Goal: Task Accomplishment & Management: Manage account settings

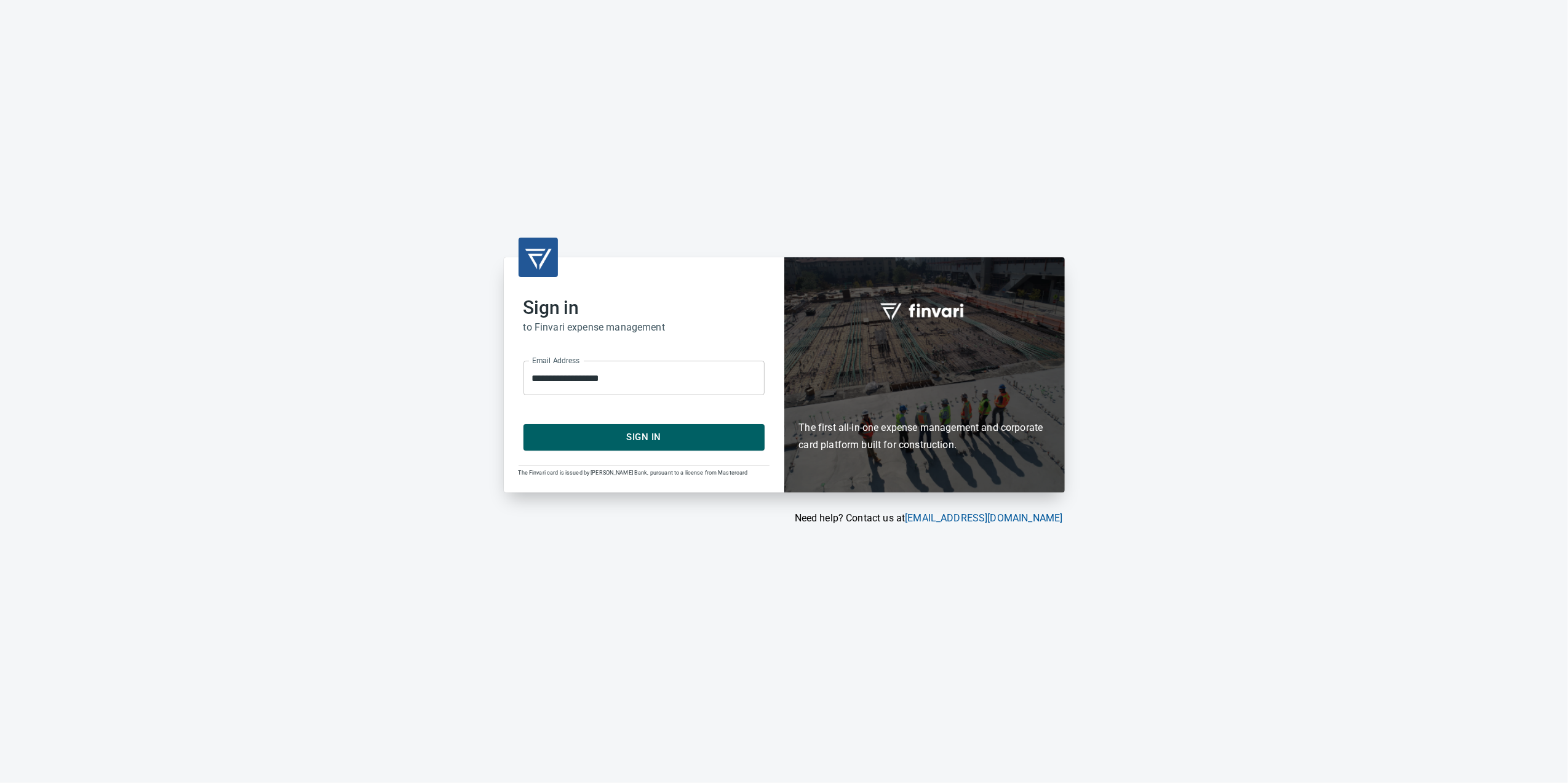
click at [643, 434] on span "Sign In" at bounding box center [643, 436] width 214 height 16
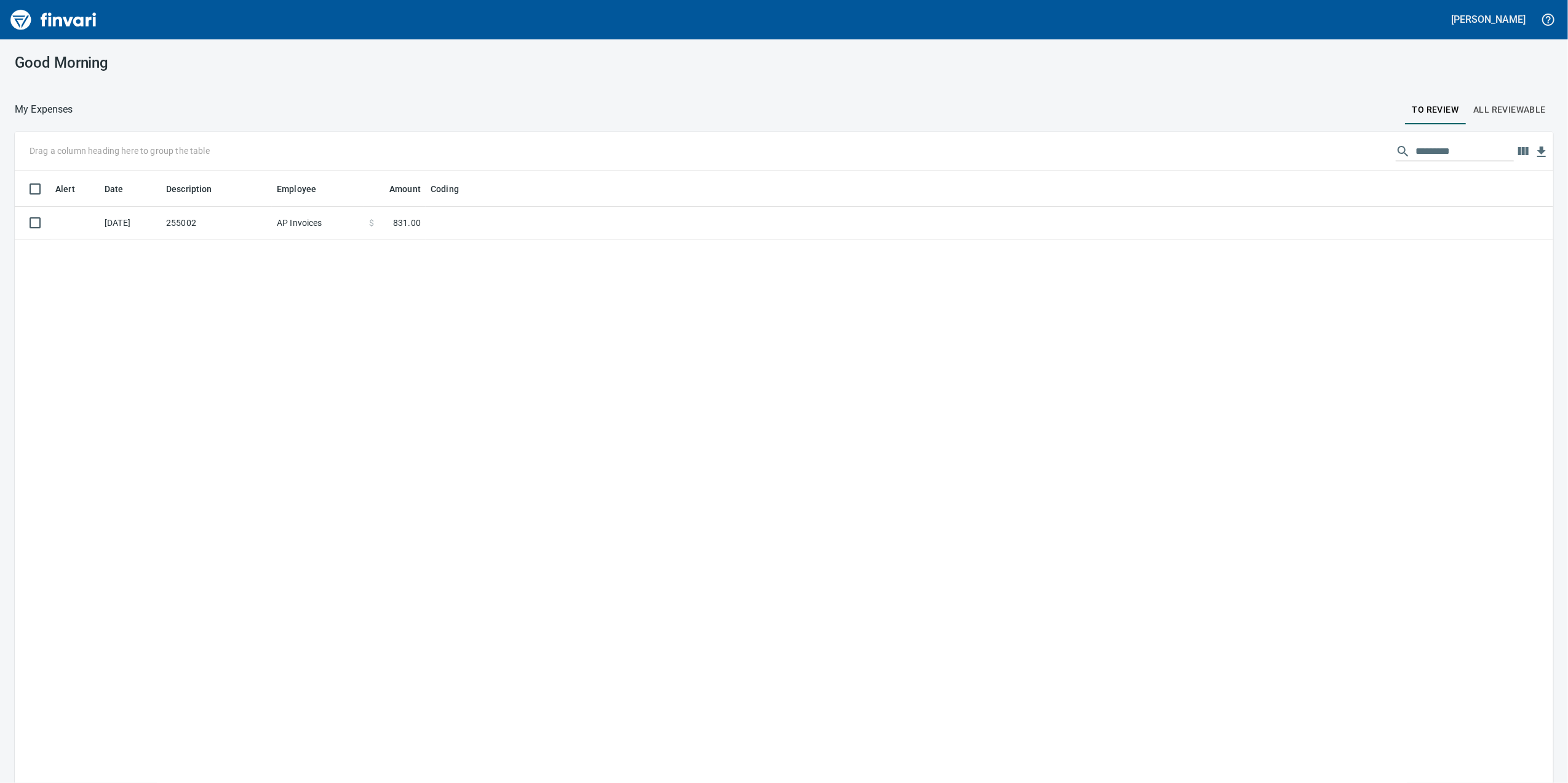
scroll to position [635, 1514]
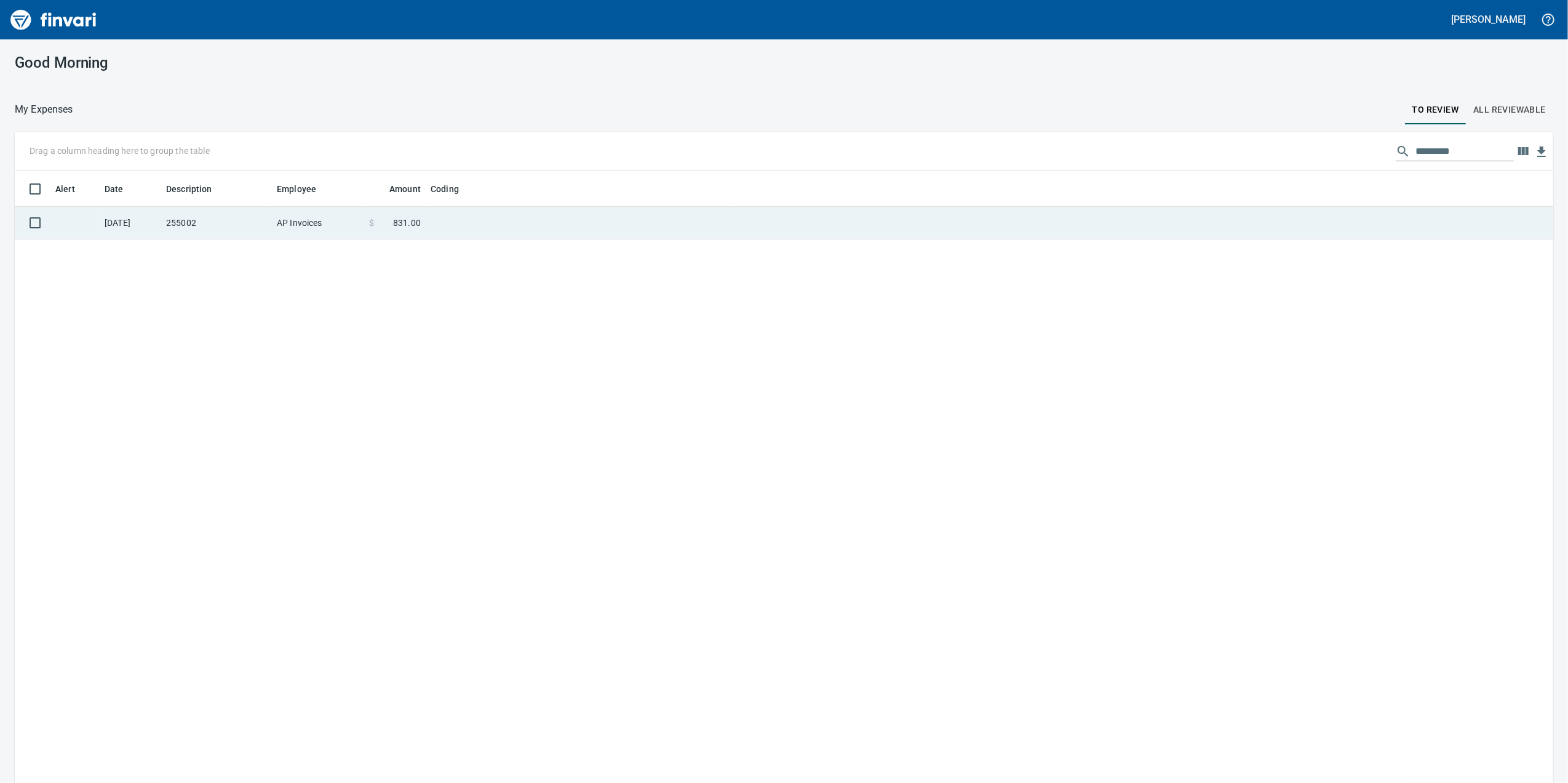
click at [240, 215] on td "255002" at bounding box center [216, 223] width 110 height 33
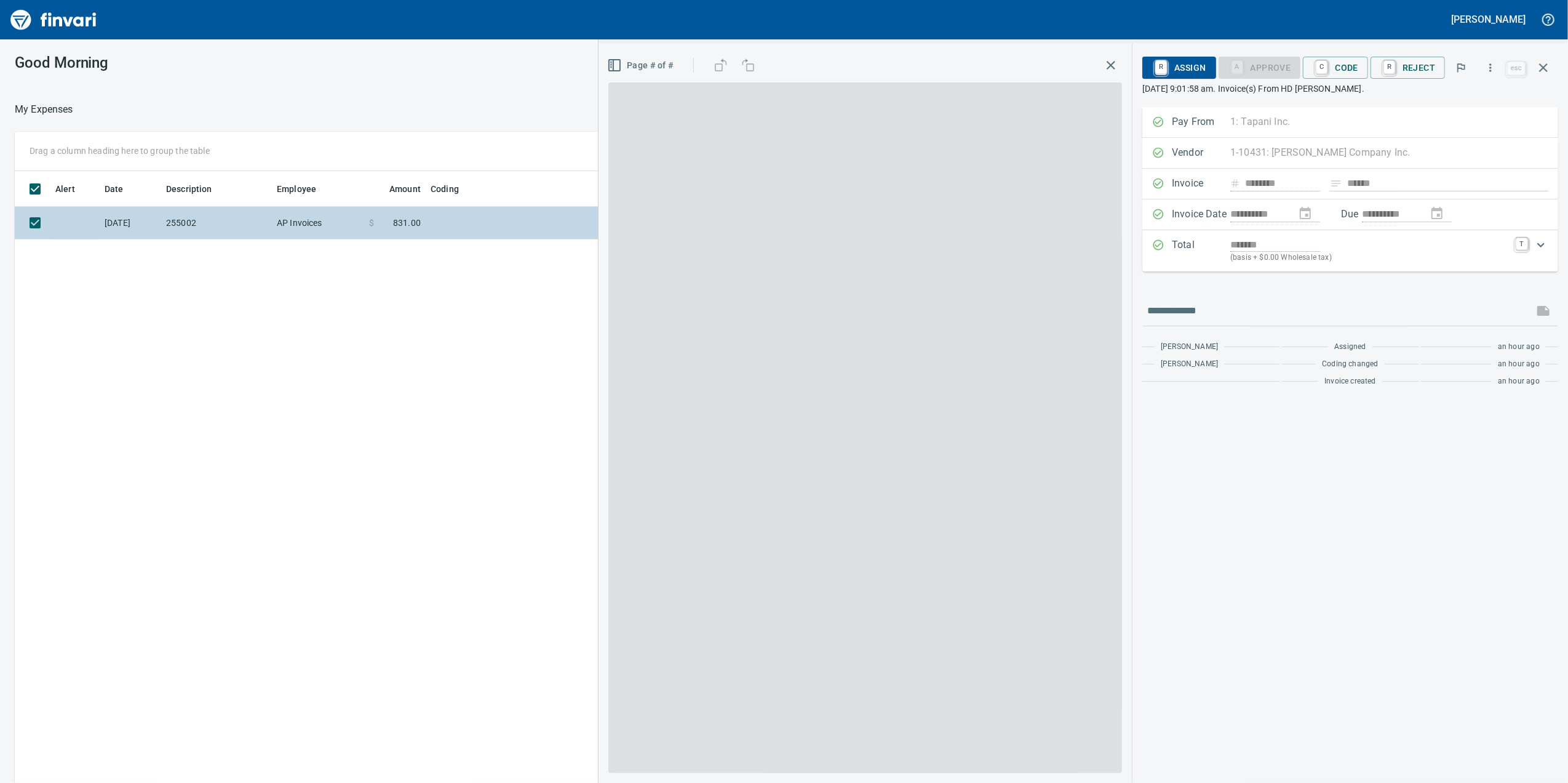
scroll to position [635, 1207]
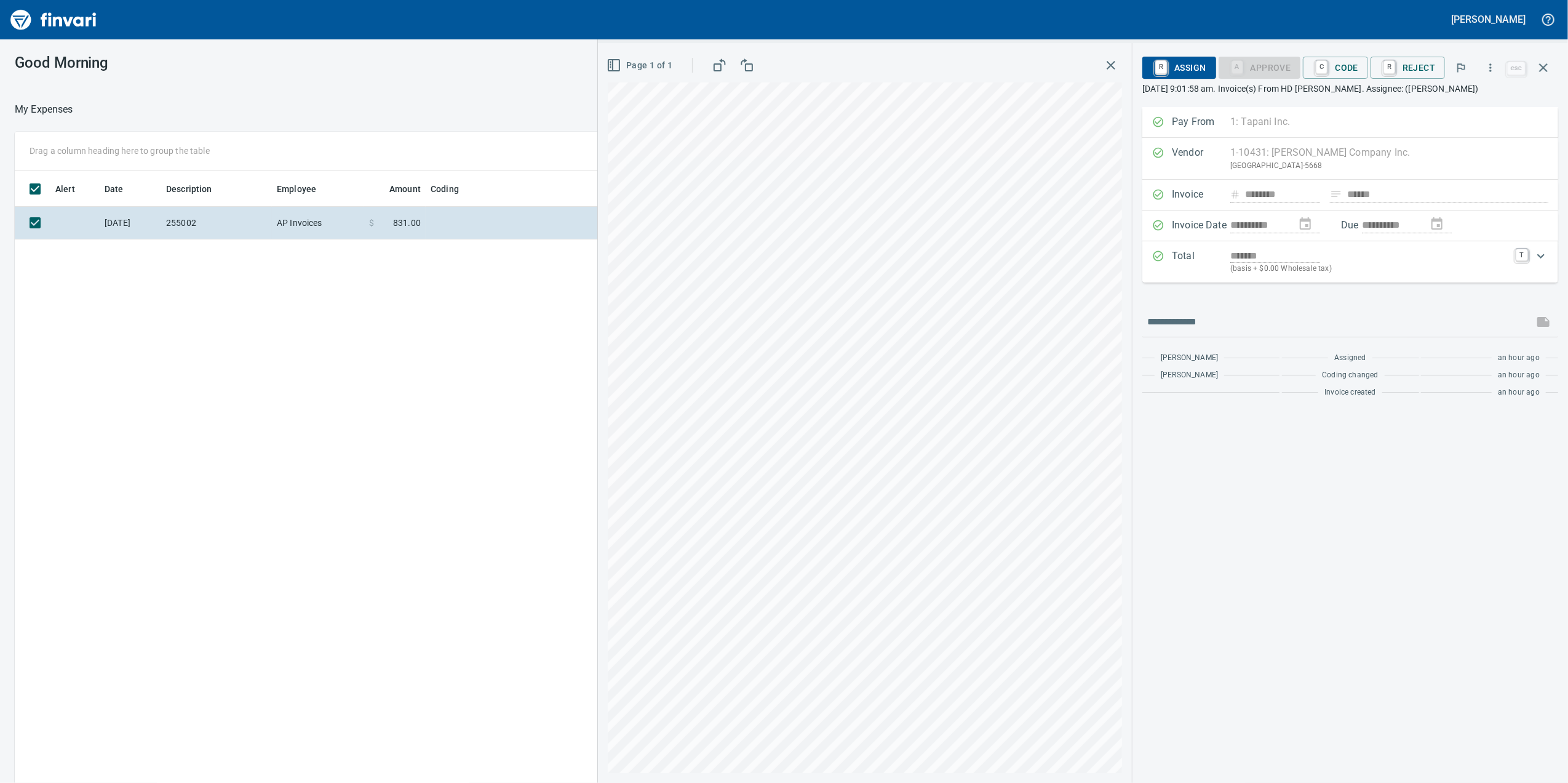
click at [483, 56] on div "Good Morning" at bounding box center [630, 63] width 1261 height 47
click at [1113, 65] on icon "button" at bounding box center [1111, 65] width 15 height 15
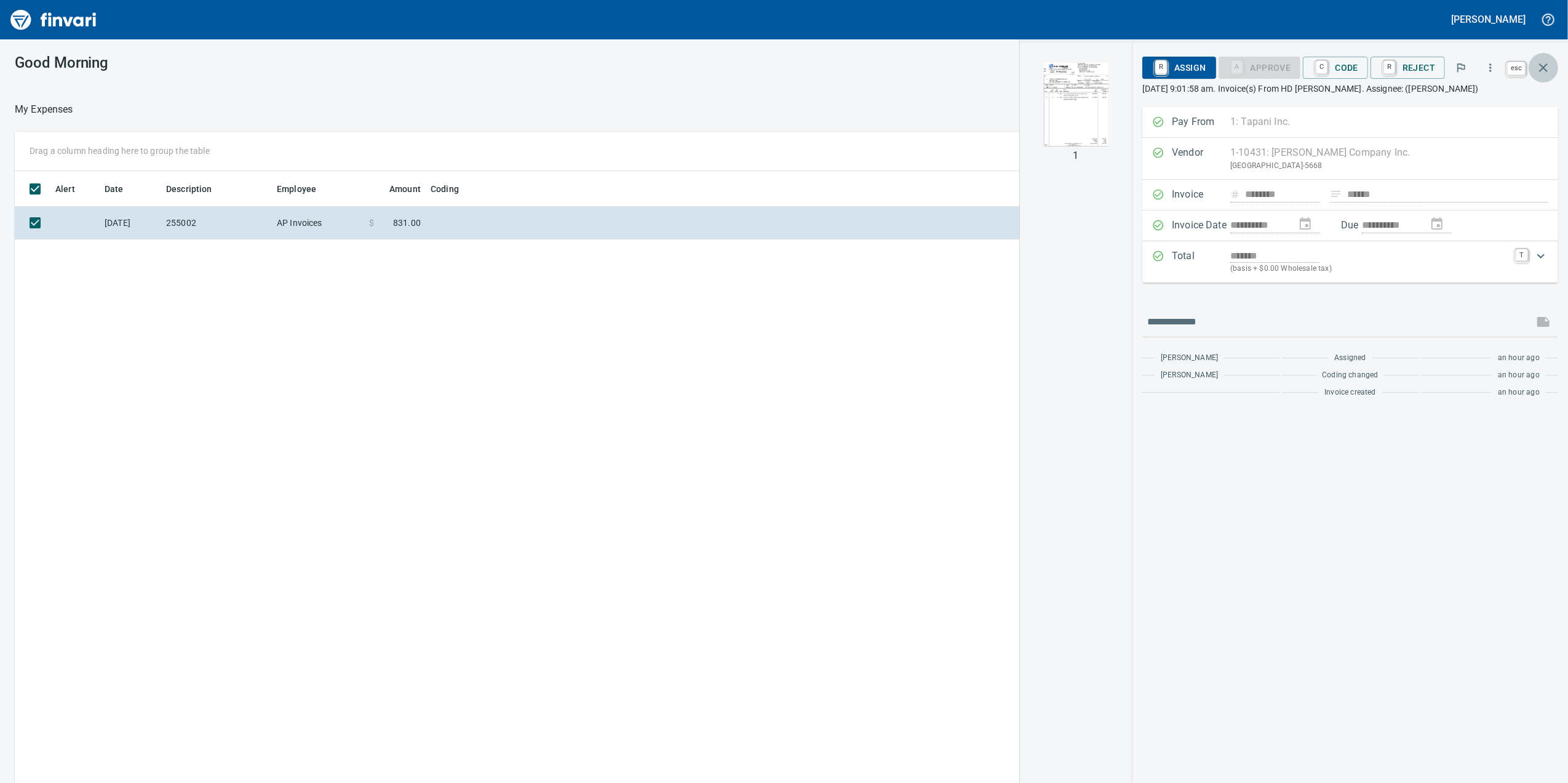
click at [1547, 65] on icon "button" at bounding box center [1543, 67] width 9 height 9
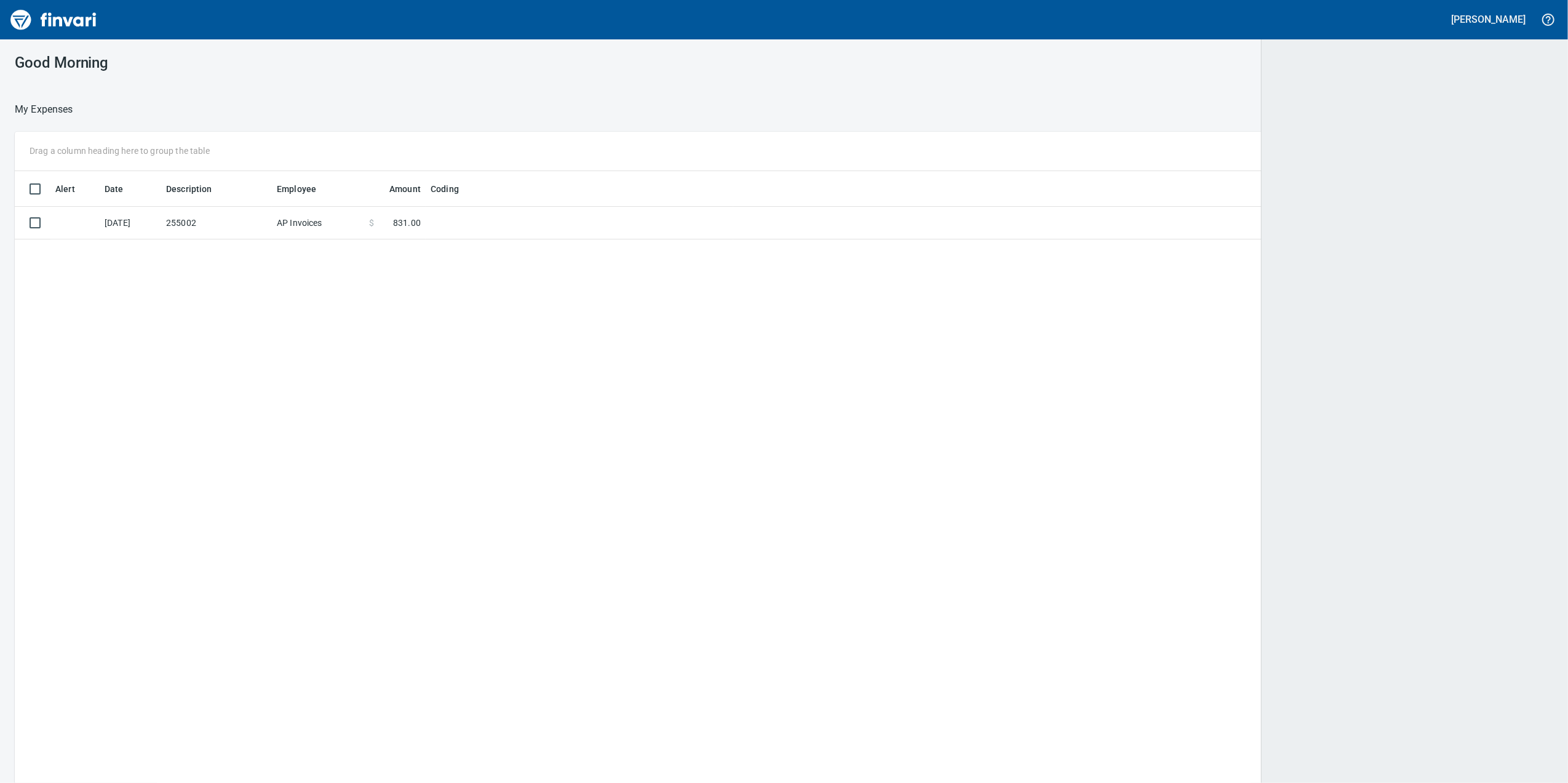
scroll to position [635, 1511]
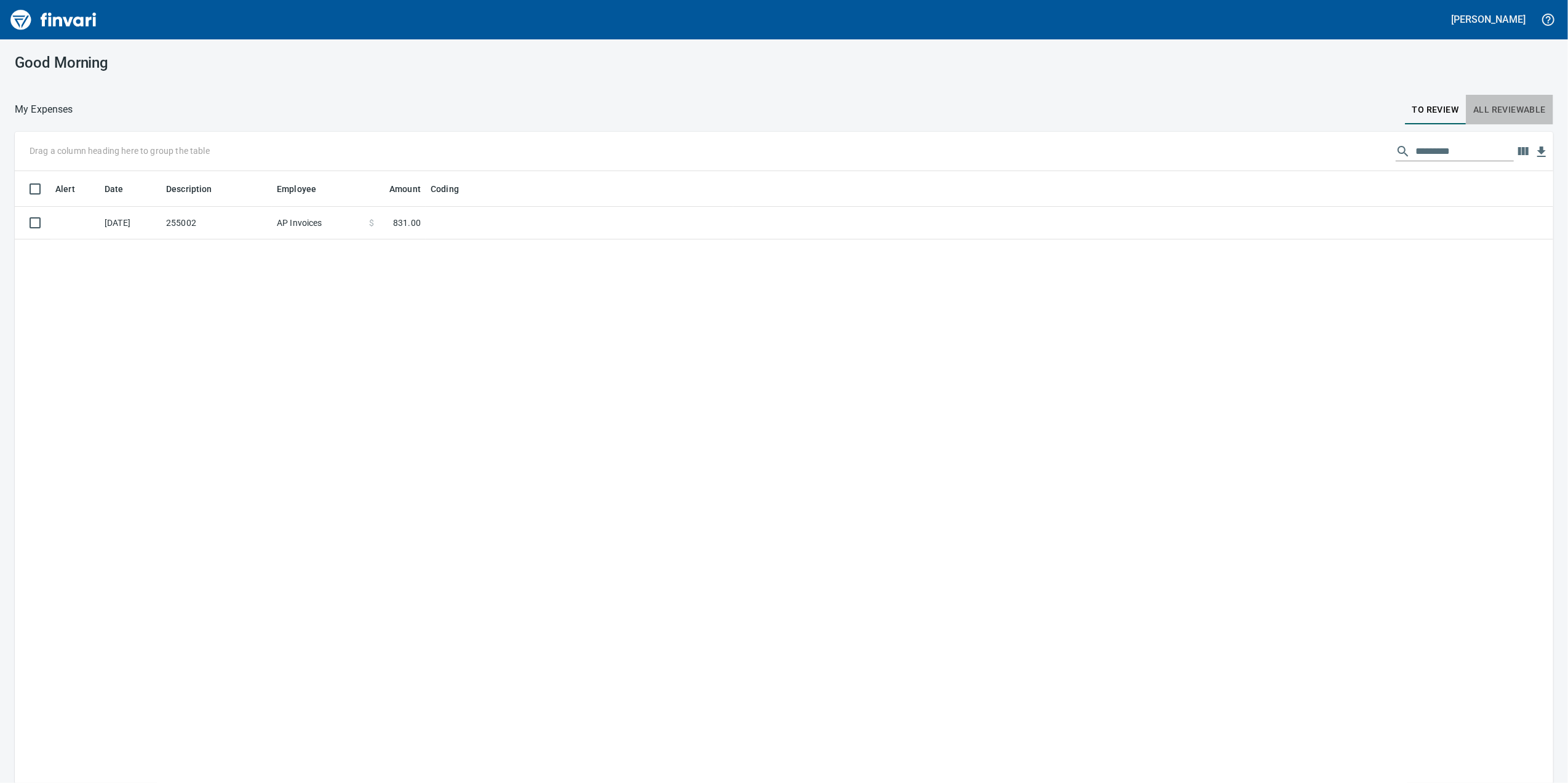
click at [1511, 110] on span "All Reviewable" at bounding box center [1509, 110] width 73 height 16
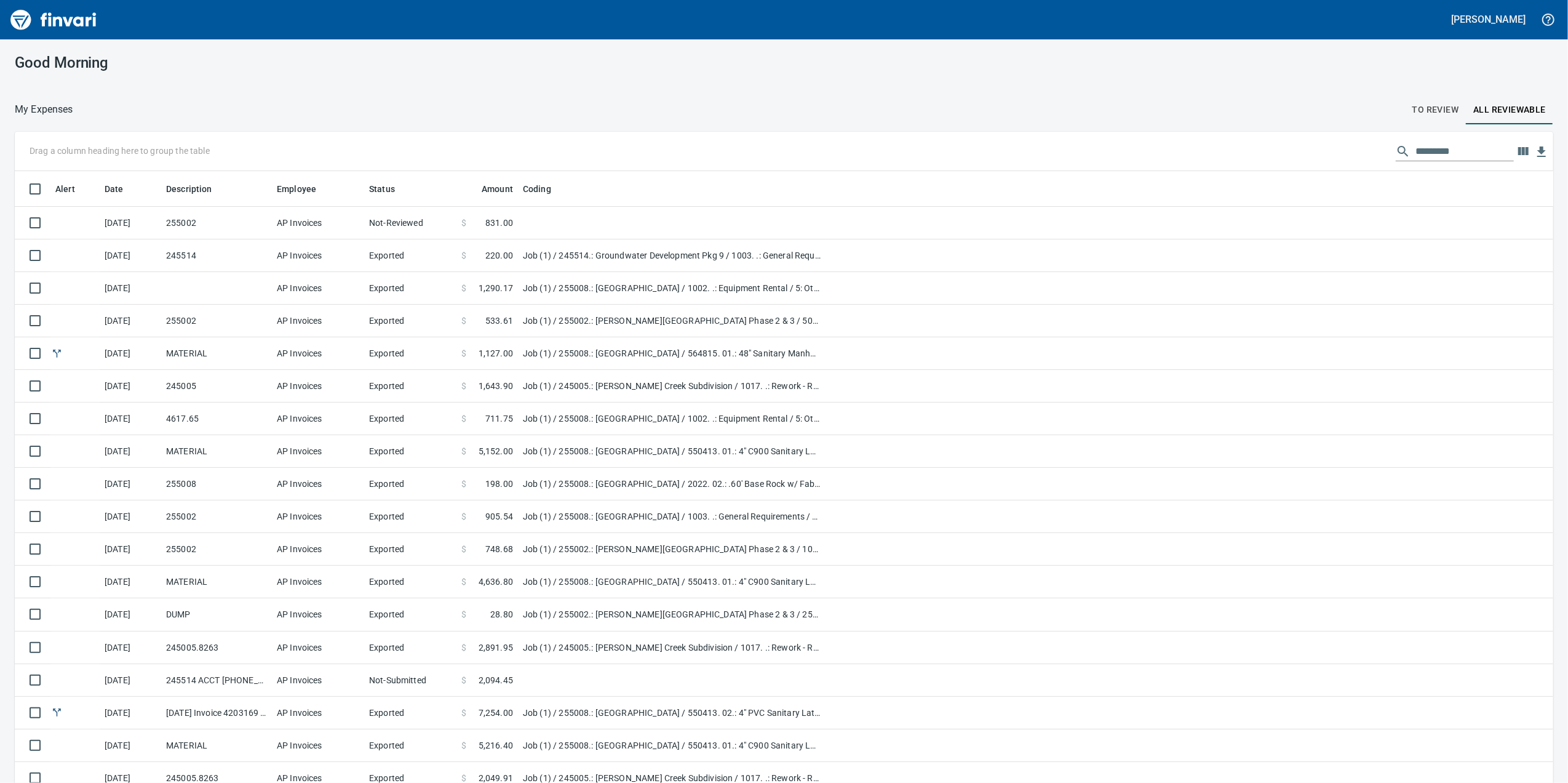
click at [601, 230] on td at bounding box center [672, 223] width 307 height 33
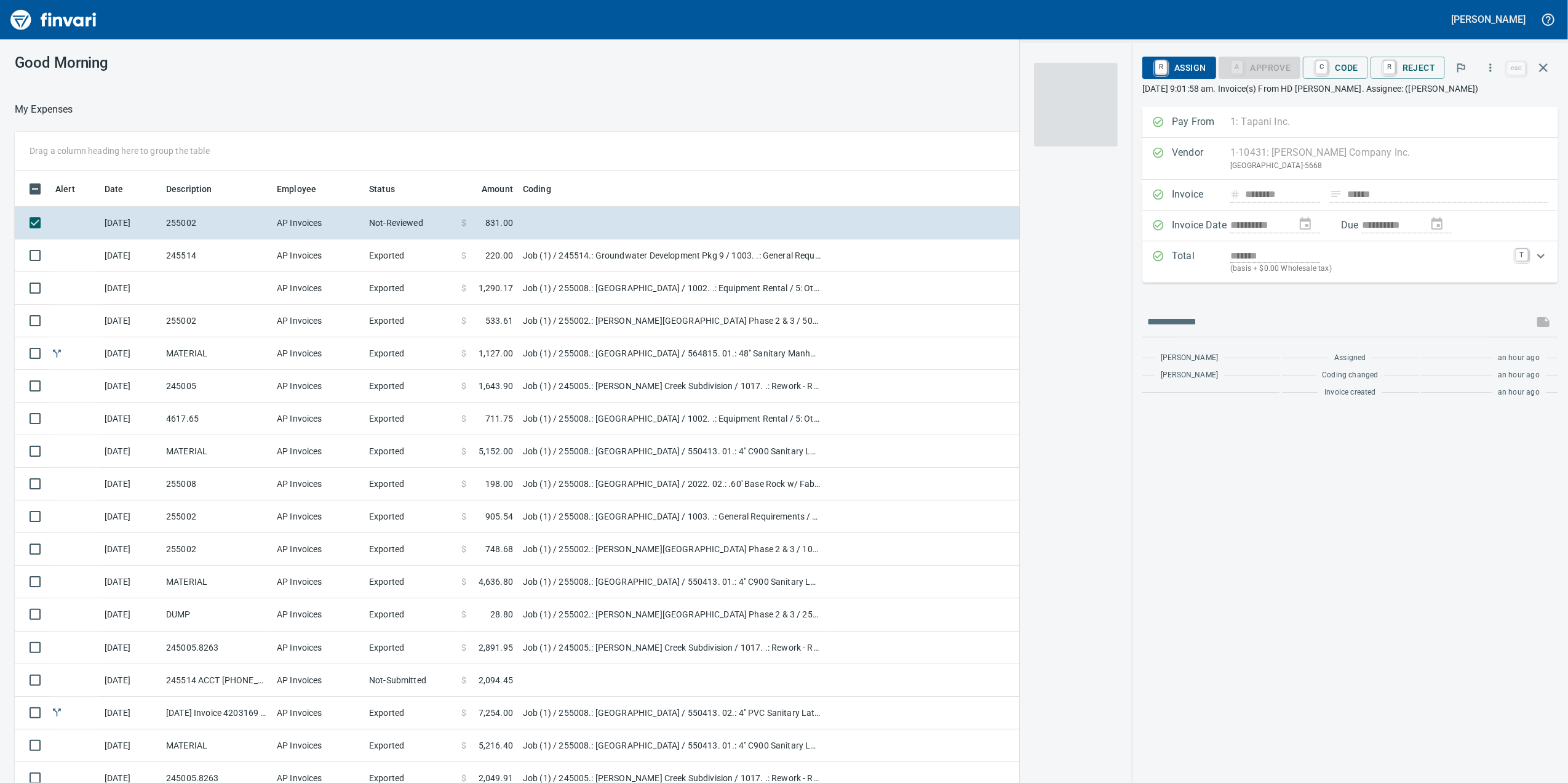
scroll to position [635, 1194]
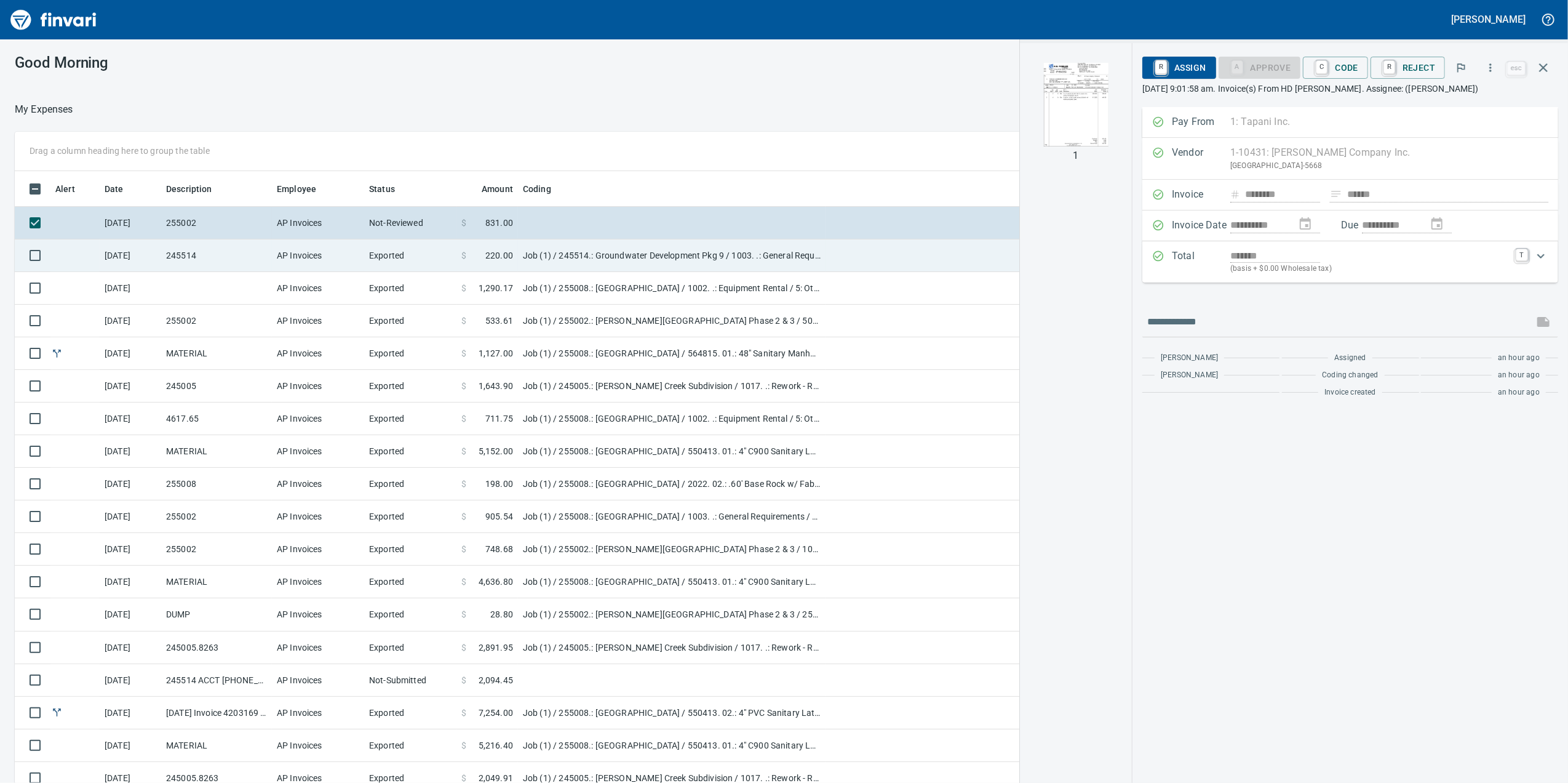
click at [609, 267] on td "Job (1) / 245514.: Groundwater Development Pkg 9 / 1003. .: General Requirement…" at bounding box center [672, 256] width 307 height 33
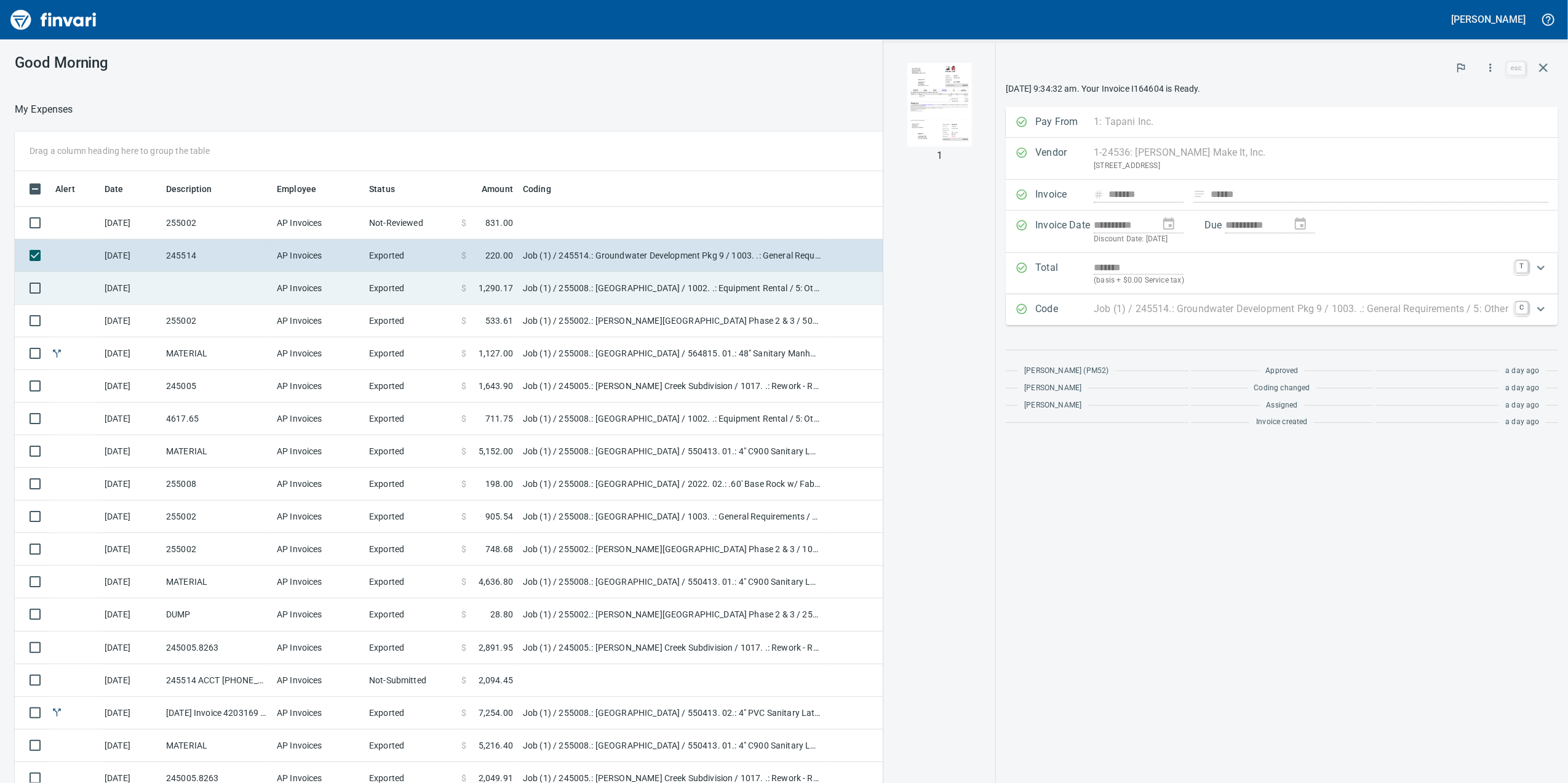
click at [613, 288] on td "Job (1) / 255008.: Four Creeks South Subdivision / 1002. .: Equipment Rental / …" at bounding box center [672, 289] width 307 height 33
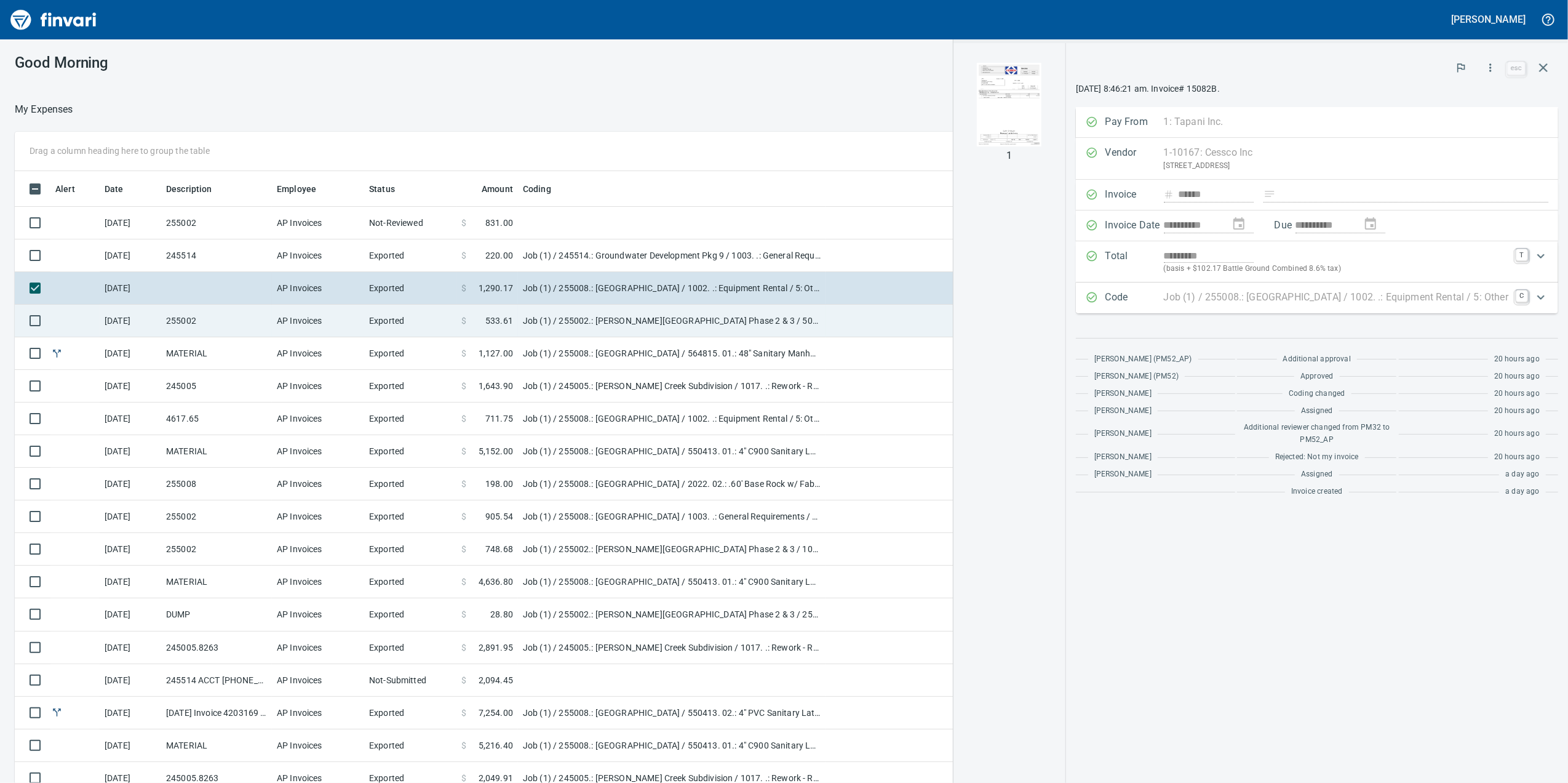
click at [610, 309] on td "Job (1) / 255002.: Woodin Creek Subdivision Phase 2 & 3 / 500411. 02.: Storm Pi…" at bounding box center [672, 321] width 307 height 33
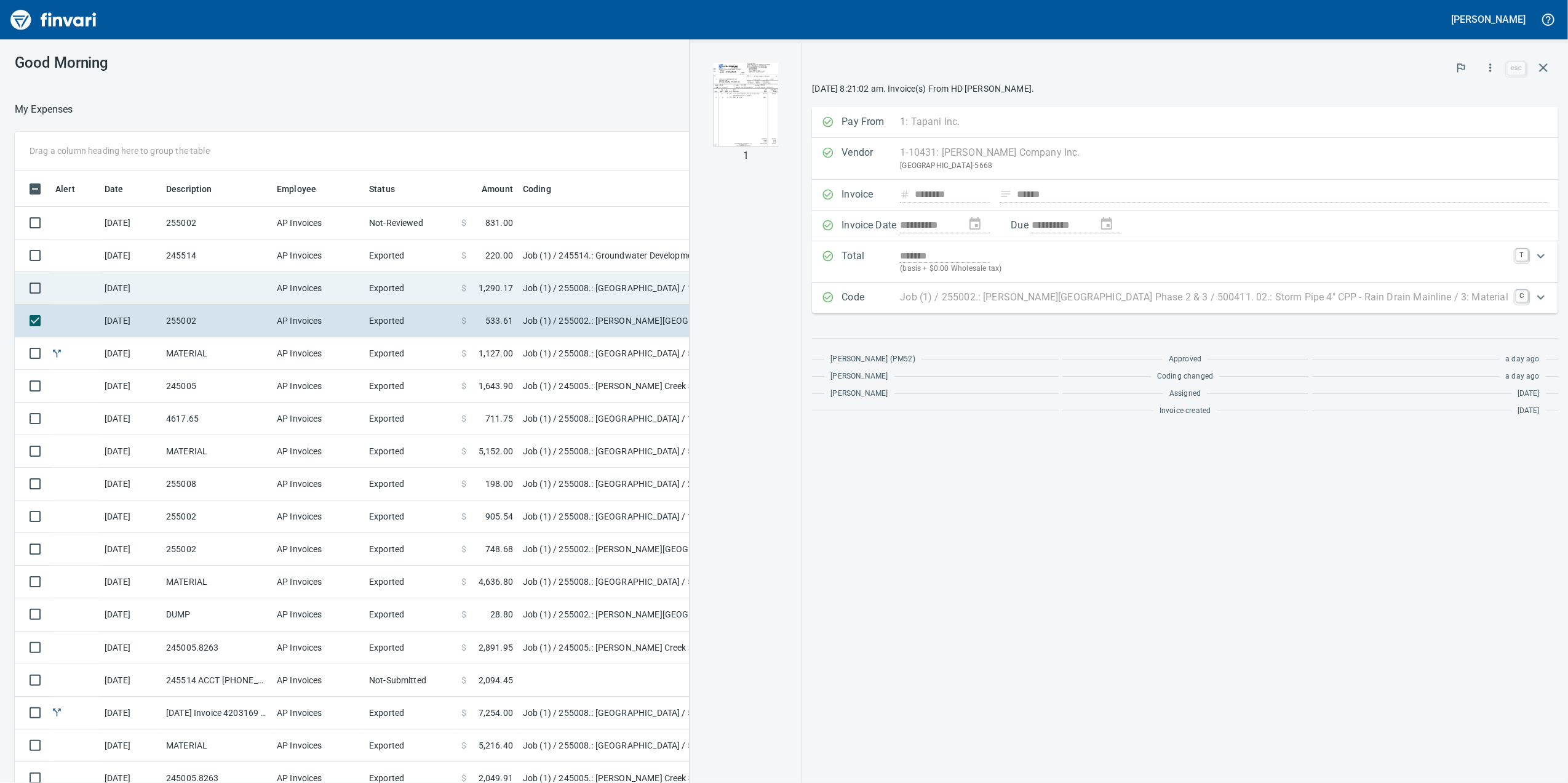
click at [594, 283] on td "Job (1) / 255008.: Four Creeks South Subdivision / 1002. .: Equipment Rental / …" at bounding box center [672, 289] width 307 height 33
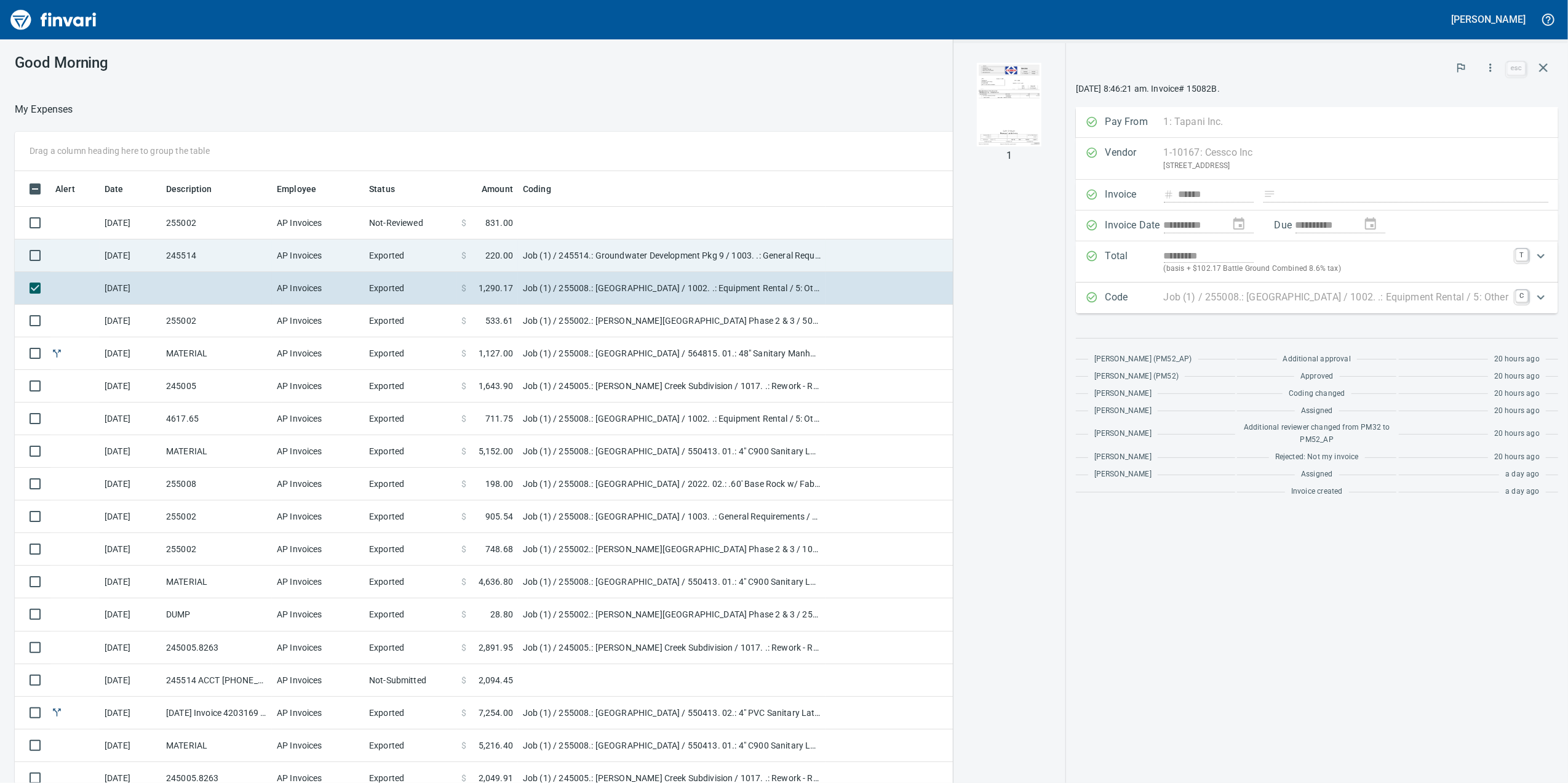
click at [569, 257] on td "Job (1) / 245514.: Groundwater Development Pkg 9 / 1003. .: General Requirement…" at bounding box center [672, 256] width 307 height 33
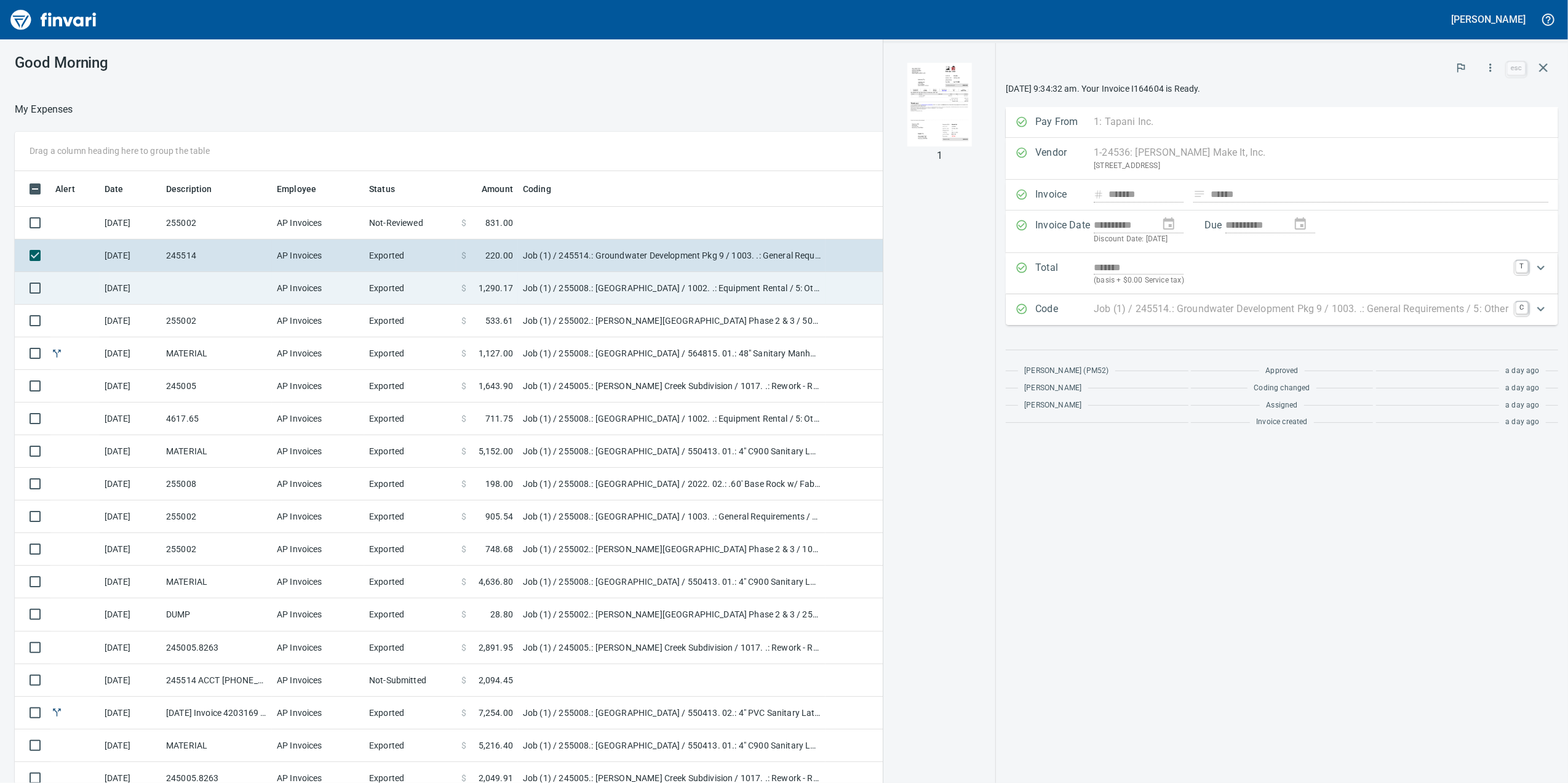
click at [574, 274] on td "Job (1) / 255008.: Four Creeks South Subdivision / 1002. .: Equipment Rental / …" at bounding box center [672, 289] width 307 height 33
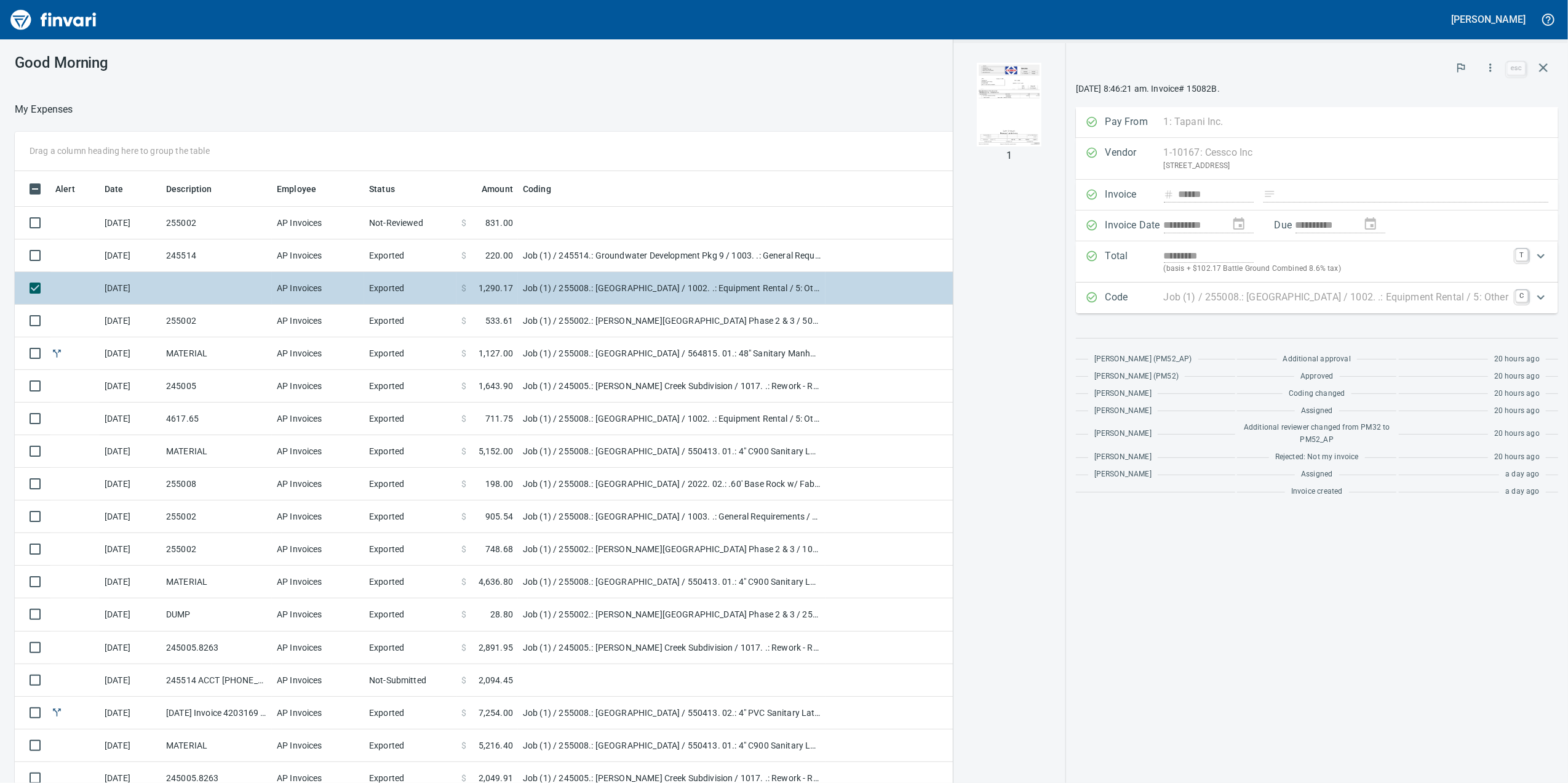
click at [574, 297] on td "Job (1) / 255008.: Four Creeks South Subdivision / 1002. .: Equipment Rental / …" at bounding box center [672, 289] width 307 height 33
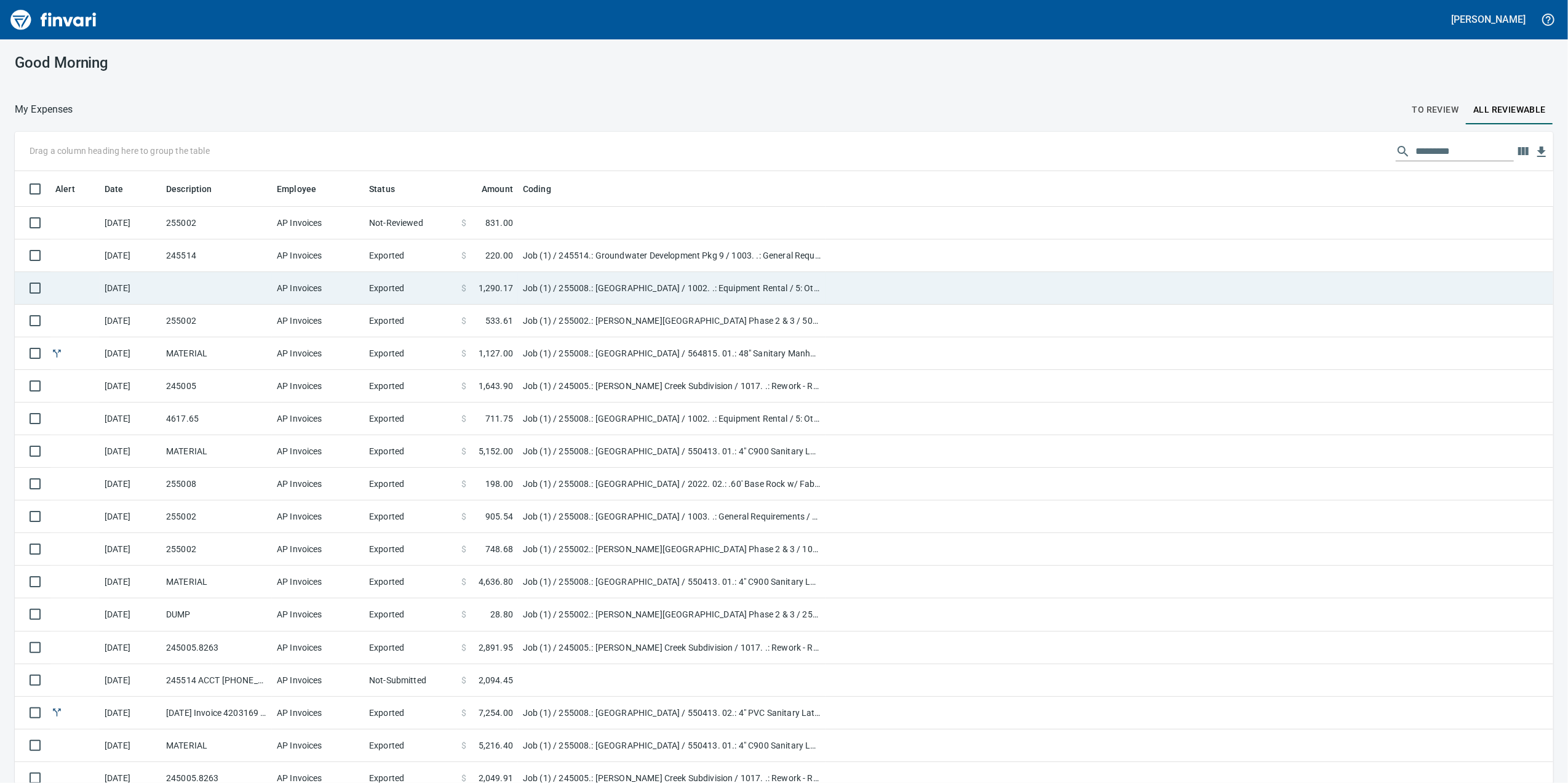
scroll to position [1, 1]
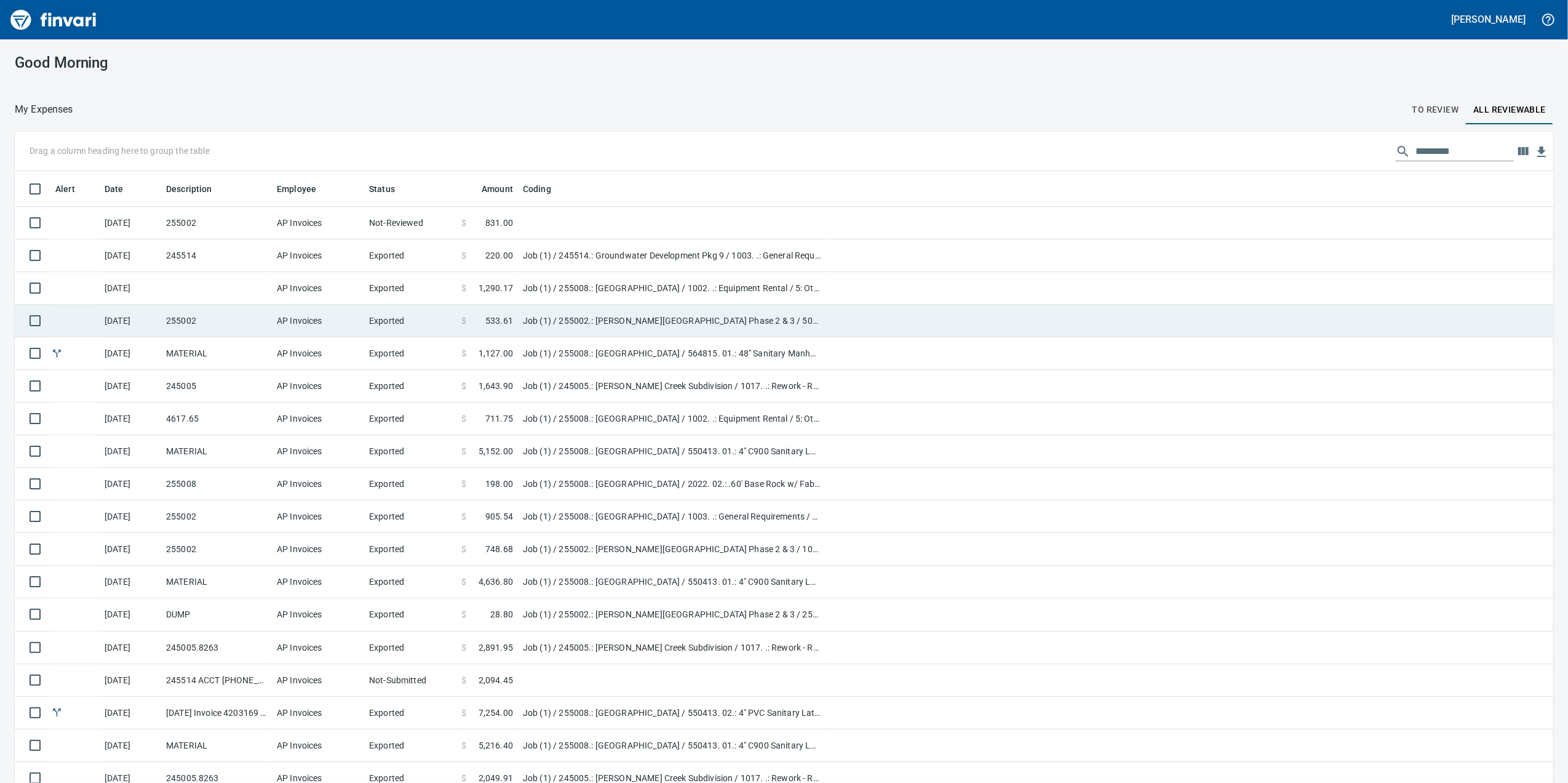
click at [574, 309] on td "Job (1) / 255002.: Woodin Creek Subdivision Phase 2 & 3 / 500411. 02.: Storm Pi…" at bounding box center [672, 321] width 307 height 33
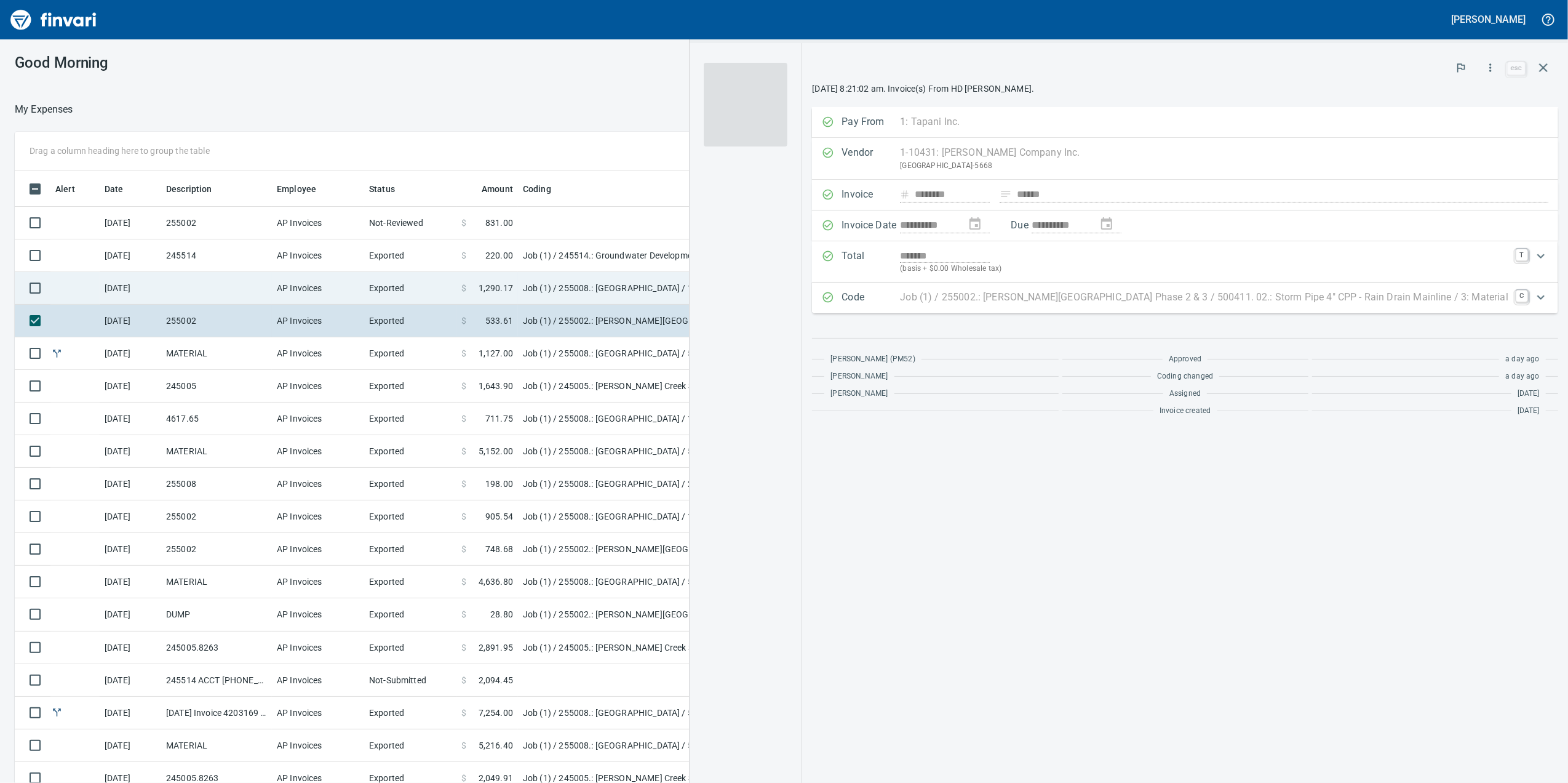
scroll to position [635, 1194]
click at [567, 288] on td "Job (1) / 255008.: Four Creeks South Subdivision / 1002. .: Equipment Rental / …" at bounding box center [672, 289] width 307 height 33
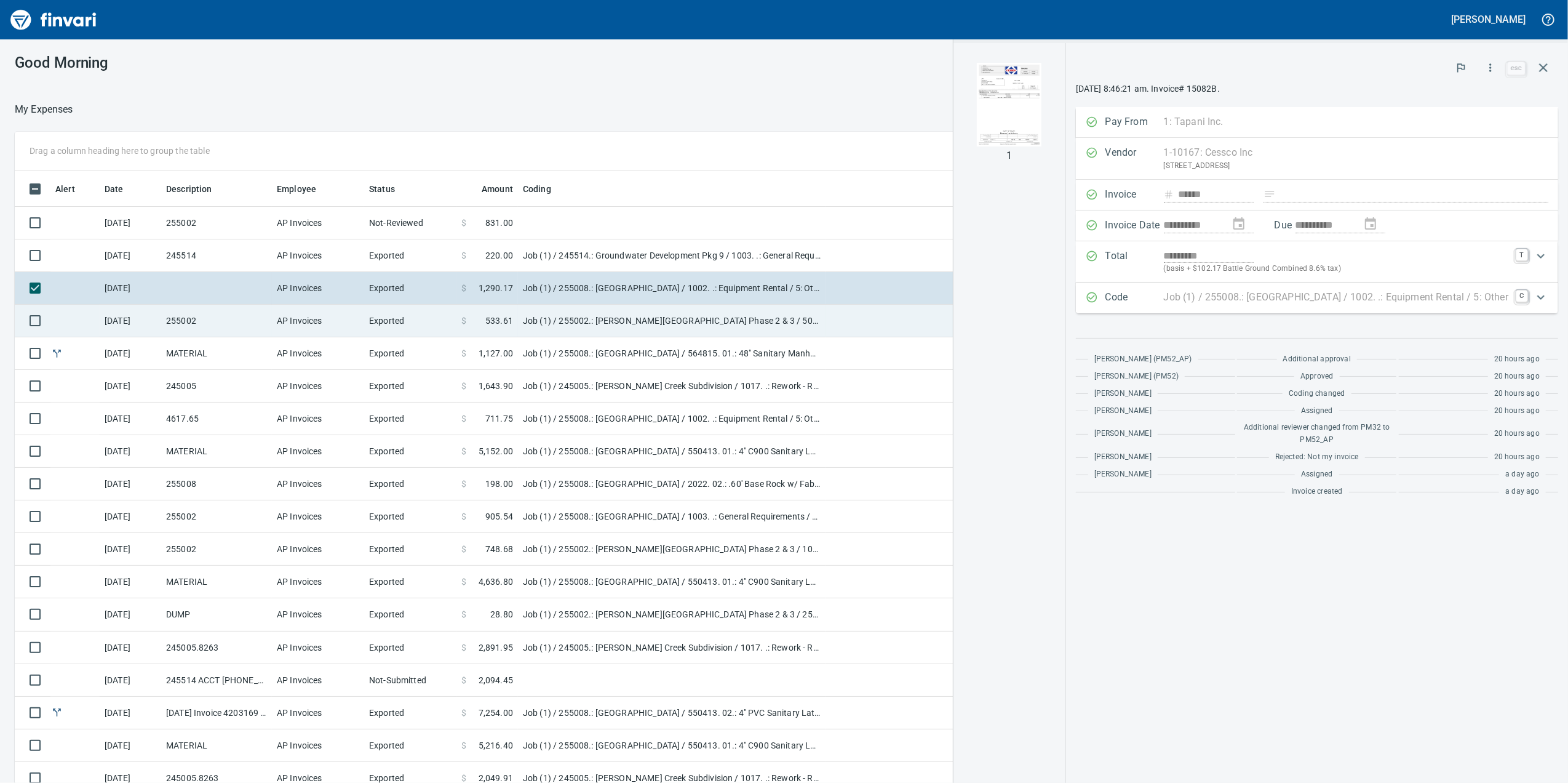
click at [574, 326] on td "Job (1) / 255002.: Woodin Creek Subdivision Phase 2 & 3 / 500411. 02.: Storm Pi…" at bounding box center [672, 321] width 307 height 33
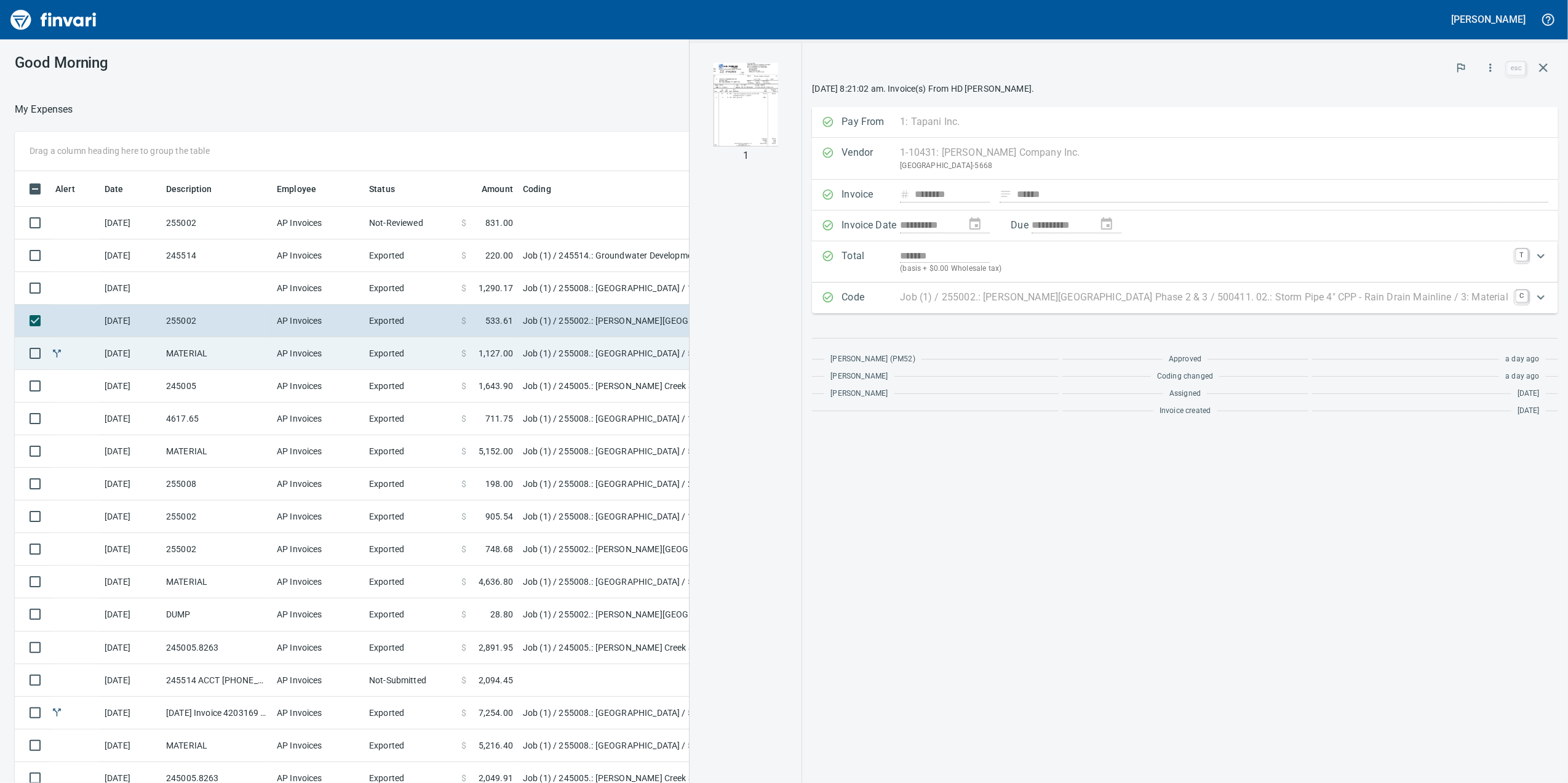
click at [574, 347] on td "Job (1) / 255008.: Four Creeks South Subdivision / 564815. 01.: 48" Sanitary Ma…" at bounding box center [672, 354] width 307 height 33
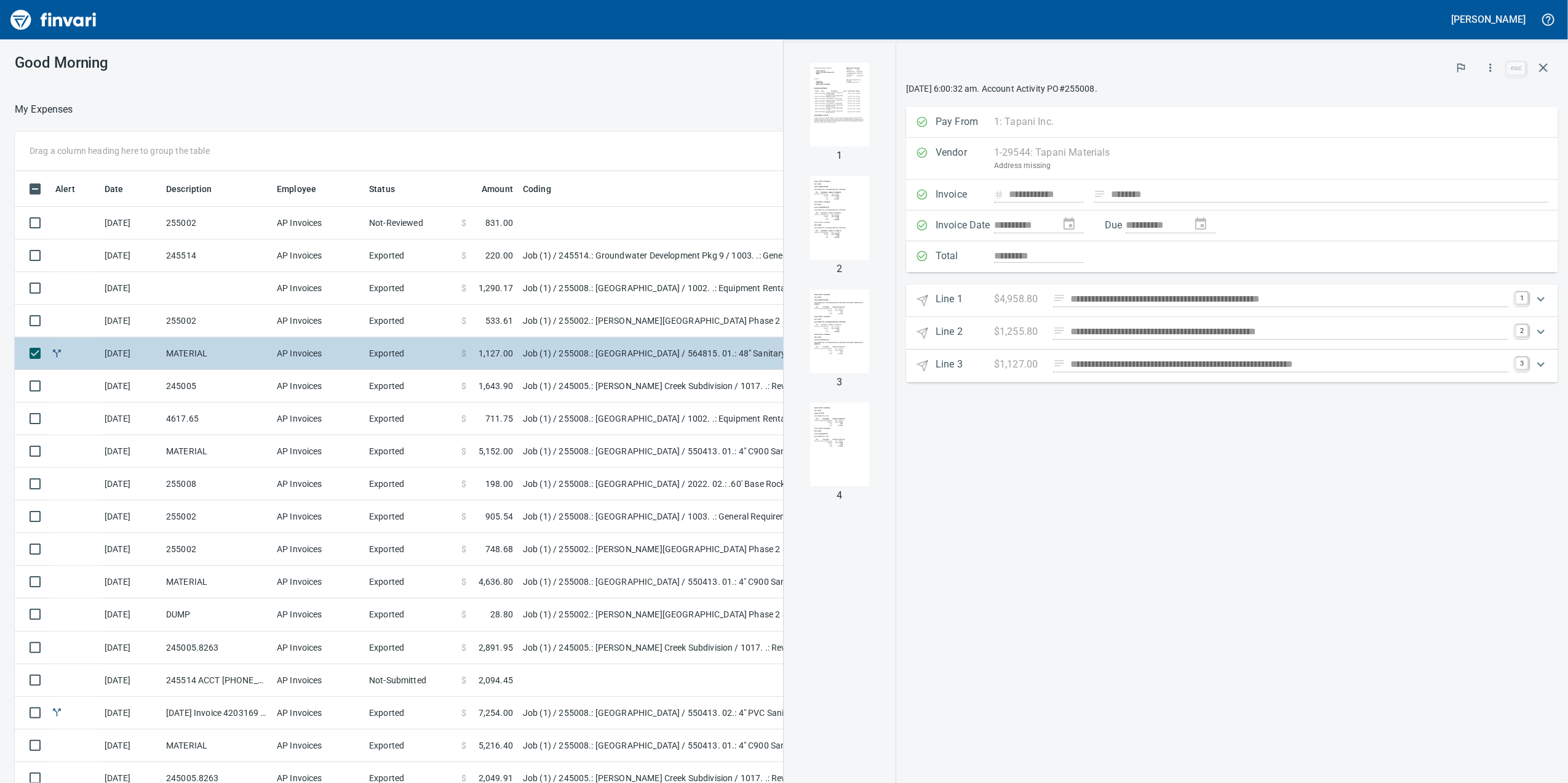
click at [574, 367] on td "Job (1) / 255008.: Four Creeks South Subdivision / 564815. 01.: 48" Sanitary Ma…" at bounding box center [672, 354] width 307 height 33
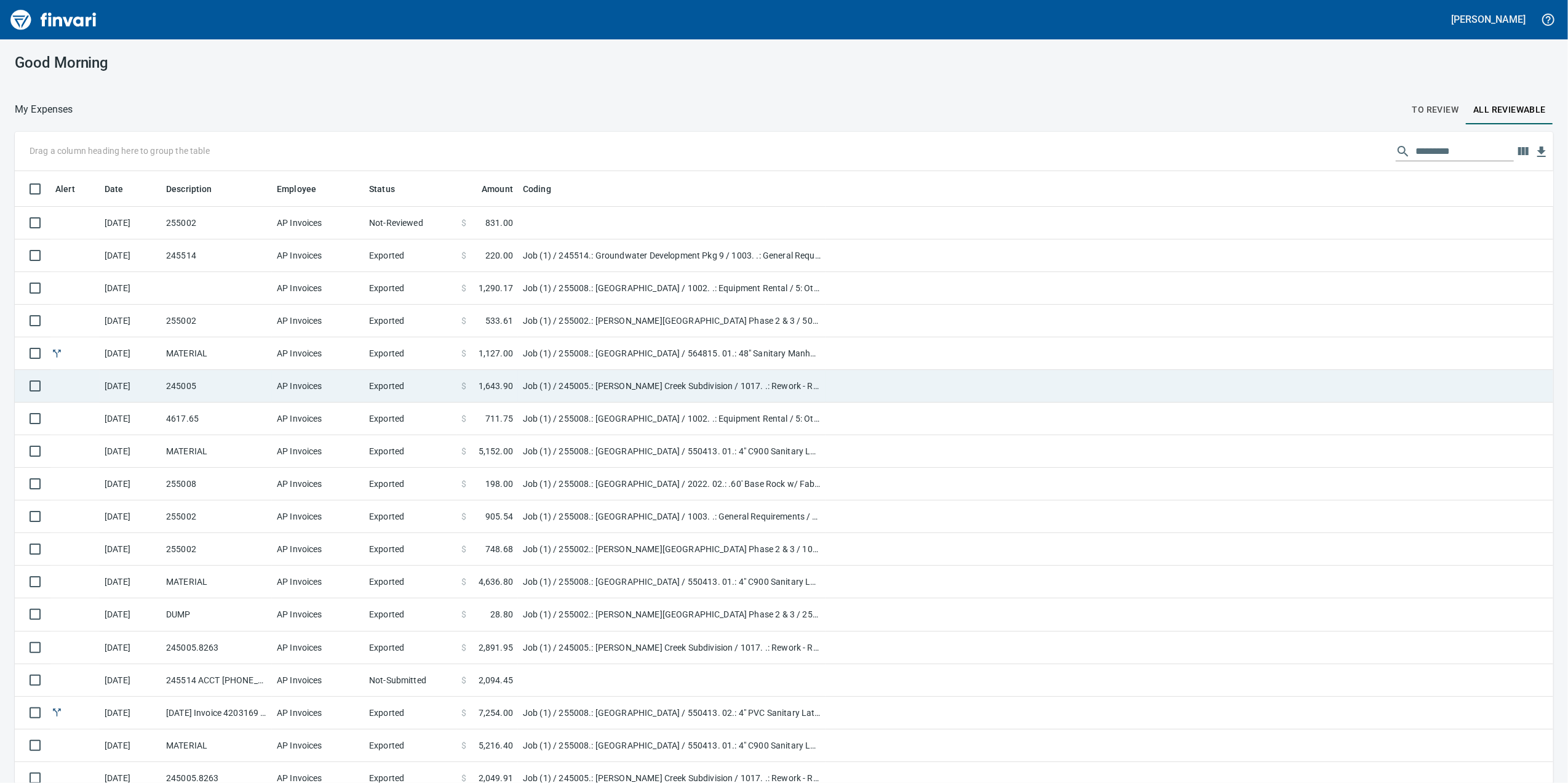
scroll to position [1, 1]
click at [569, 377] on td "Job (1) / 245005.: Butler Creek Subdivision / 1017. .: Rework - Regrade Lots / …" at bounding box center [672, 387] width 307 height 33
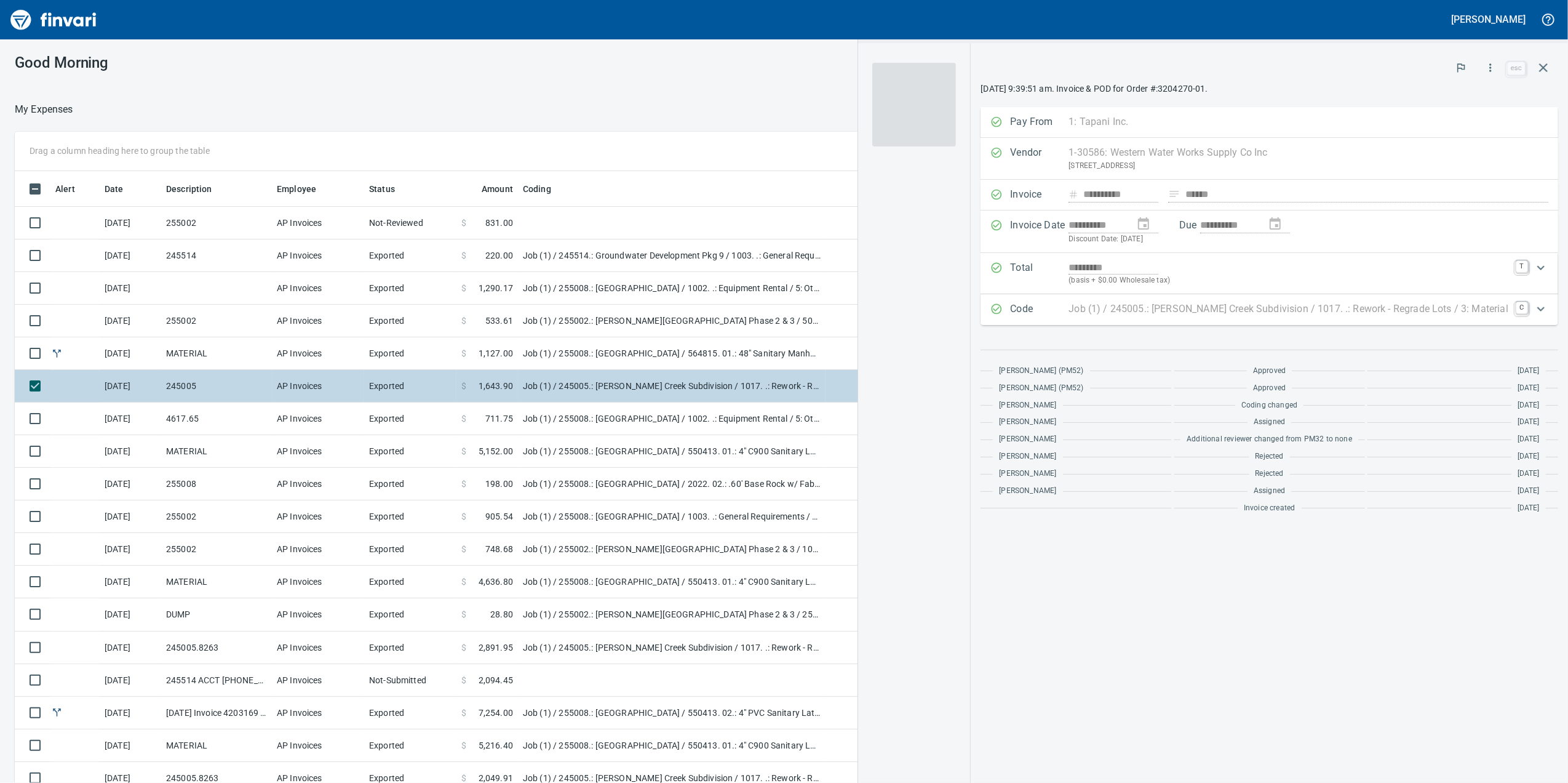
scroll to position [635, 1194]
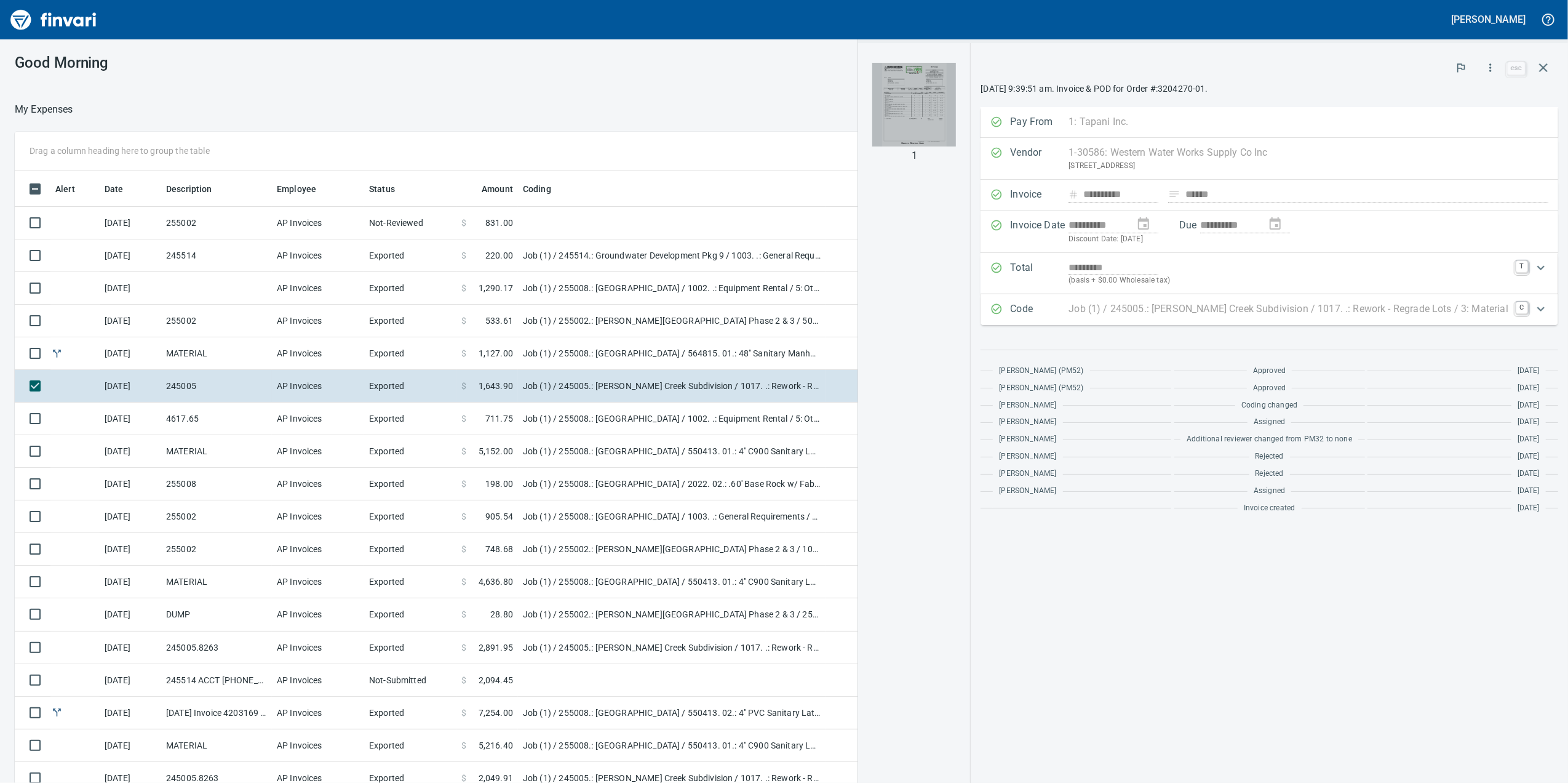
click at [943, 104] on img "button" at bounding box center [914, 105] width 83 height 83
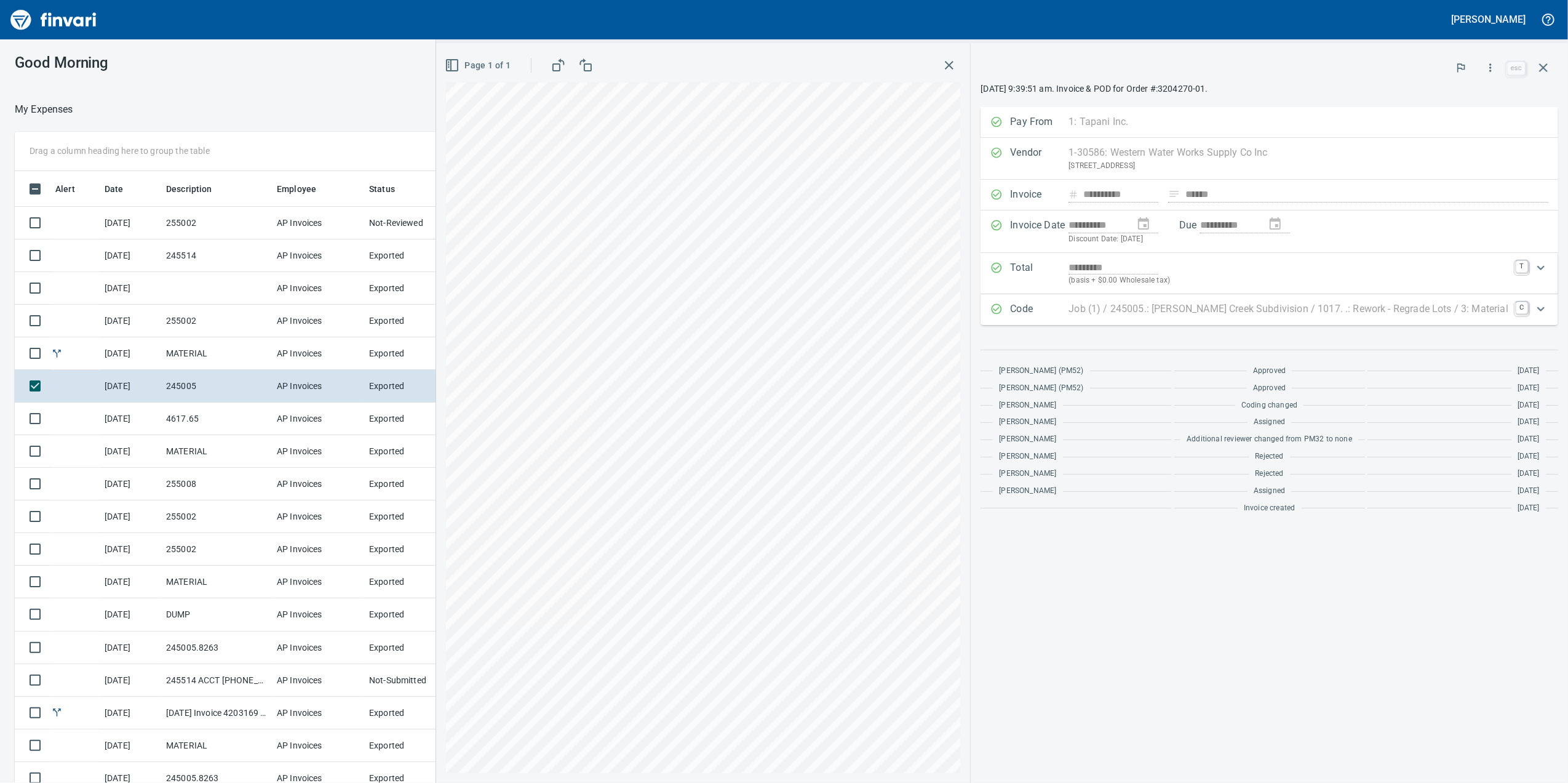
click at [1258, 320] on div "Code Job (1) / 245005.: Butler Creek Subdivision / 1017. .: Rework - Regrade Lo…" at bounding box center [1270, 309] width 578 height 31
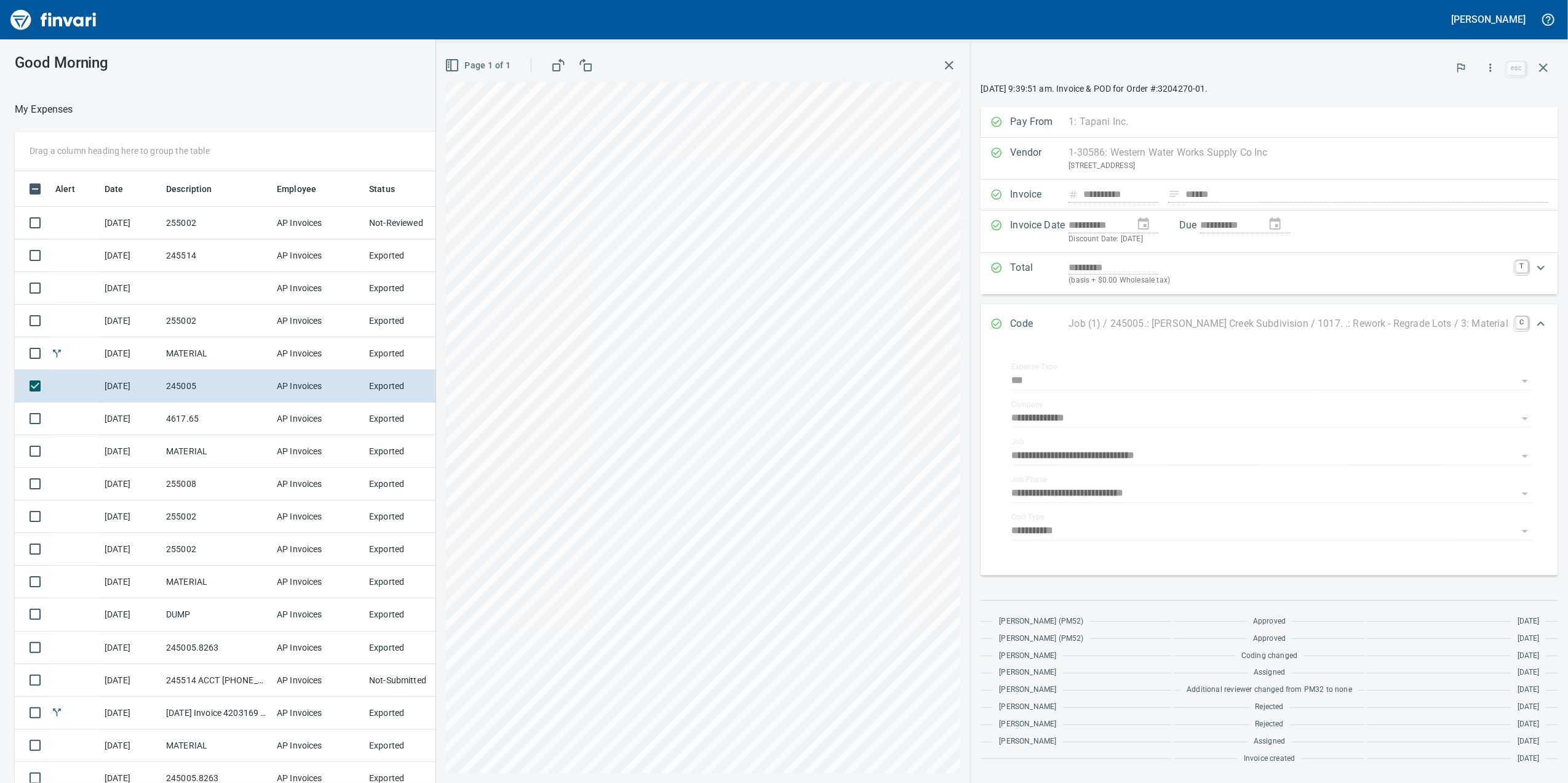
click at [1258, 320] on p "Job (1) / 245005.: Butler Creek Subdivision / 1017. .: Rework - Regrade Lots / …" at bounding box center [1289, 323] width 440 height 15
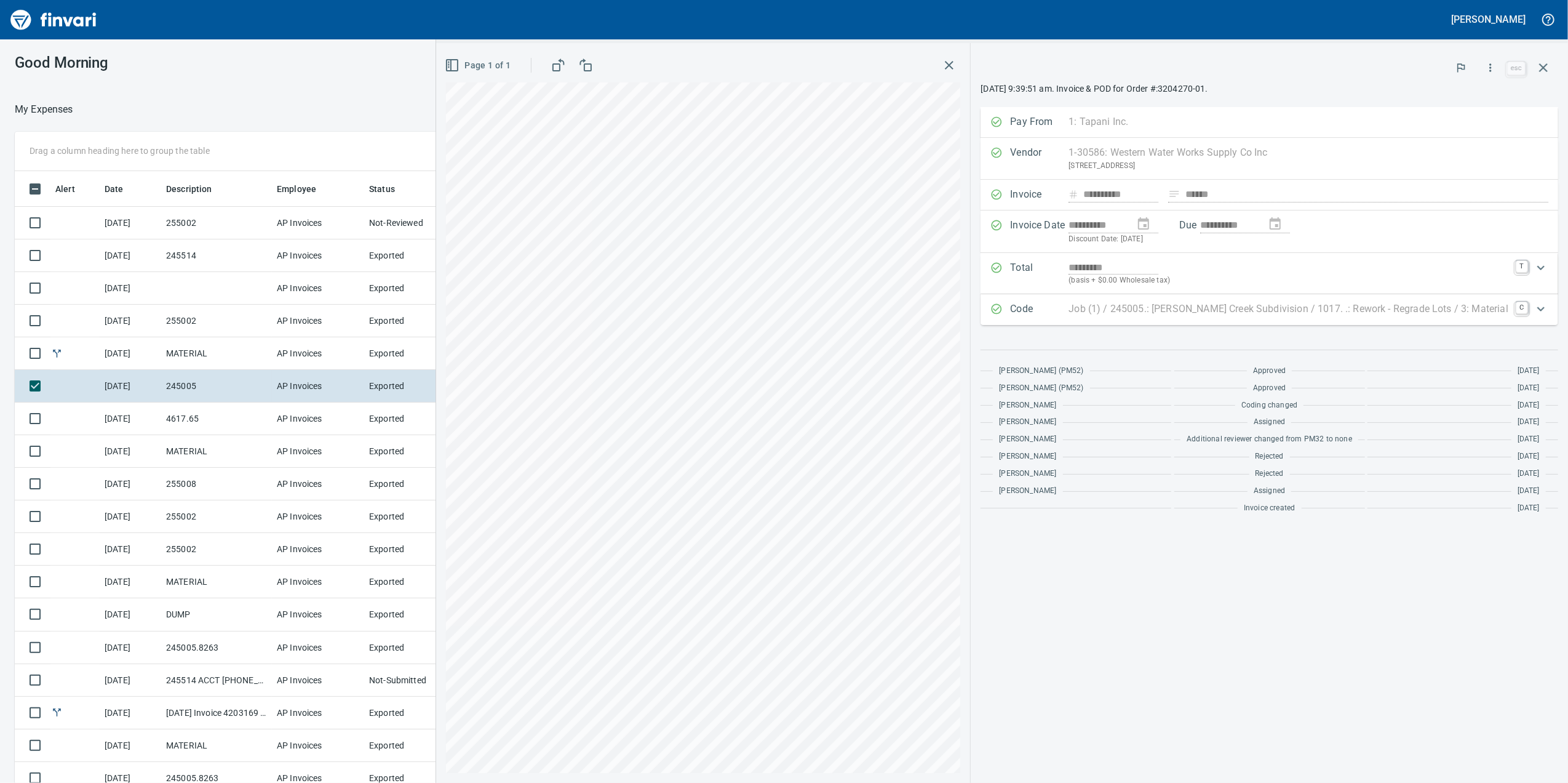
click at [960, 72] on button "button" at bounding box center [949, 65] width 22 height 22
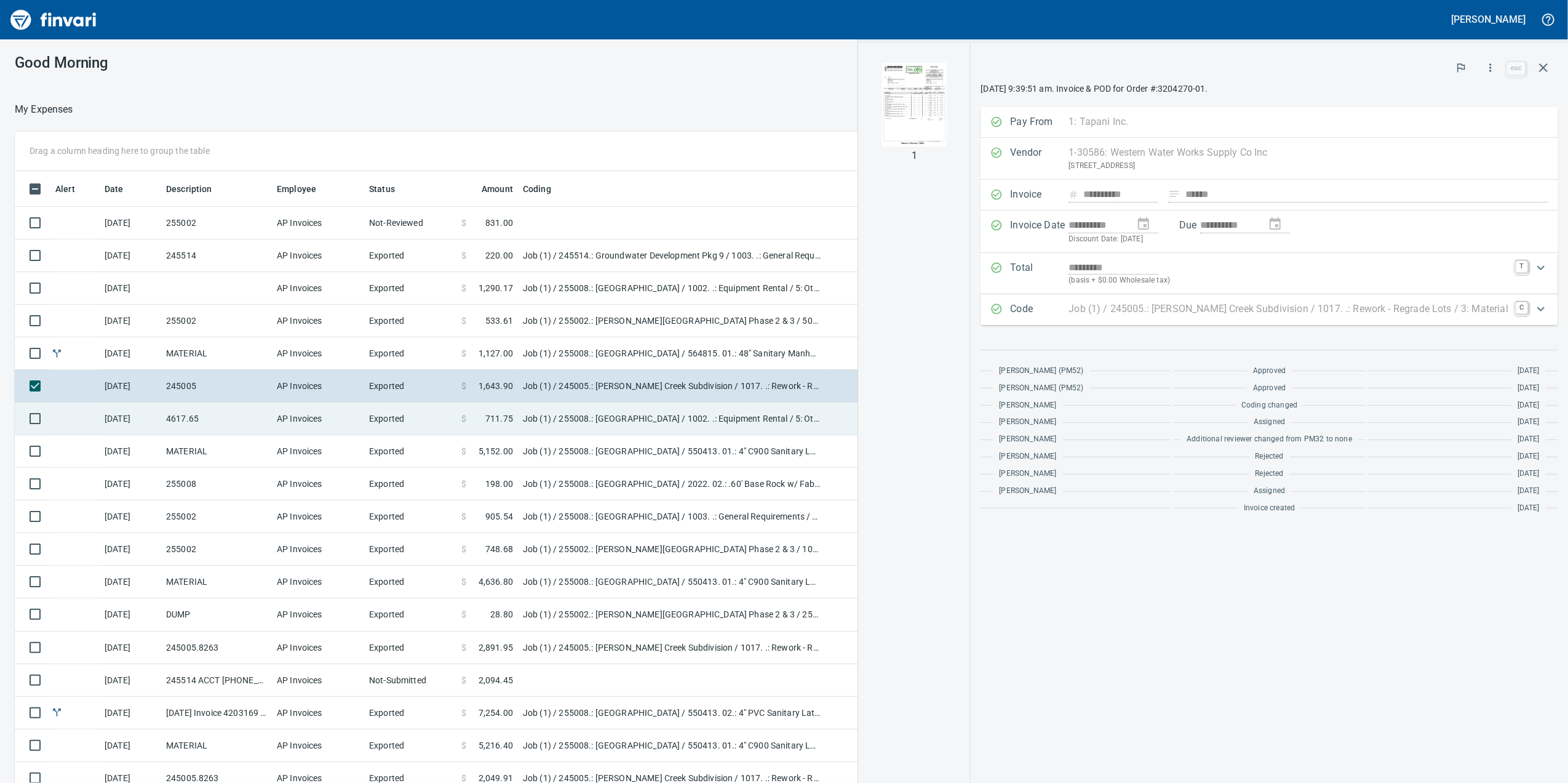
click at [460, 412] on td "$ 711.75" at bounding box center [486, 419] width 61 height 33
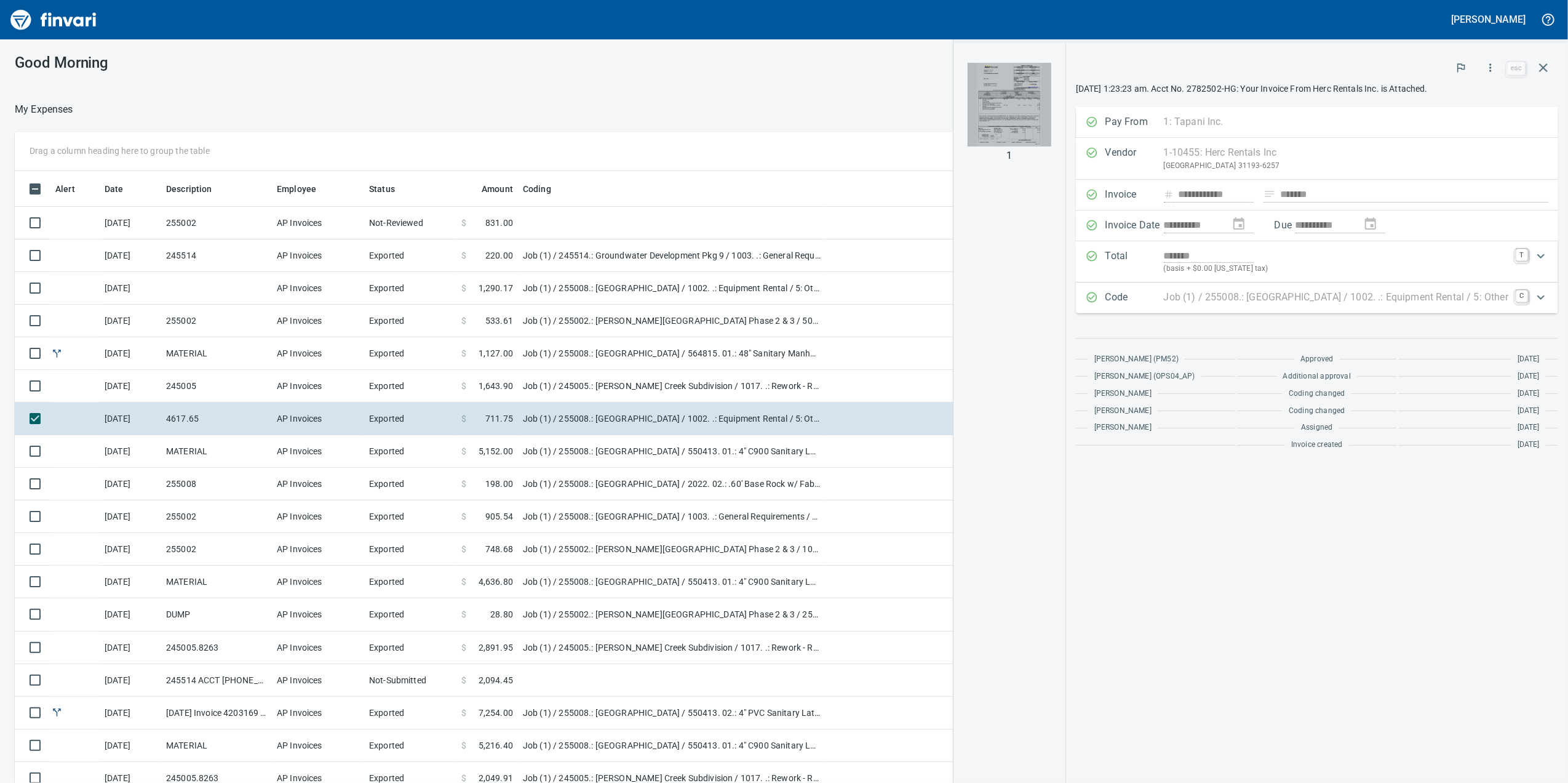
click at [968, 136] on img "button" at bounding box center [1010, 105] width 83 height 83
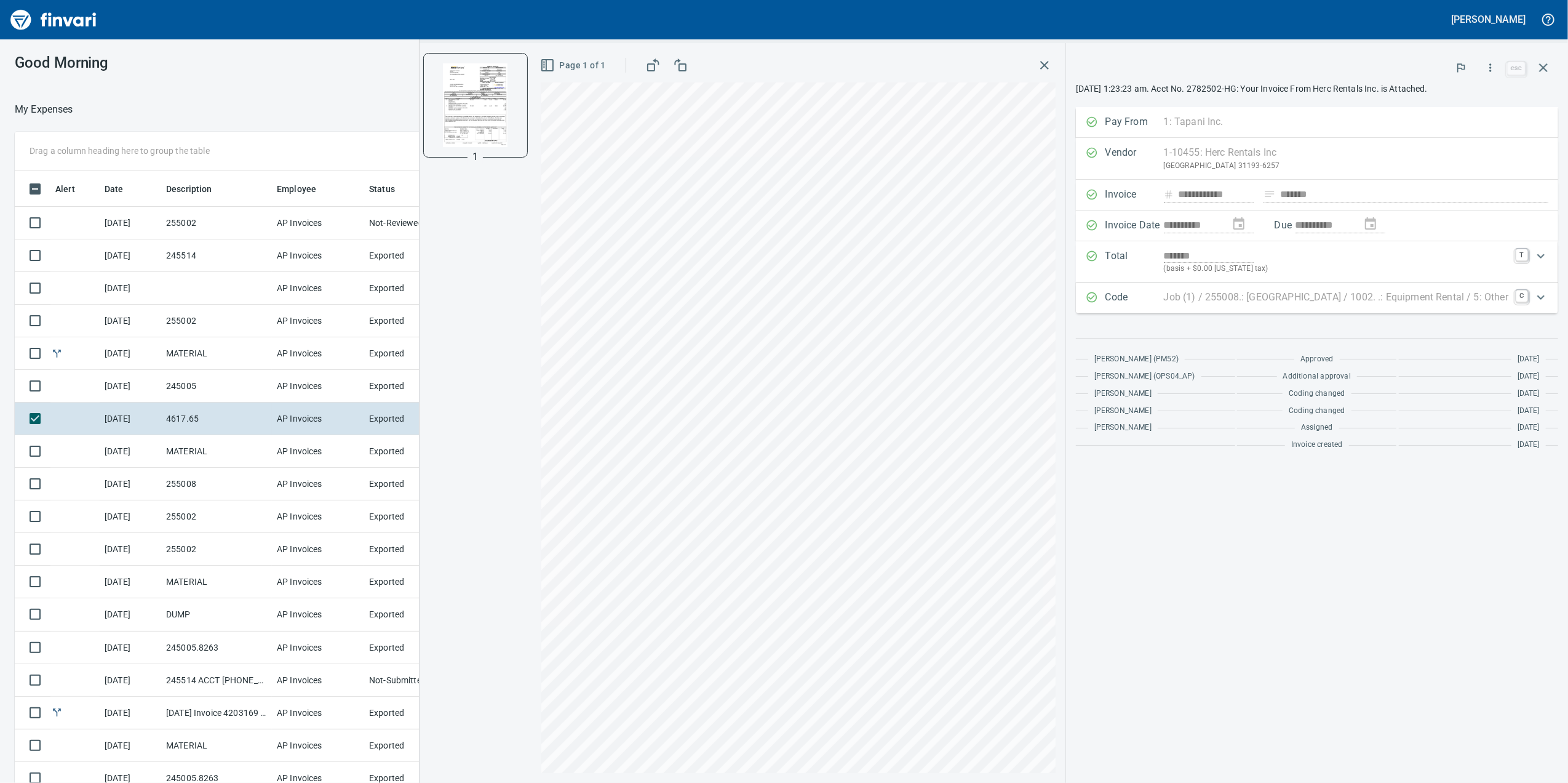
click at [1009, 79] on div "Page 1 of 1" at bounding box center [799, 412] width 534 height 739
click at [1019, 81] on div "Page 1 of 1" at bounding box center [799, 412] width 534 height 739
click at [1037, 67] on icon "button" at bounding box center [1044, 65] width 15 height 15
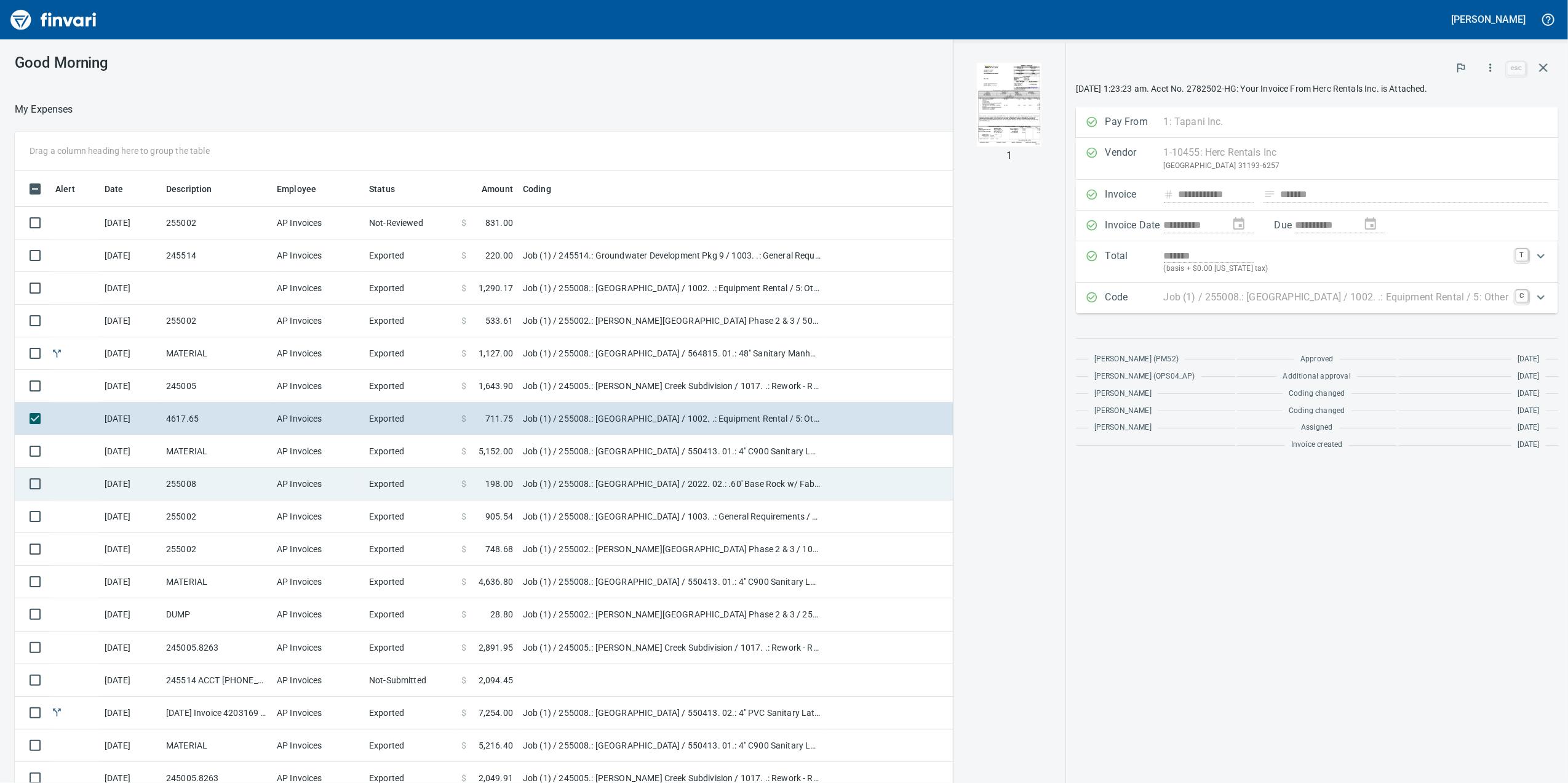
click at [270, 485] on td "255008" at bounding box center [216, 484] width 110 height 33
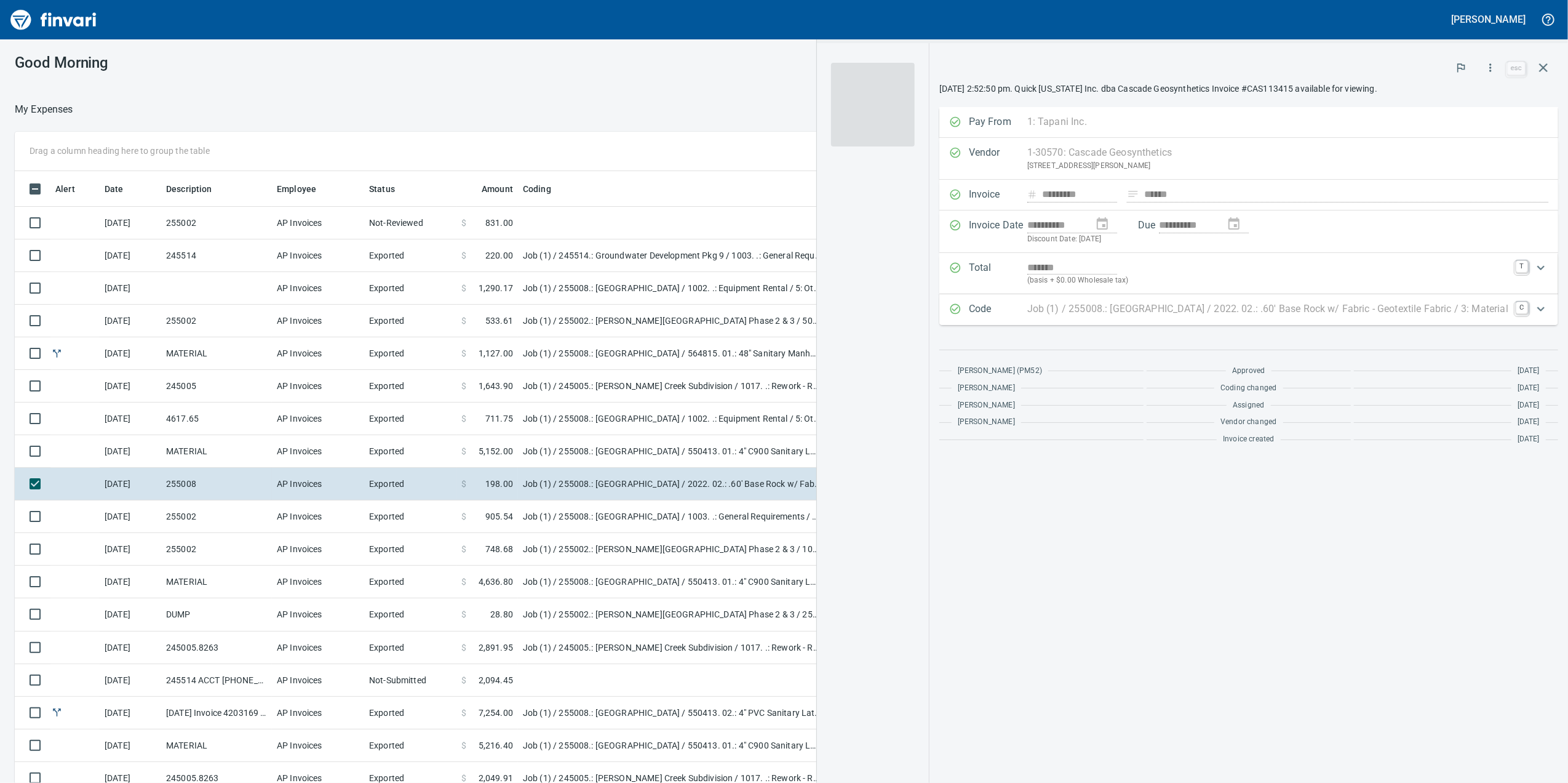
click at [847, 119] on span at bounding box center [873, 105] width 83 height 83
click at [834, 120] on span at bounding box center [873, 105] width 83 height 83
click at [840, 160] on div "1 2" at bounding box center [873, 412] width 112 height 739
click at [1523, 64] on link "esc" at bounding box center [1516, 69] width 18 height 14
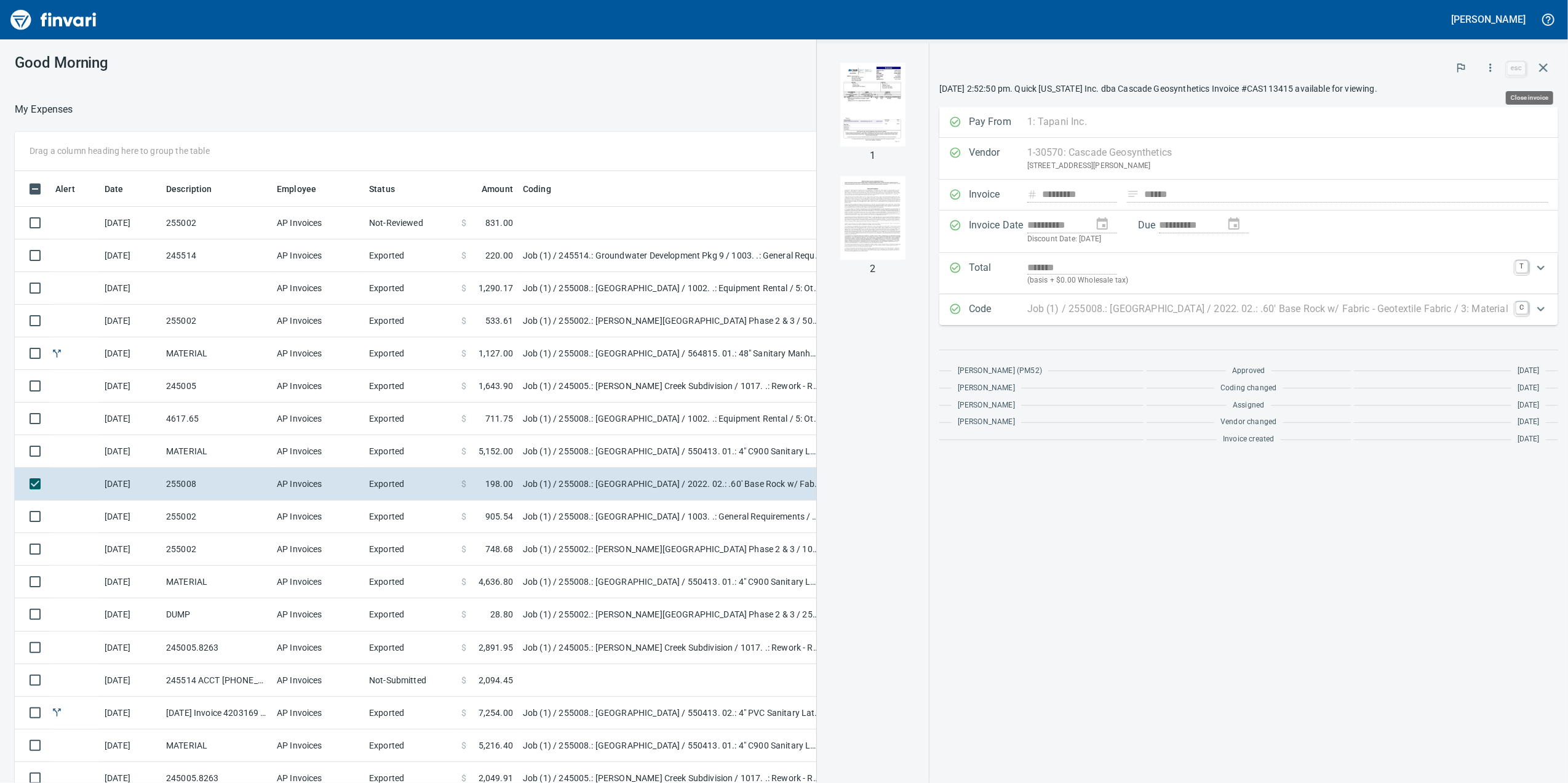
click at [1539, 67] on icon "button" at bounding box center [1543, 67] width 15 height 15
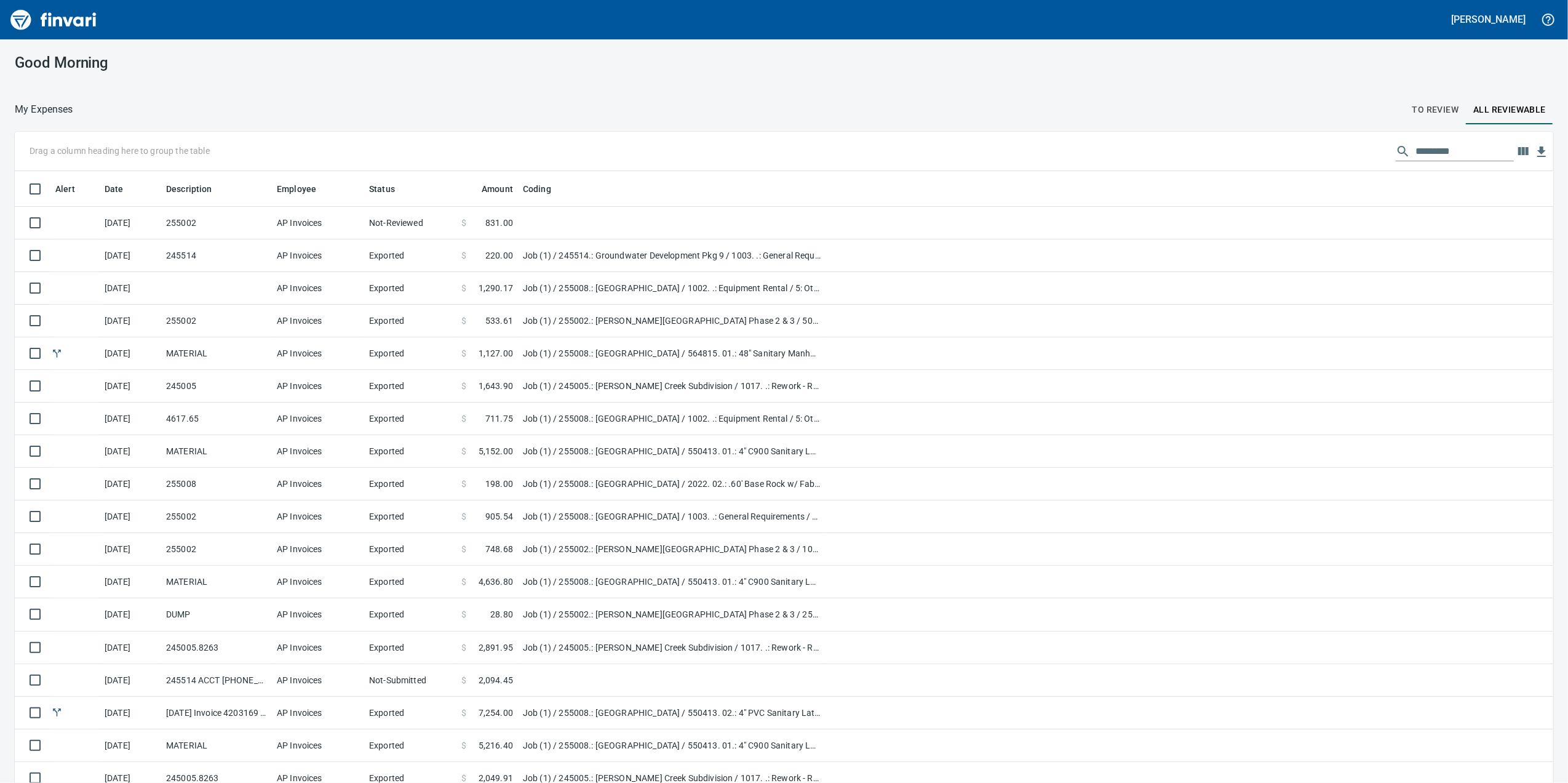
scroll to position [635, 1502]
click at [1416, 111] on span "To Review" at bounding box center [1436, 110] width 47 height 16
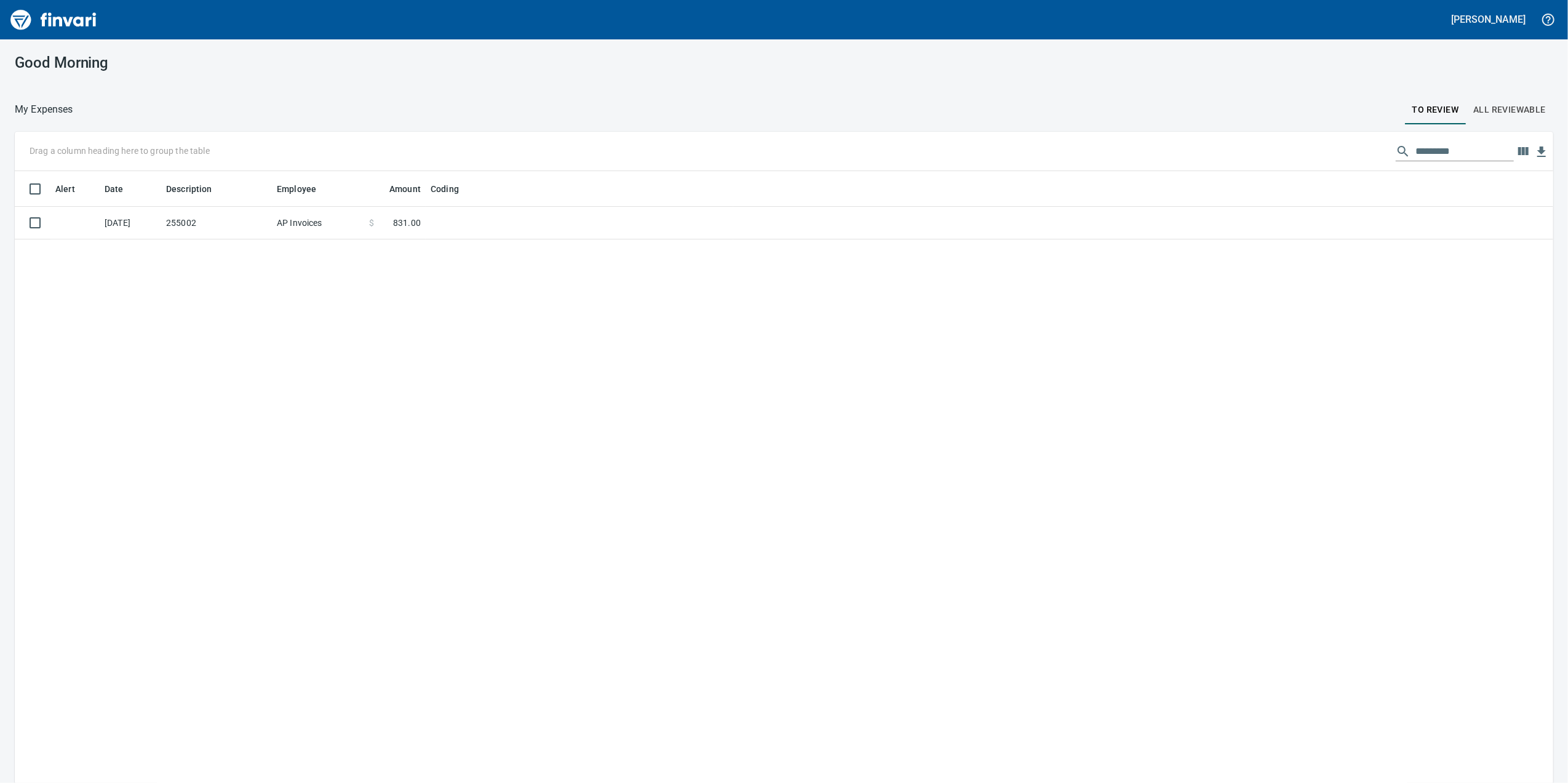
scroll to position [1, 1]
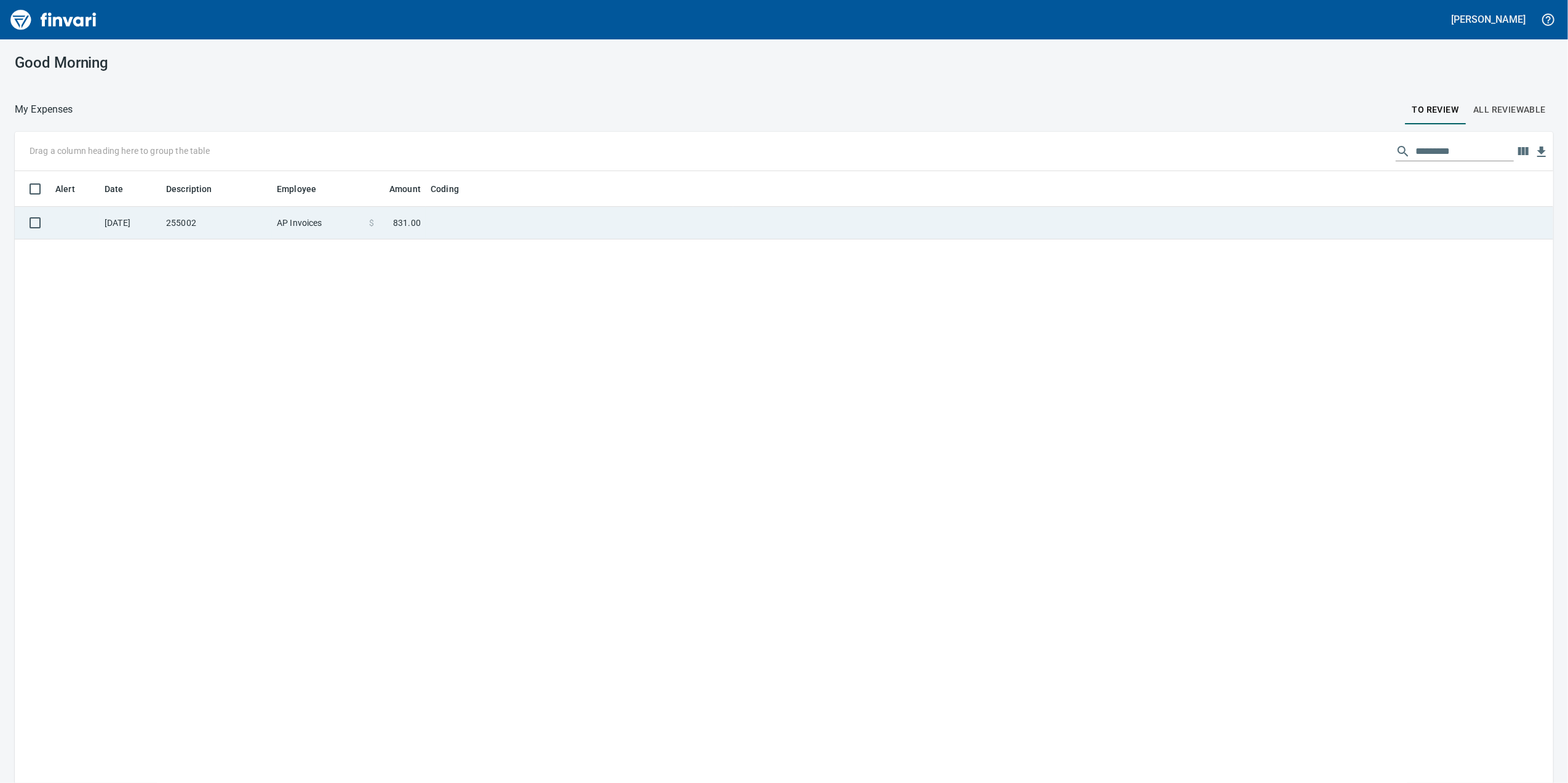
click at [519, 218] on td at bounding box center [579, 223] width 307 height 33
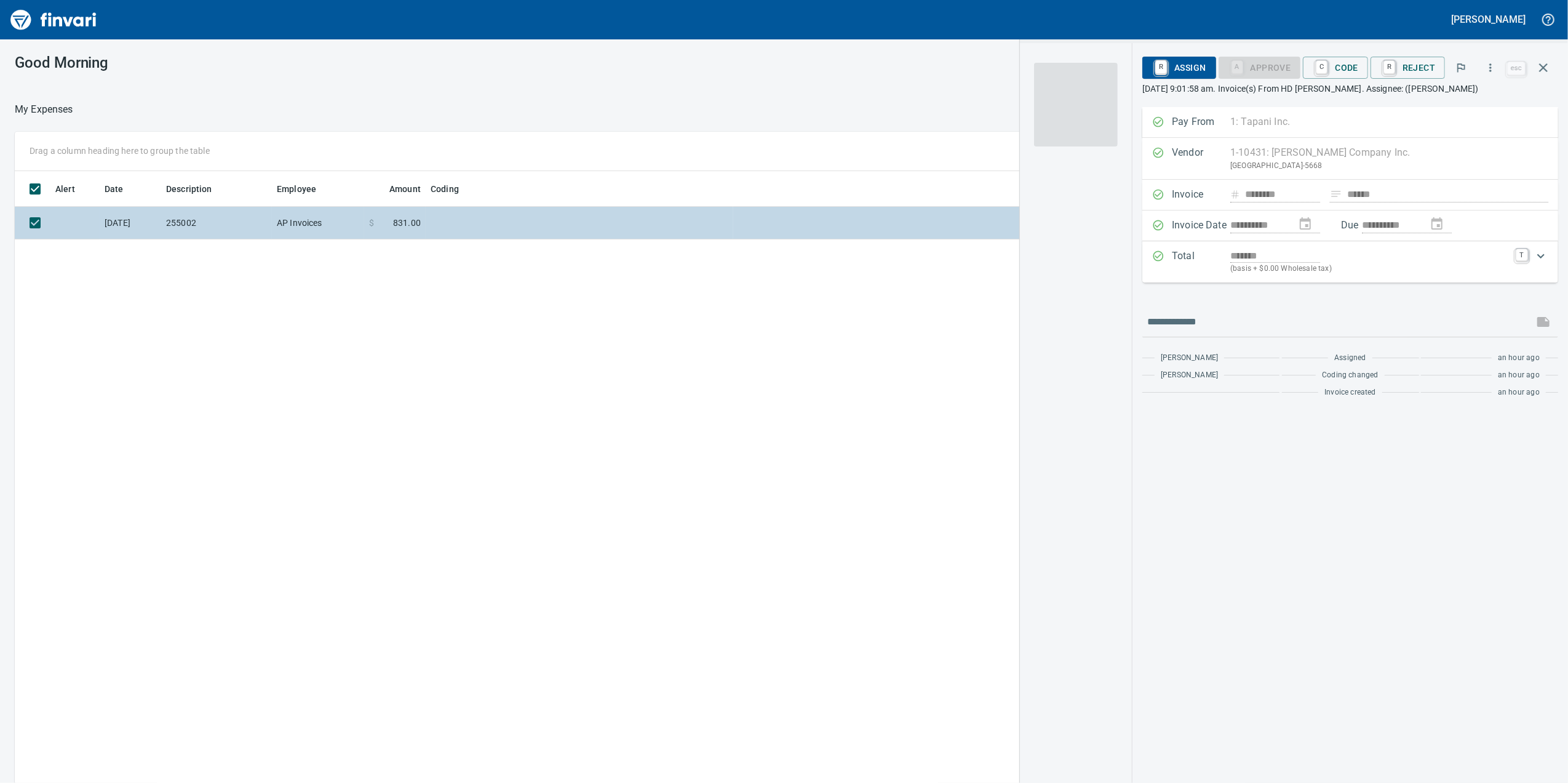
scroll to position [635, 1207]
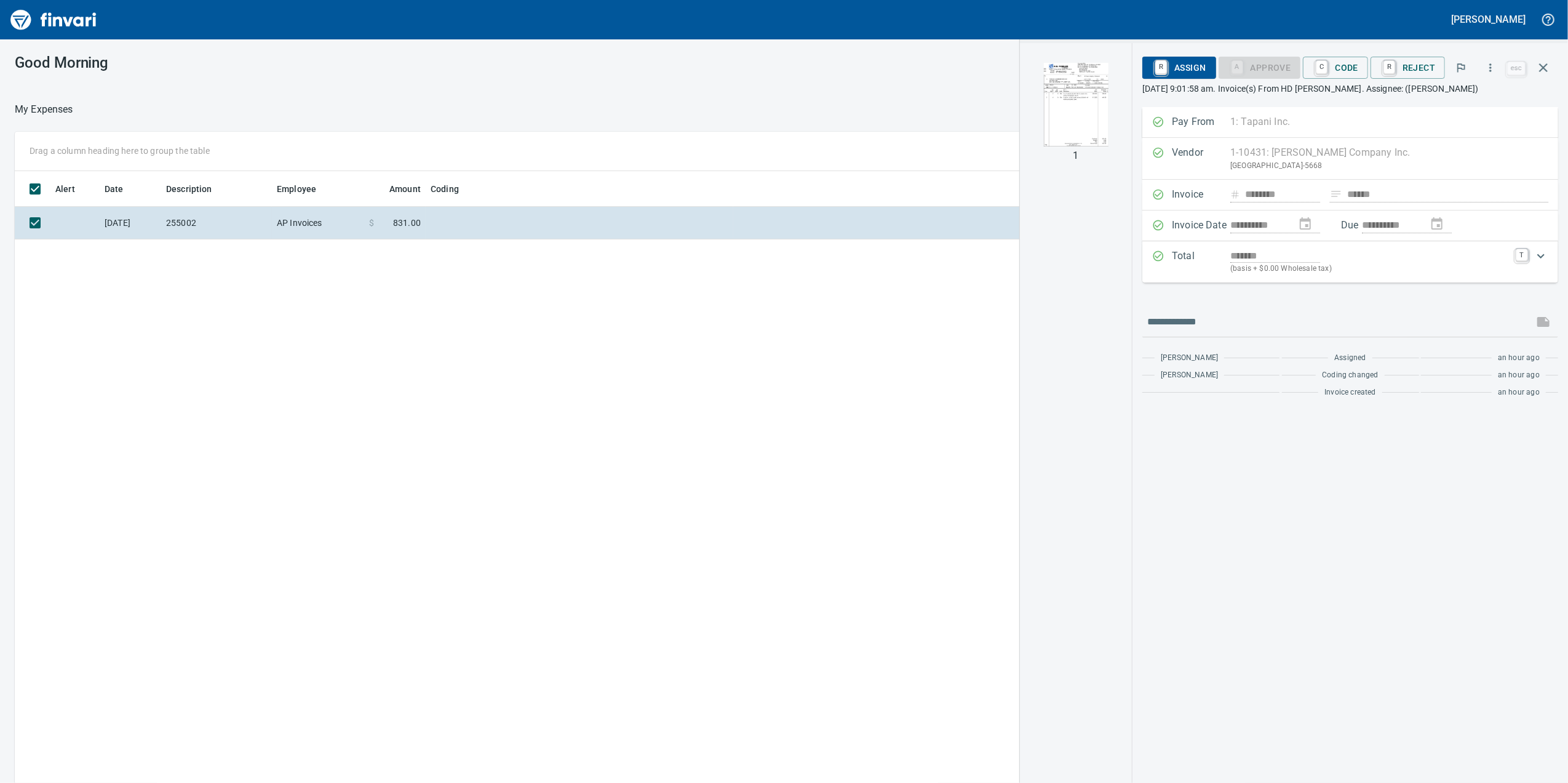
click at [1062, 129] on img "button" at bounding box center [1076, 105] width 83 height 83
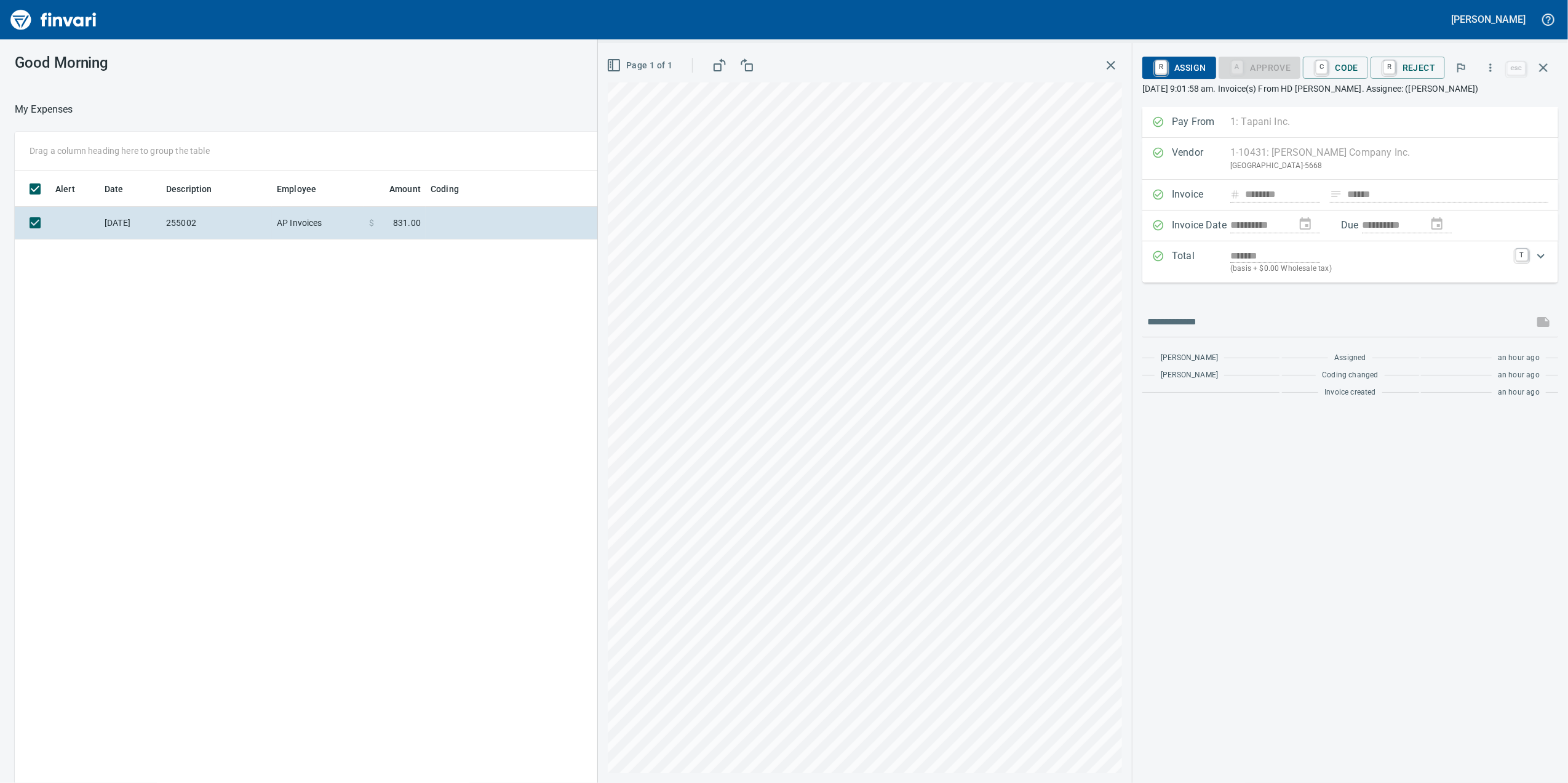
click at [289, 478] on div "Alert Date Description Employee Amount Coding 10/15/2025 255002 AP Invoices $ 8…" at bounding box center [630, 494] width 1231 height 647
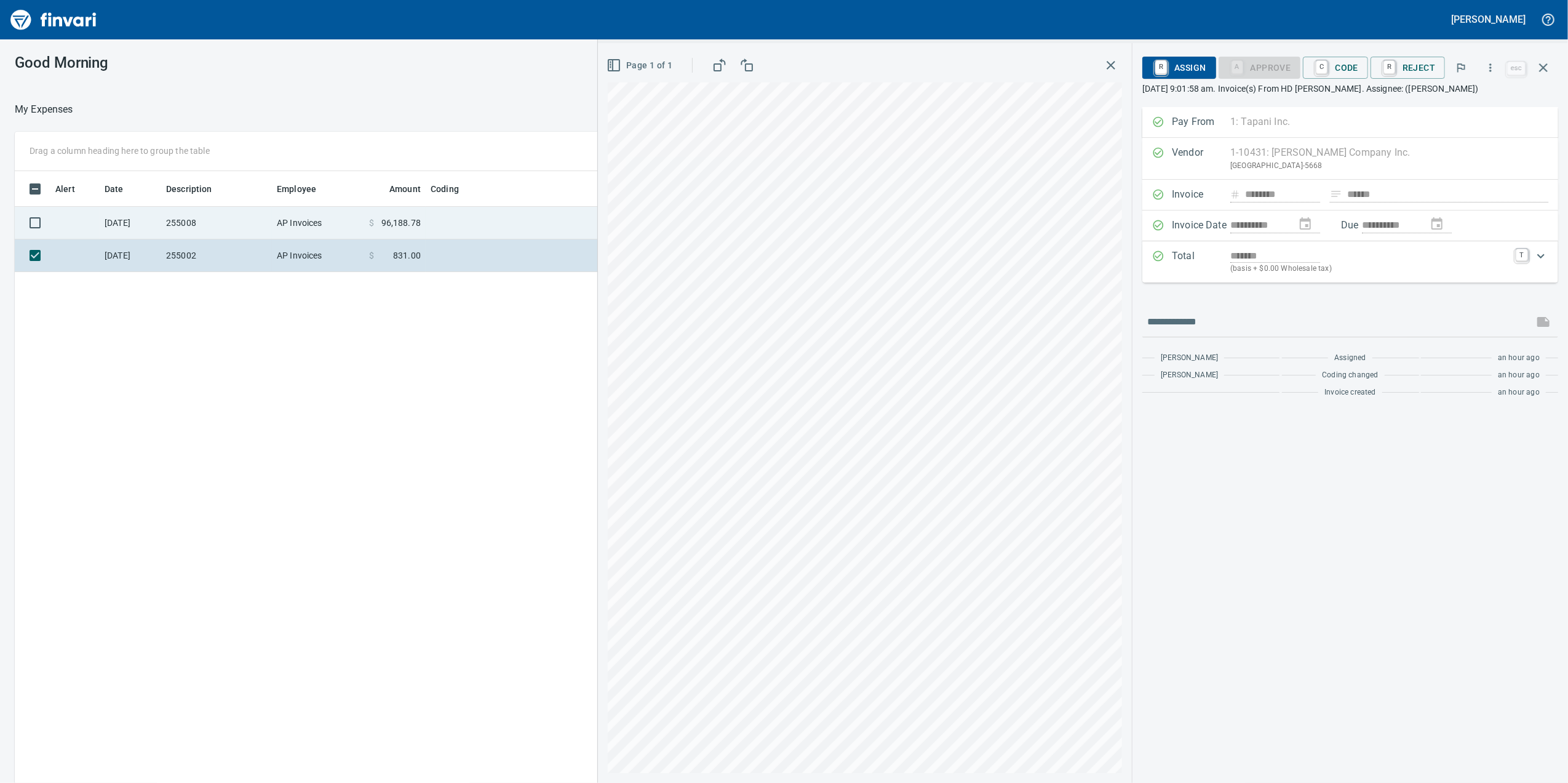
click at [493, 212] on td at bounding box center [579, 223] width 307 height 33
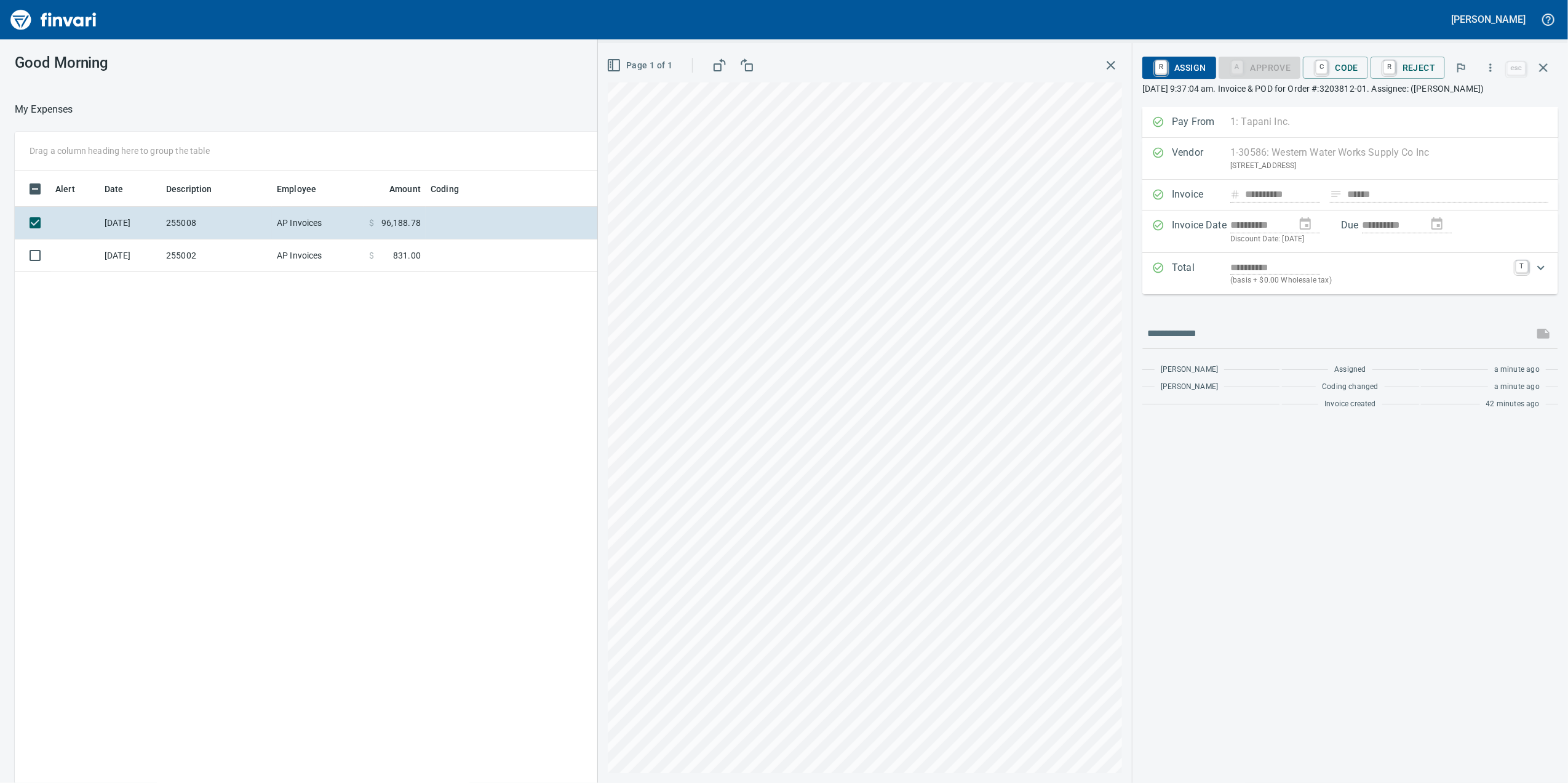
click at [1465, 287] on div "**********" at bounding box center [1369, 273] width 278 height 26
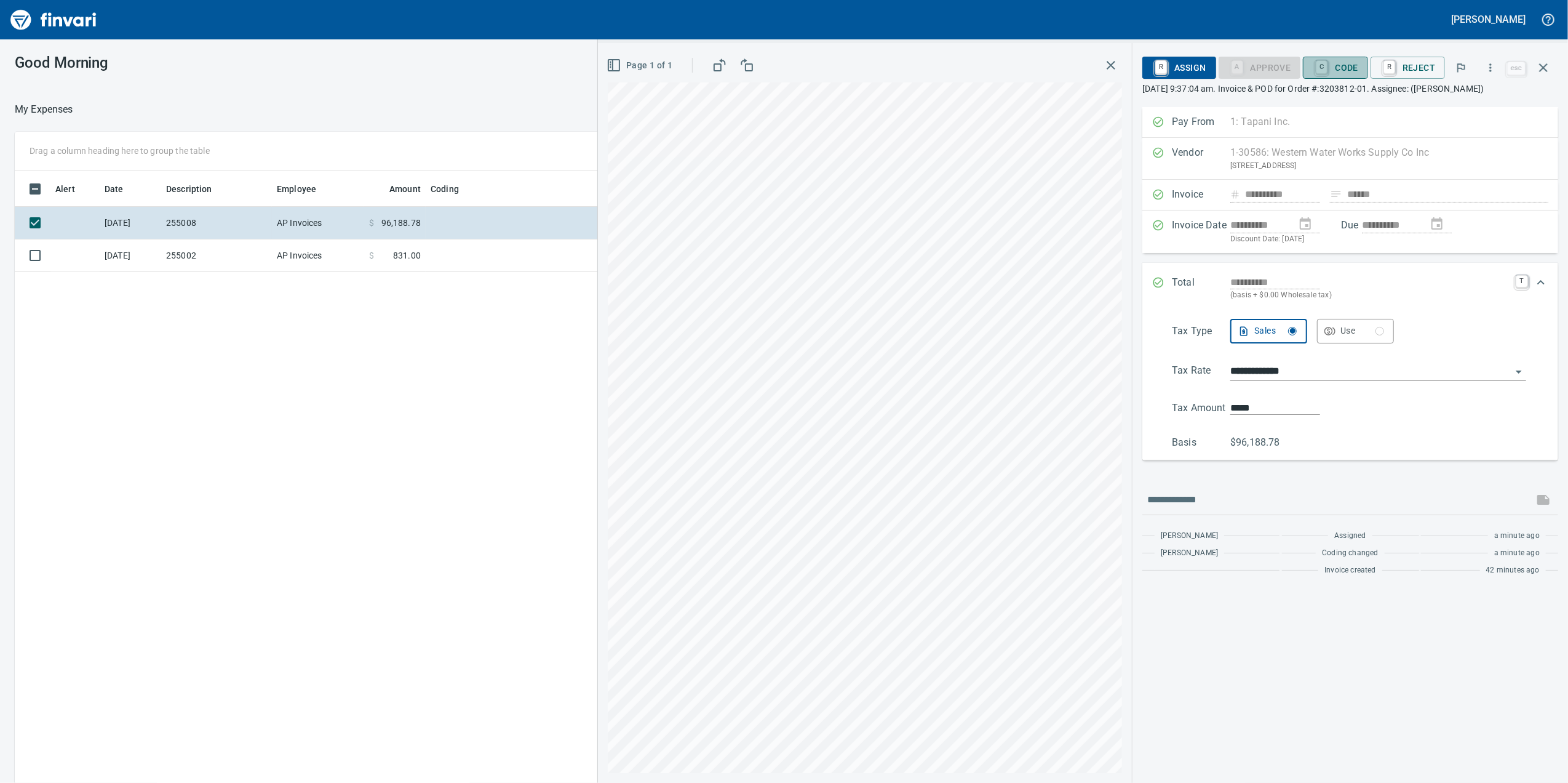
click at [1351, 64] on span "C Code" at bounding box center [1335, 68] width 46 height 21
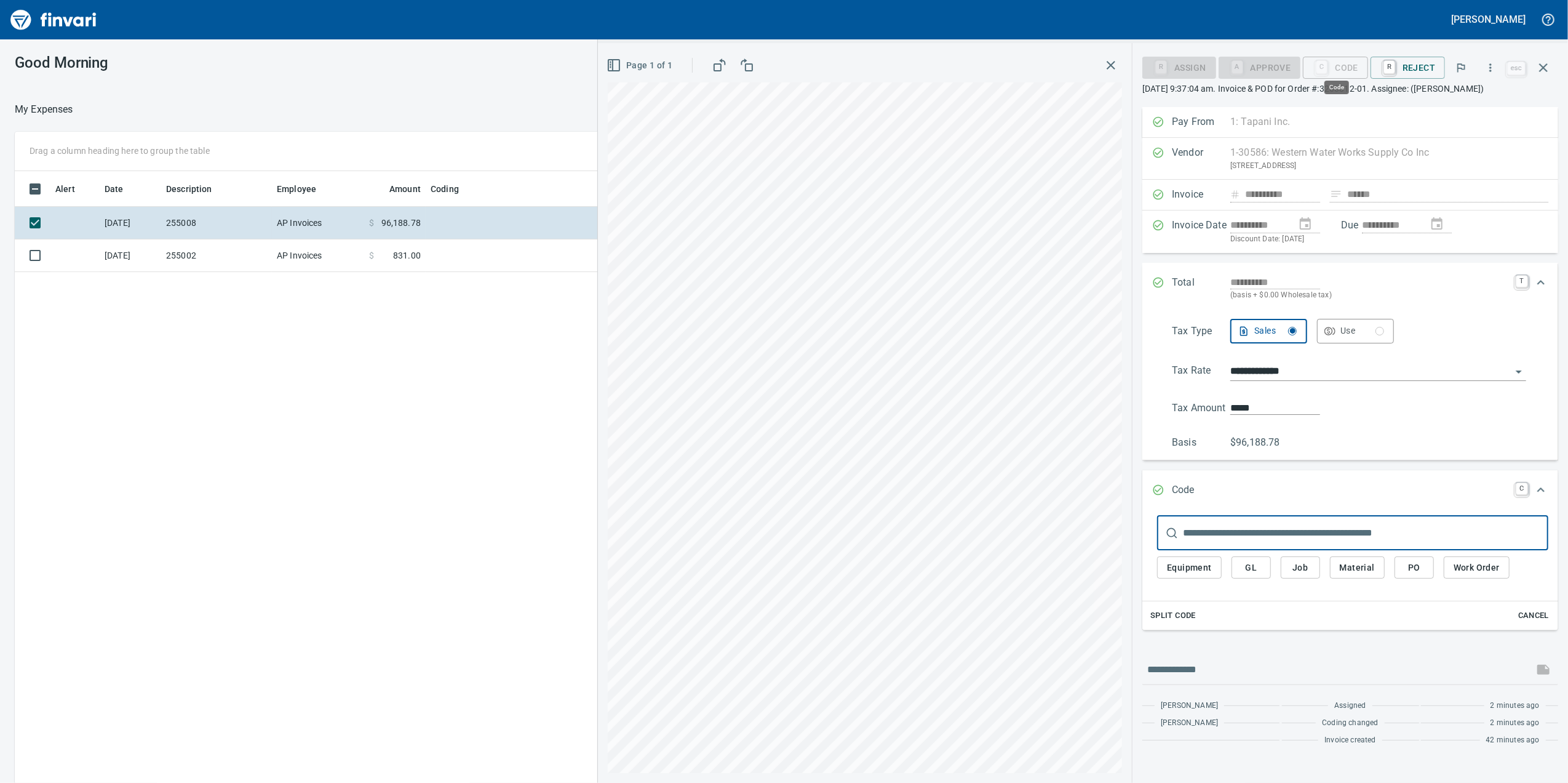
scroll to position [635, 1207]
click at [1301, 576] on span "Job" at bounding box center [1301, 568] width 19 height 16
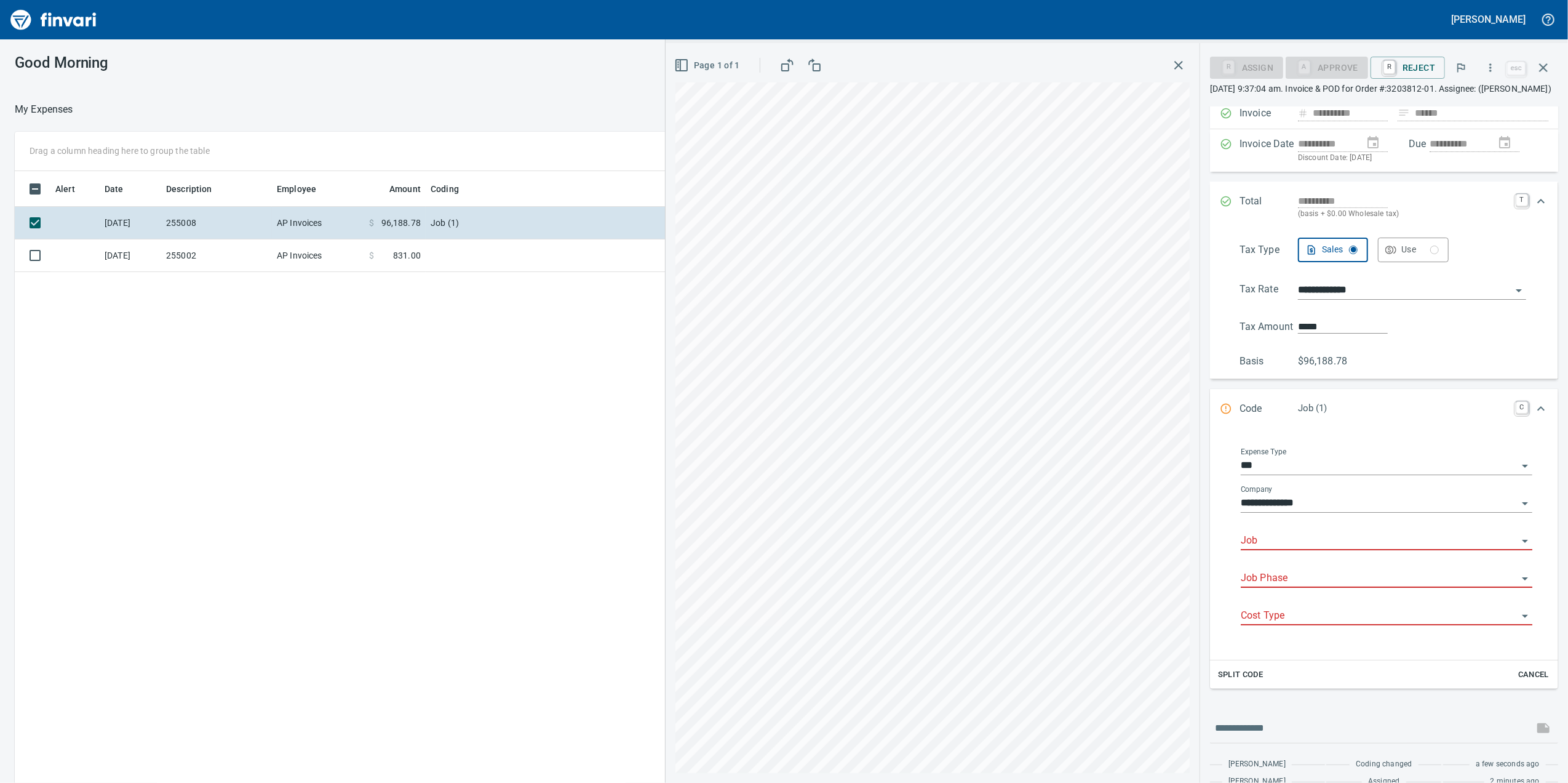
scroll to position [116, 0]
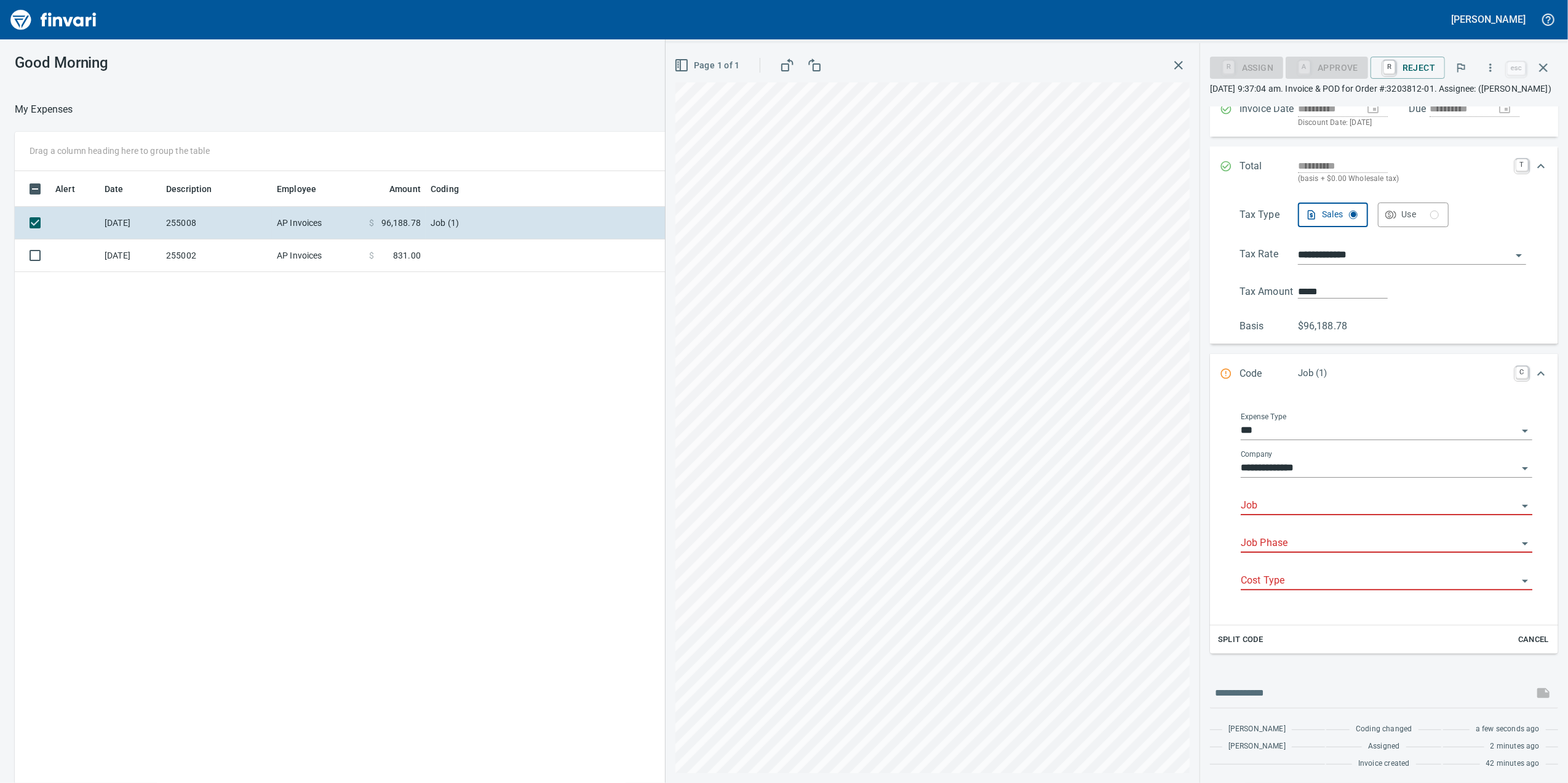
click at [1273, 510] on div "Job" at bounding box center [1387, 501] width 292 height 28
click at [1274, 513] on input "Job" at bounding box center [1380, 506] width 277 height 17
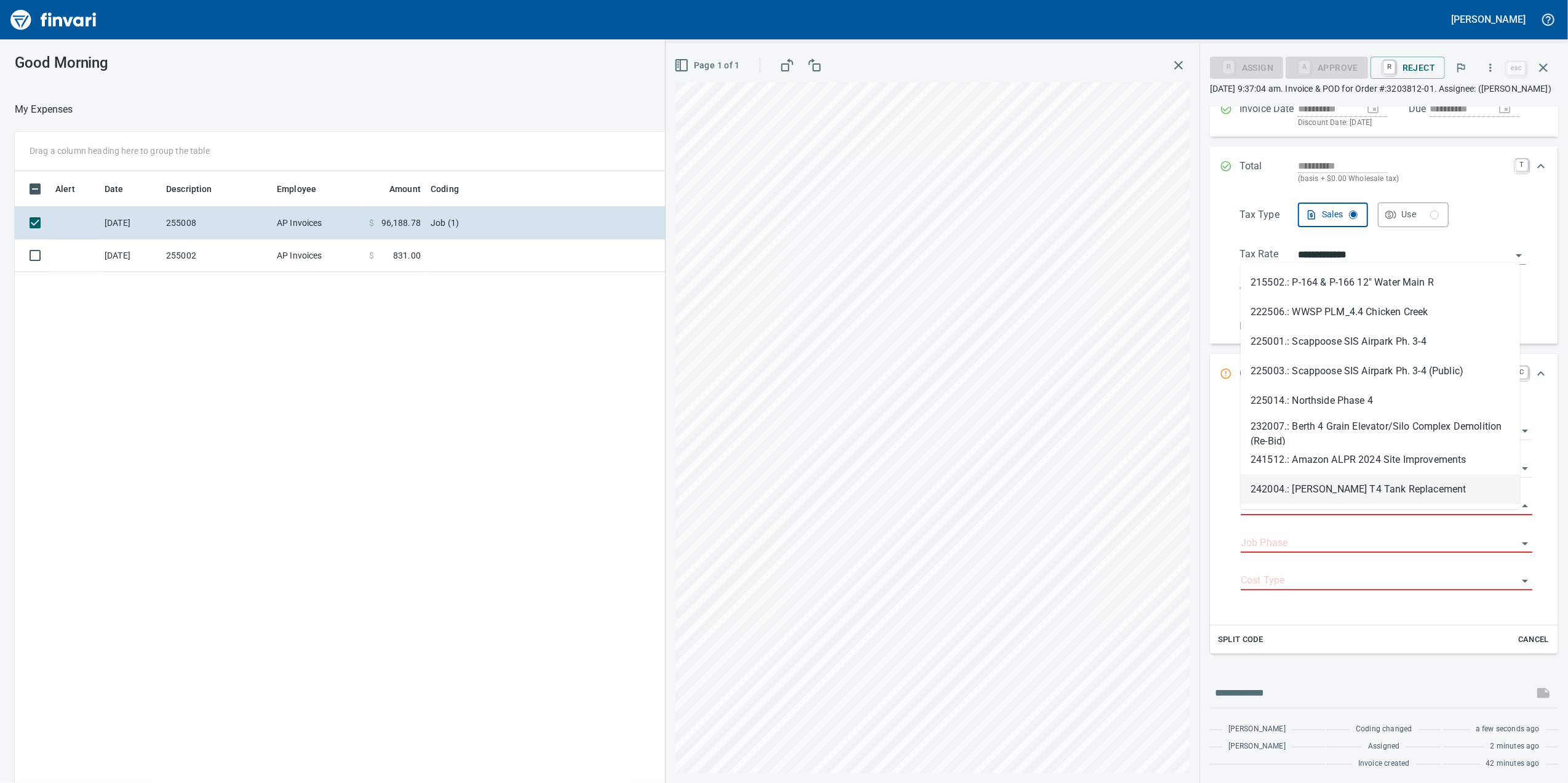
type input "*"
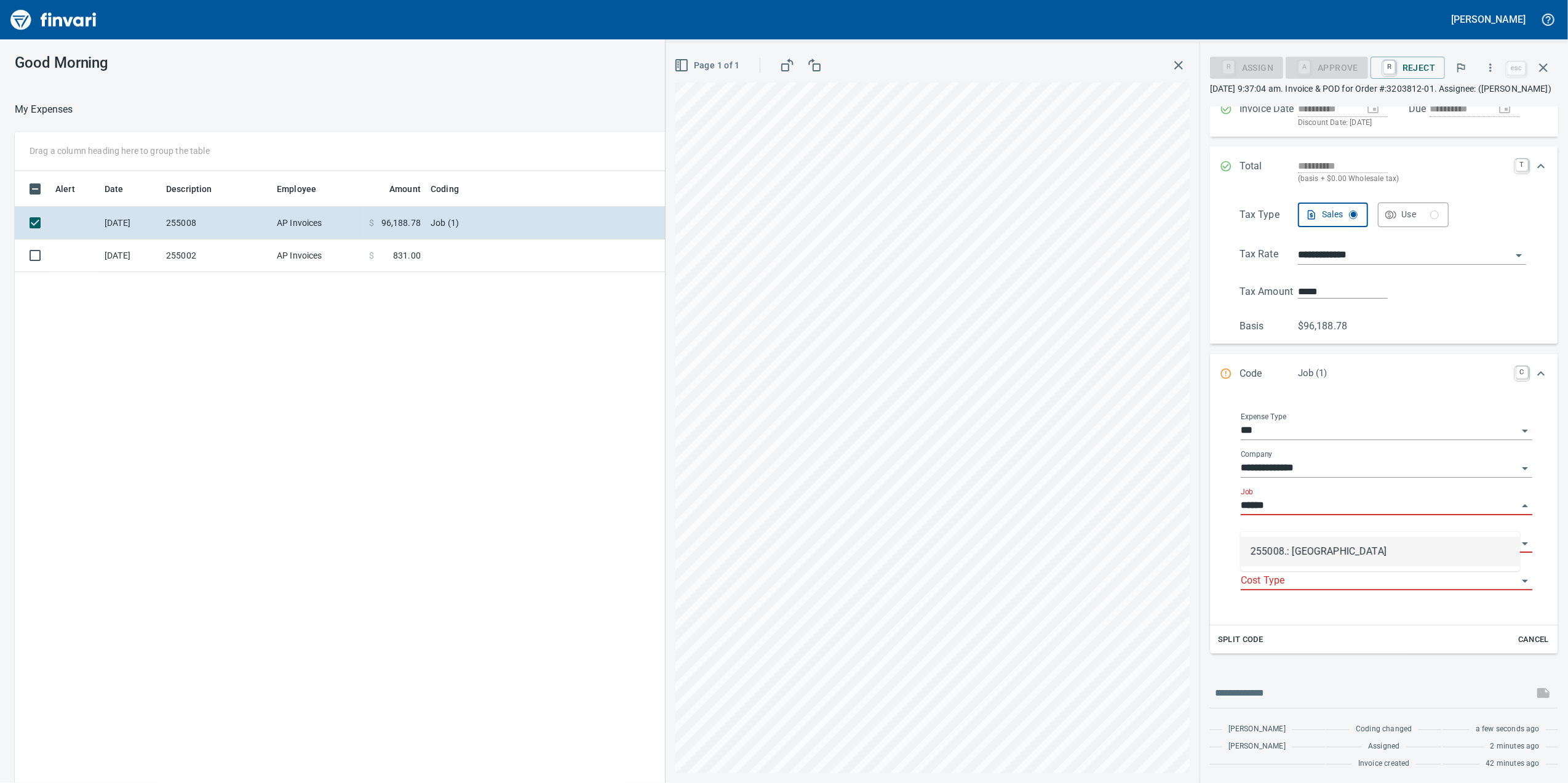
click at [1293, 545] on li "255008.: Four Creeks South Subdivision" at bounding box center [1381, 551] width 279 height 29
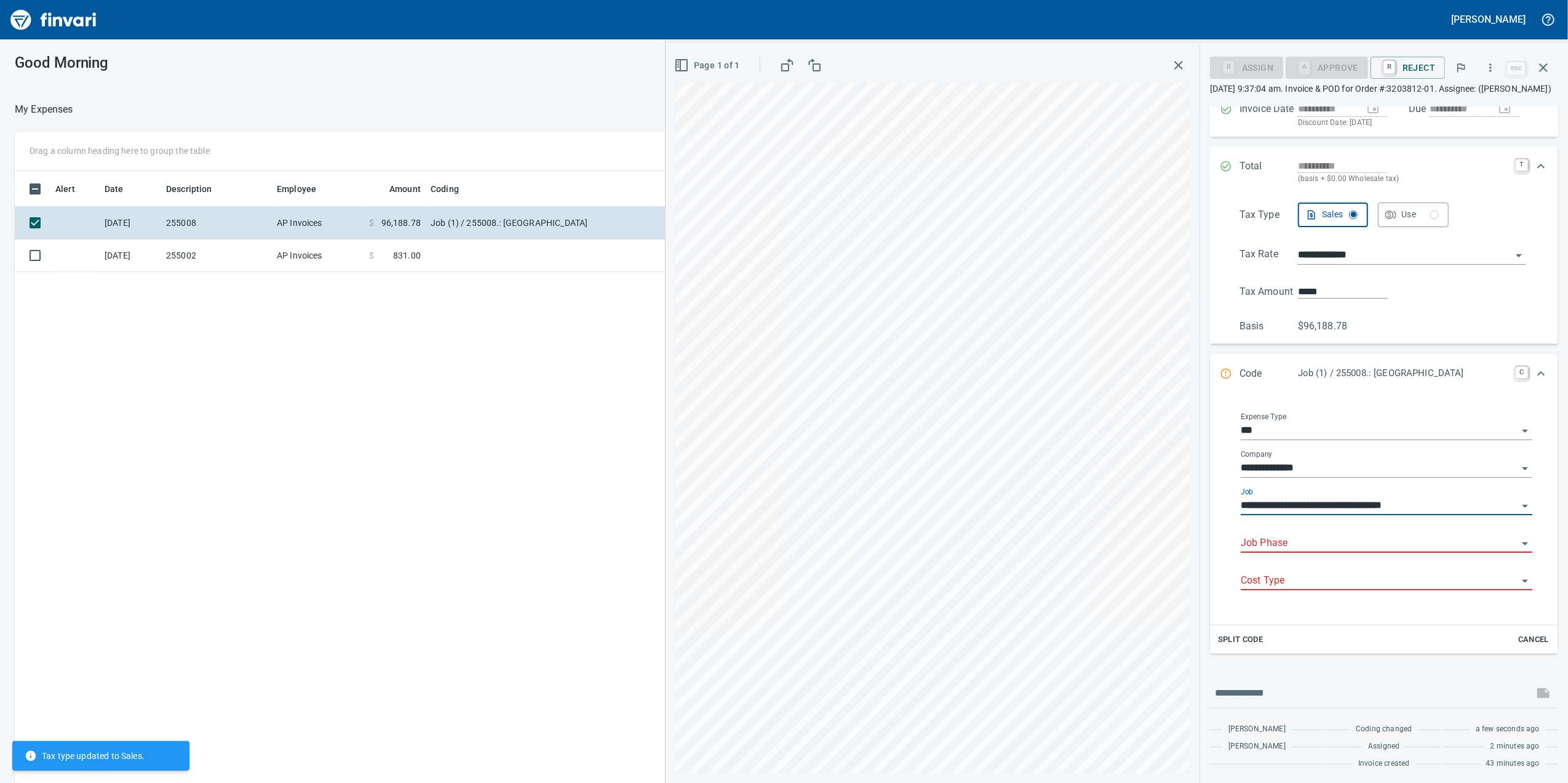
scroll to position [116, 0]
type input "**********"
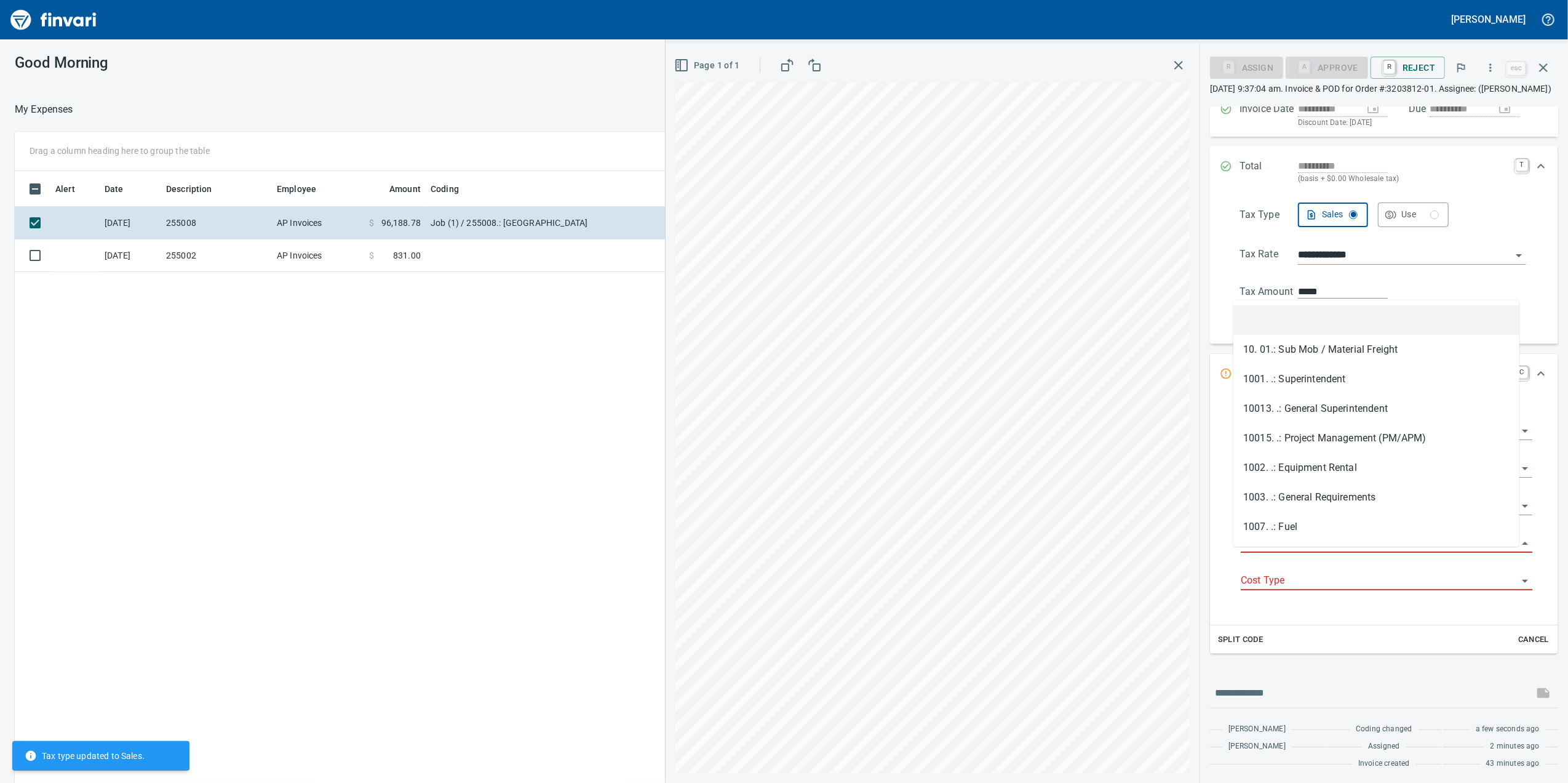
click at [1290, 551] on input "Job Phase" at bounding box center [1380, 544] width 277 height 17
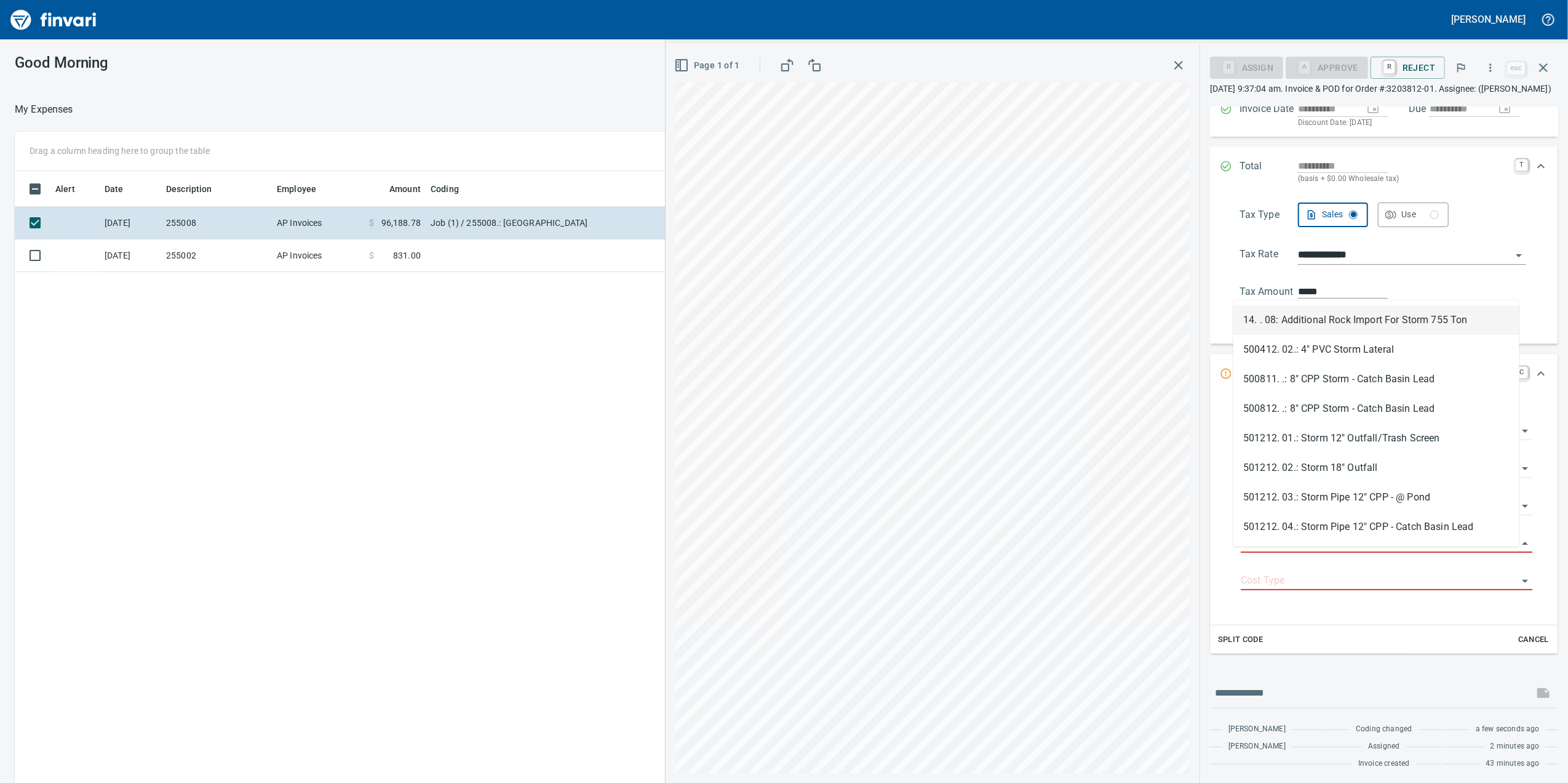
scroll to position [635, 1207]
type input "*"
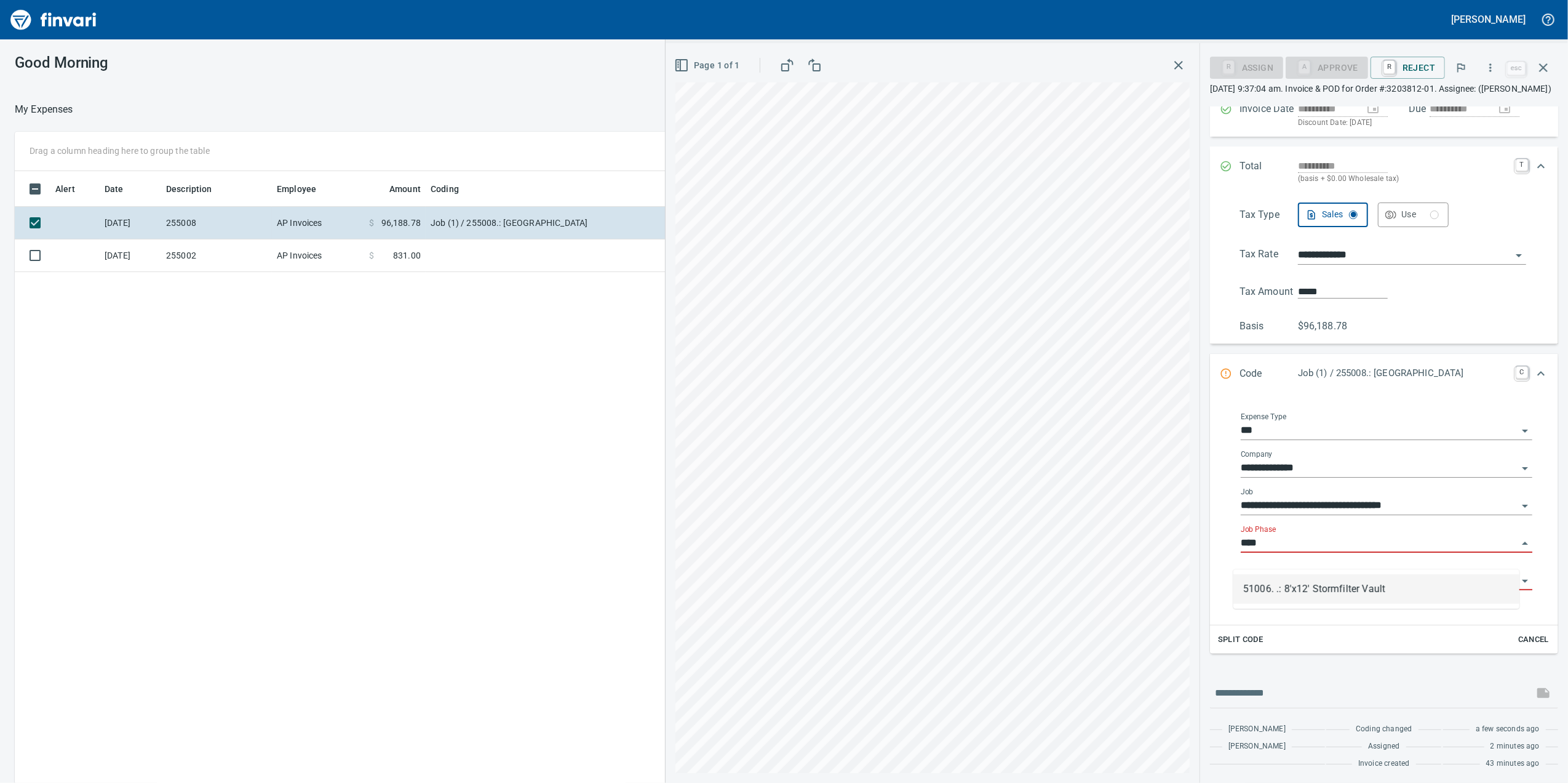
click at [1327, 596] on li "51006. .: 8'x12' Stormfilter Vault" at bounding box center [1376, 588] width 286 height 29
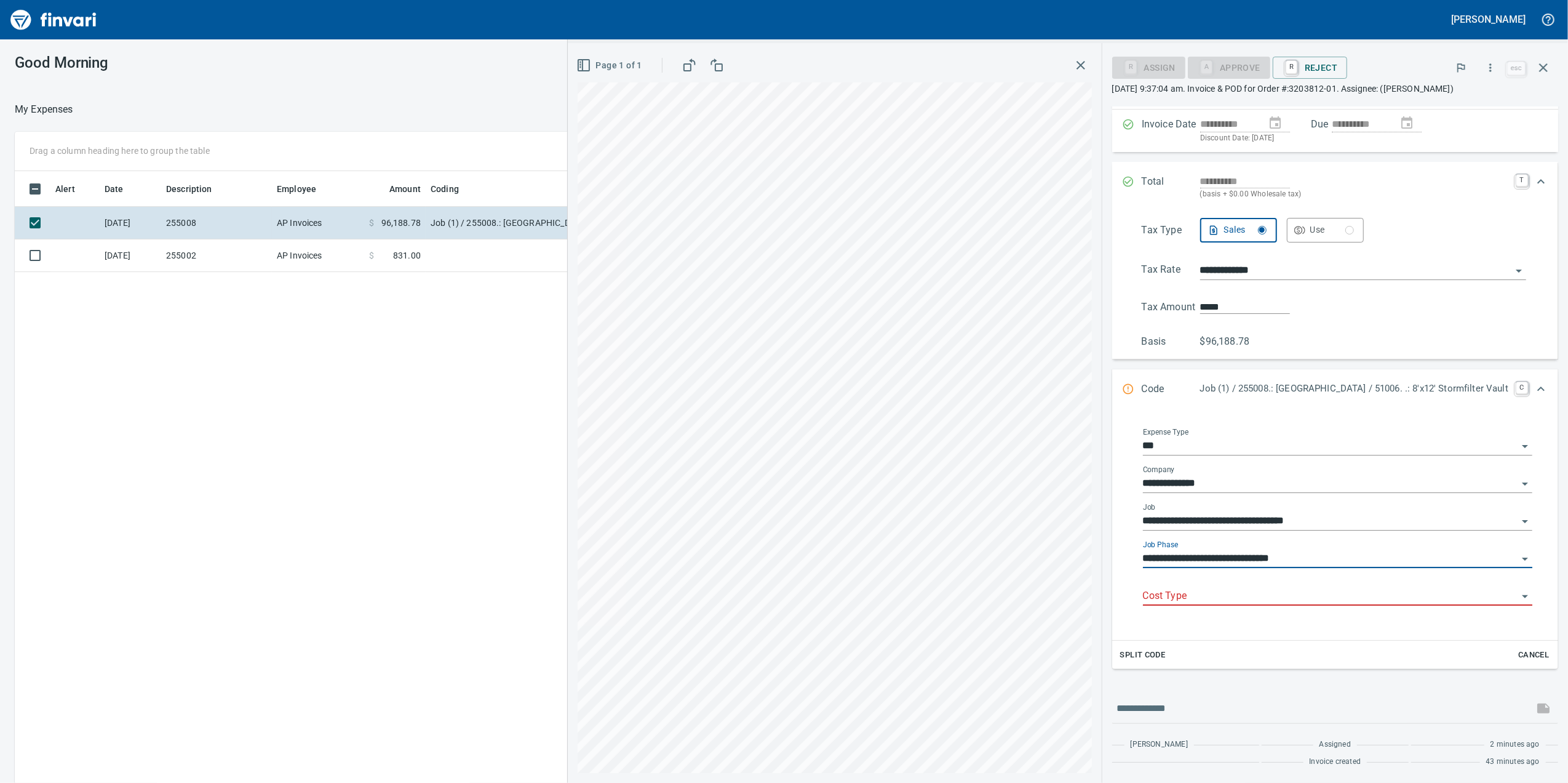
scroll to position [116, 0]
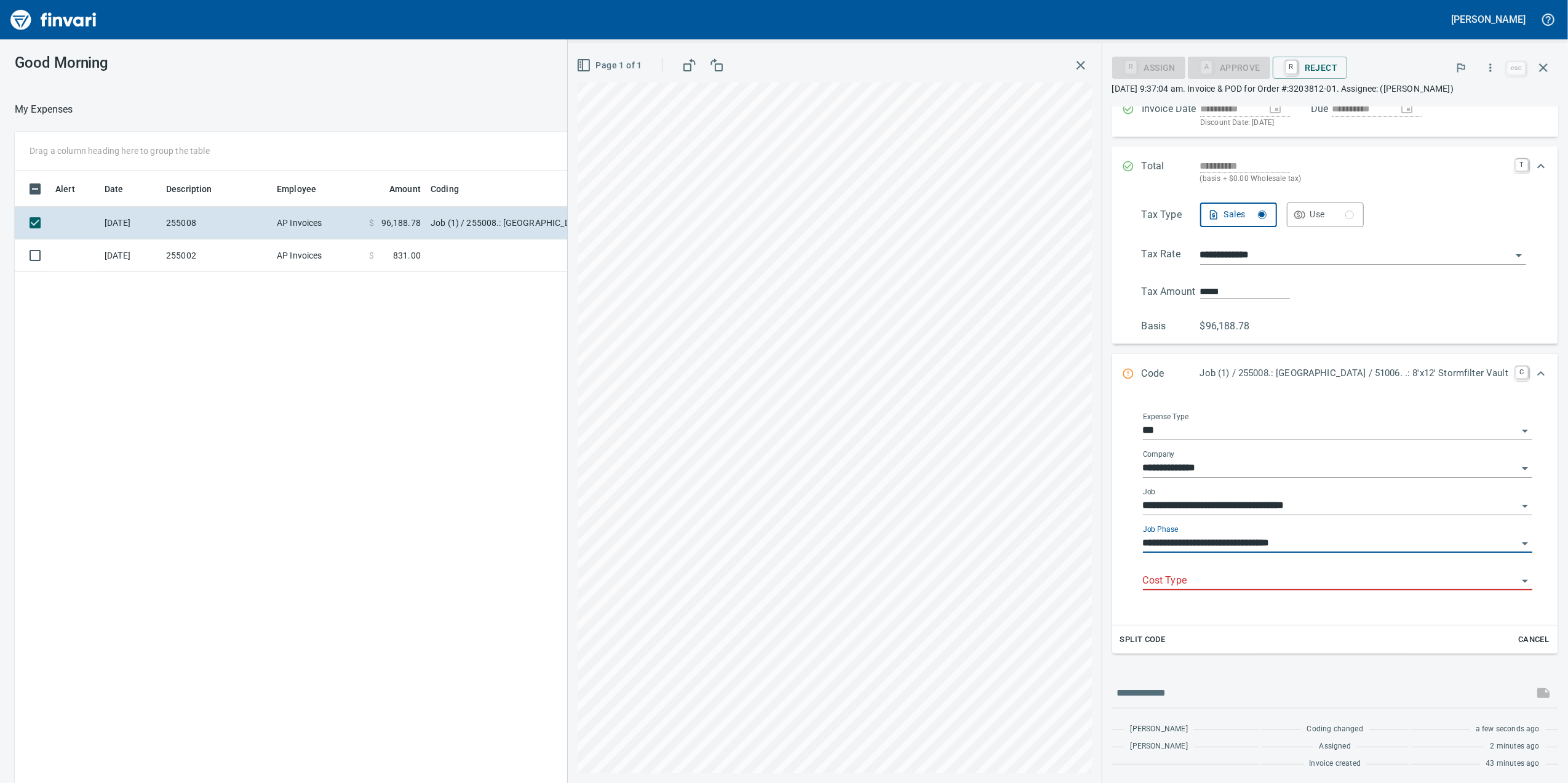
type input "**********"
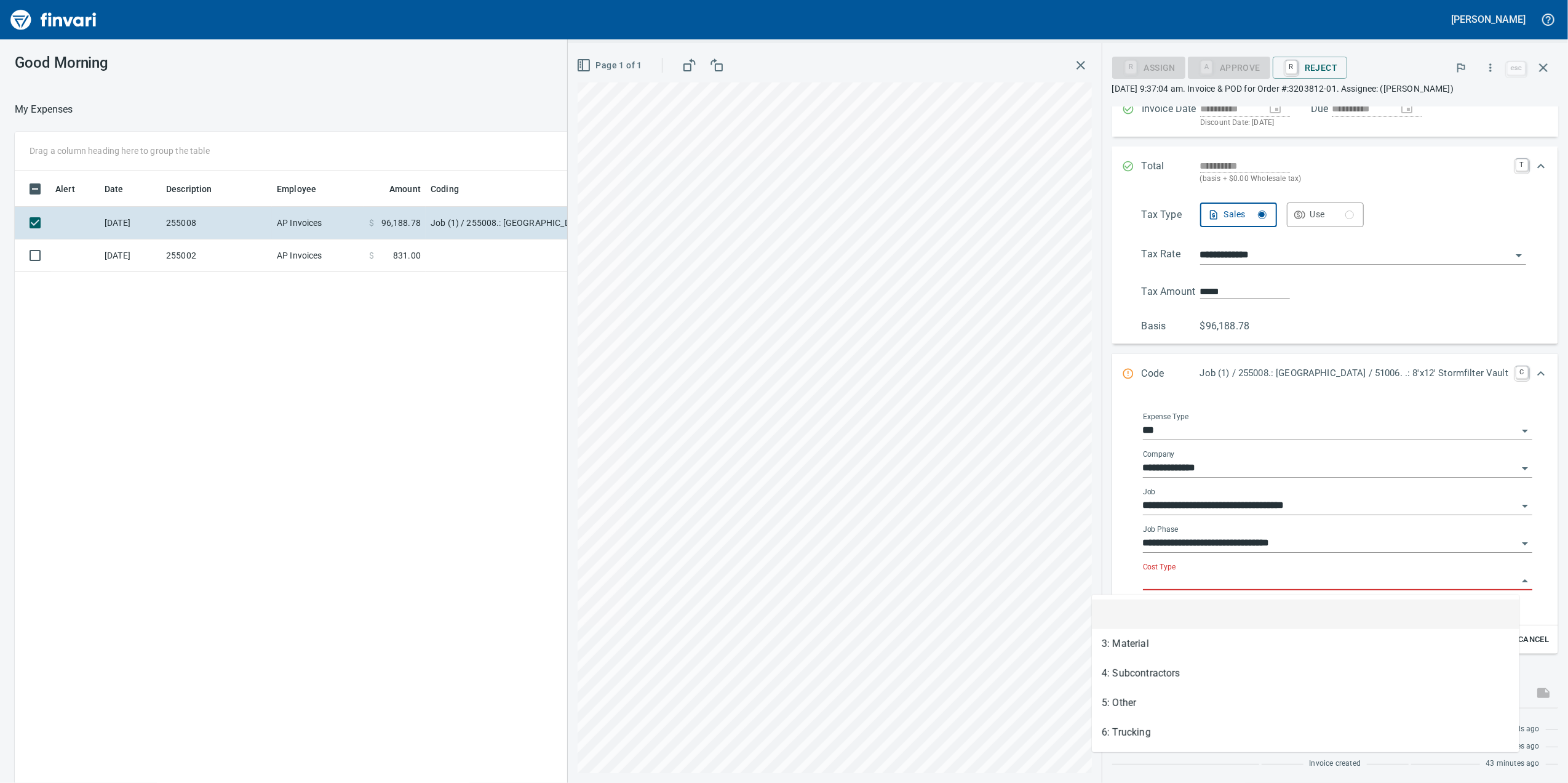
scroll to position [635, 1207]
click at [1236, 576] on input "Cost Type" at bounding box center [1331, 580] width 375 height 17
click at [1138, 653] on li "3: Material" at bounding box center [1305, 643] width 427 height 29
type input "**********"
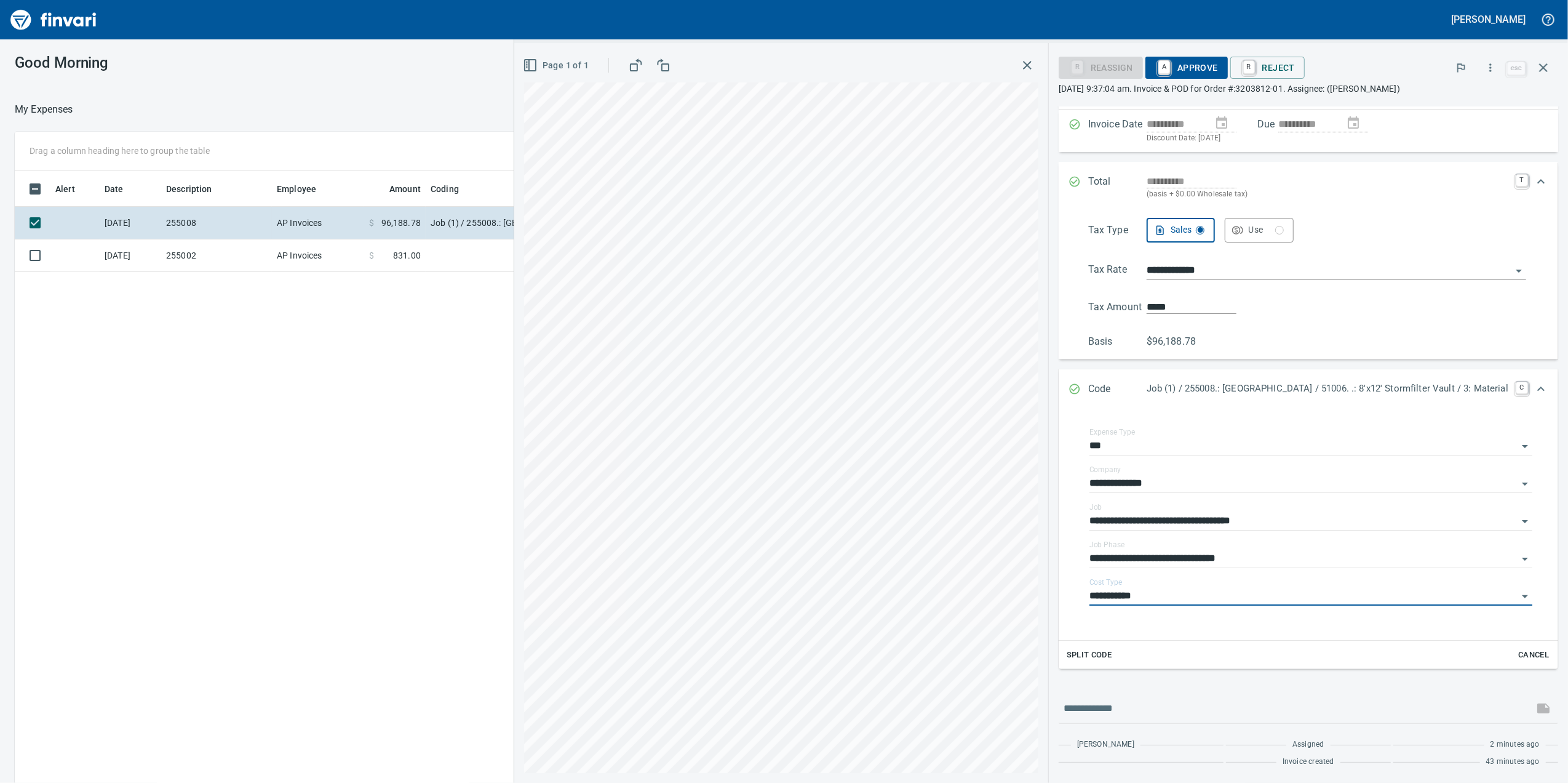
scroll to position [116, 0]
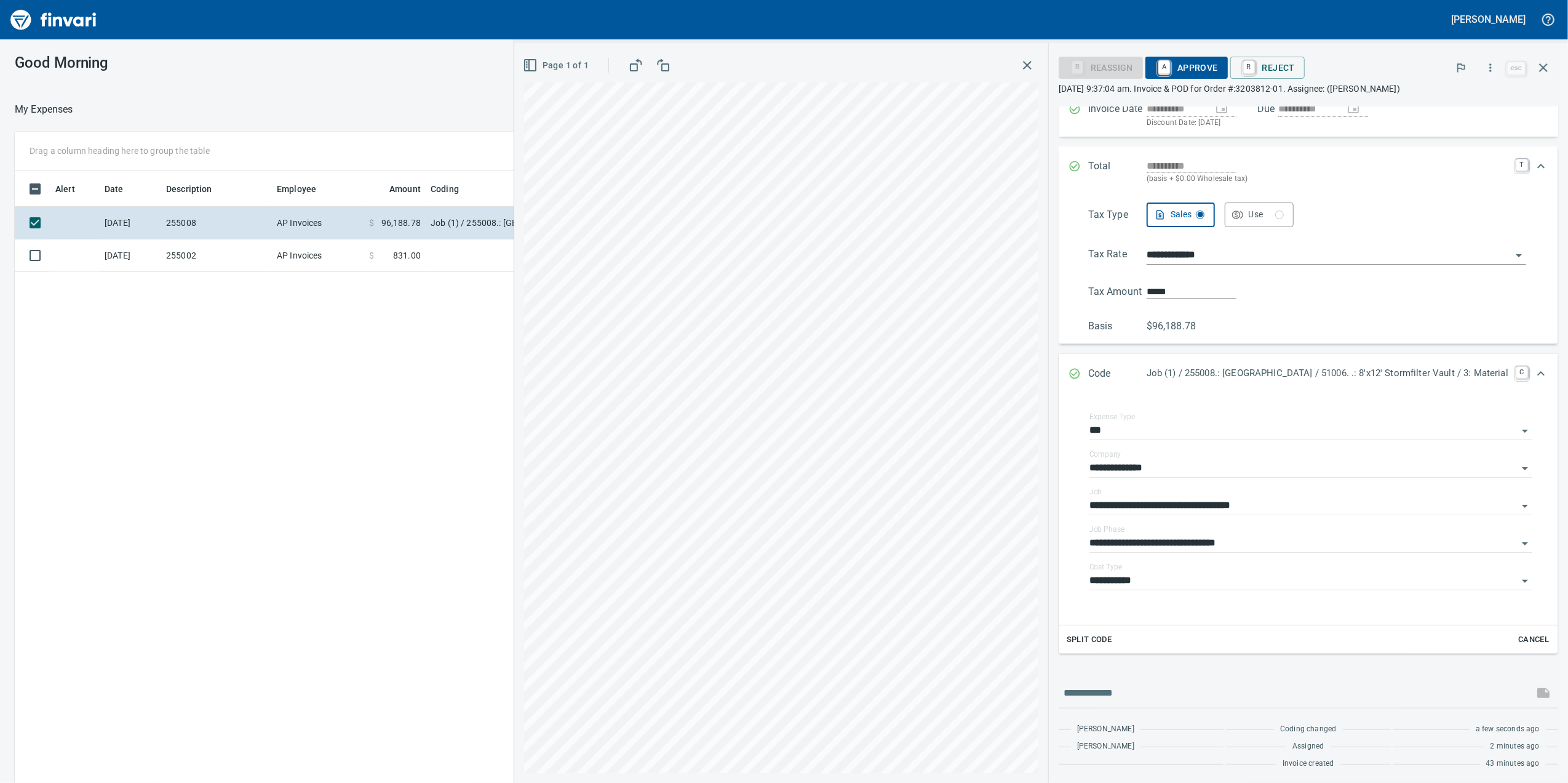
click at [1155, 73] on span "A Approve" at bounding box center [1186, 68] width 63 height 21
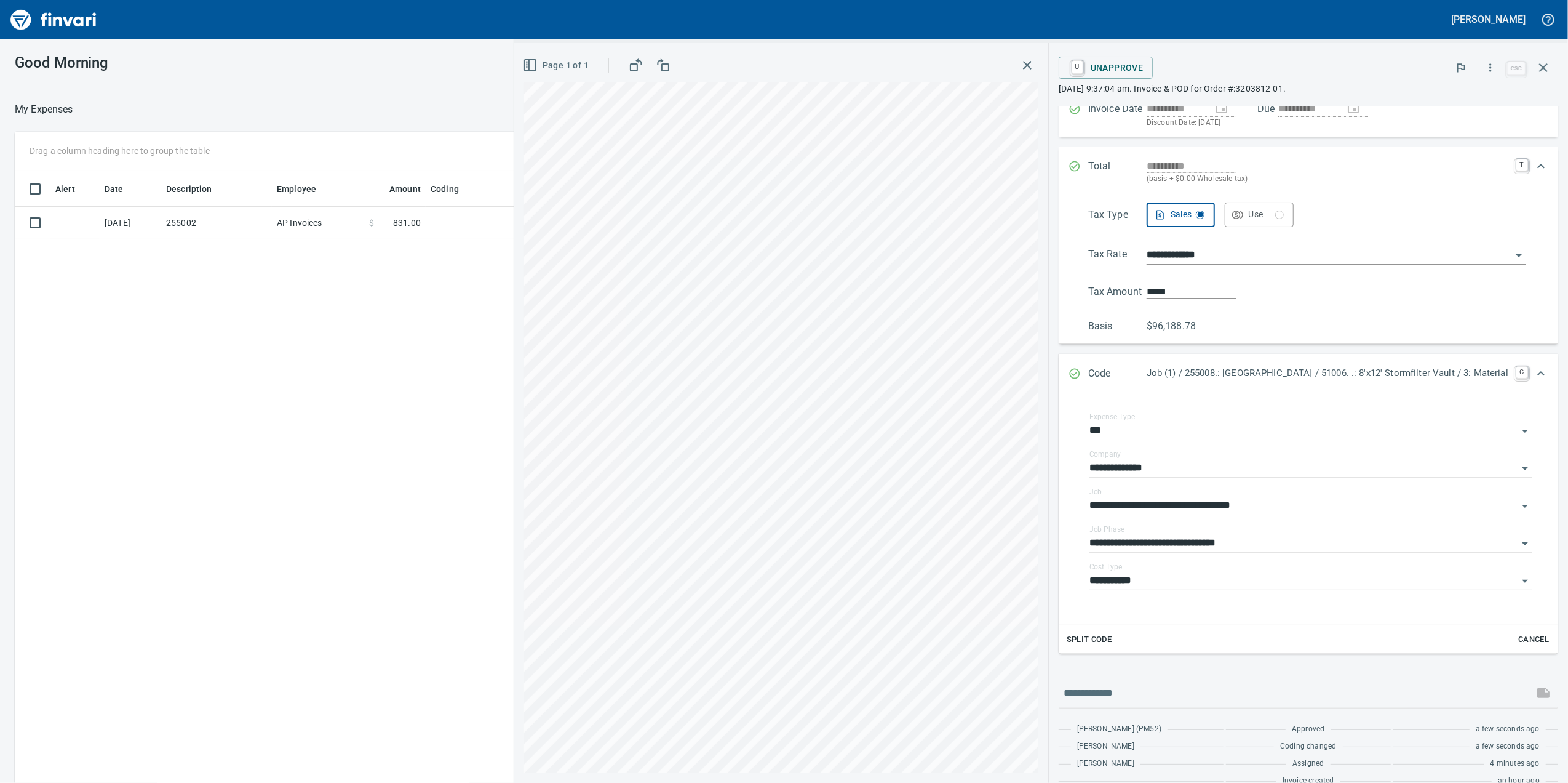
drag, startPoint x: 967, startPoint y: 52, endPoint x: 980, endPoint y: 60, distance: 15.3
click at [970, 53] on div "Page 1 of 1" at bounding box center [781, 65] width 515 height 24
click at [1020, 60] on icon "button" at bounding box center [1027, 65] width 15 height 15
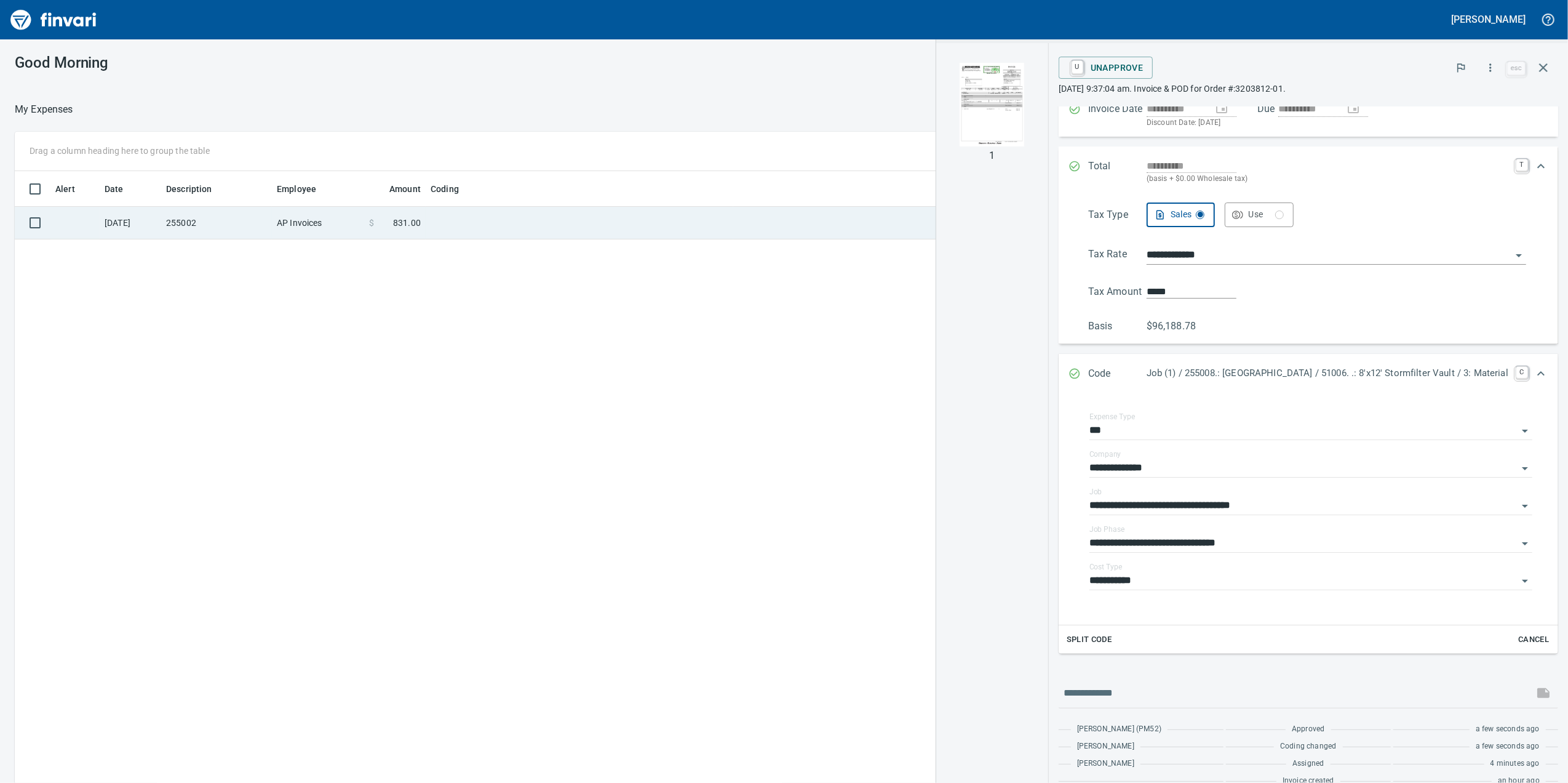
click at [548, 218] on td at bounding box center [579, 223] width 307 height 33
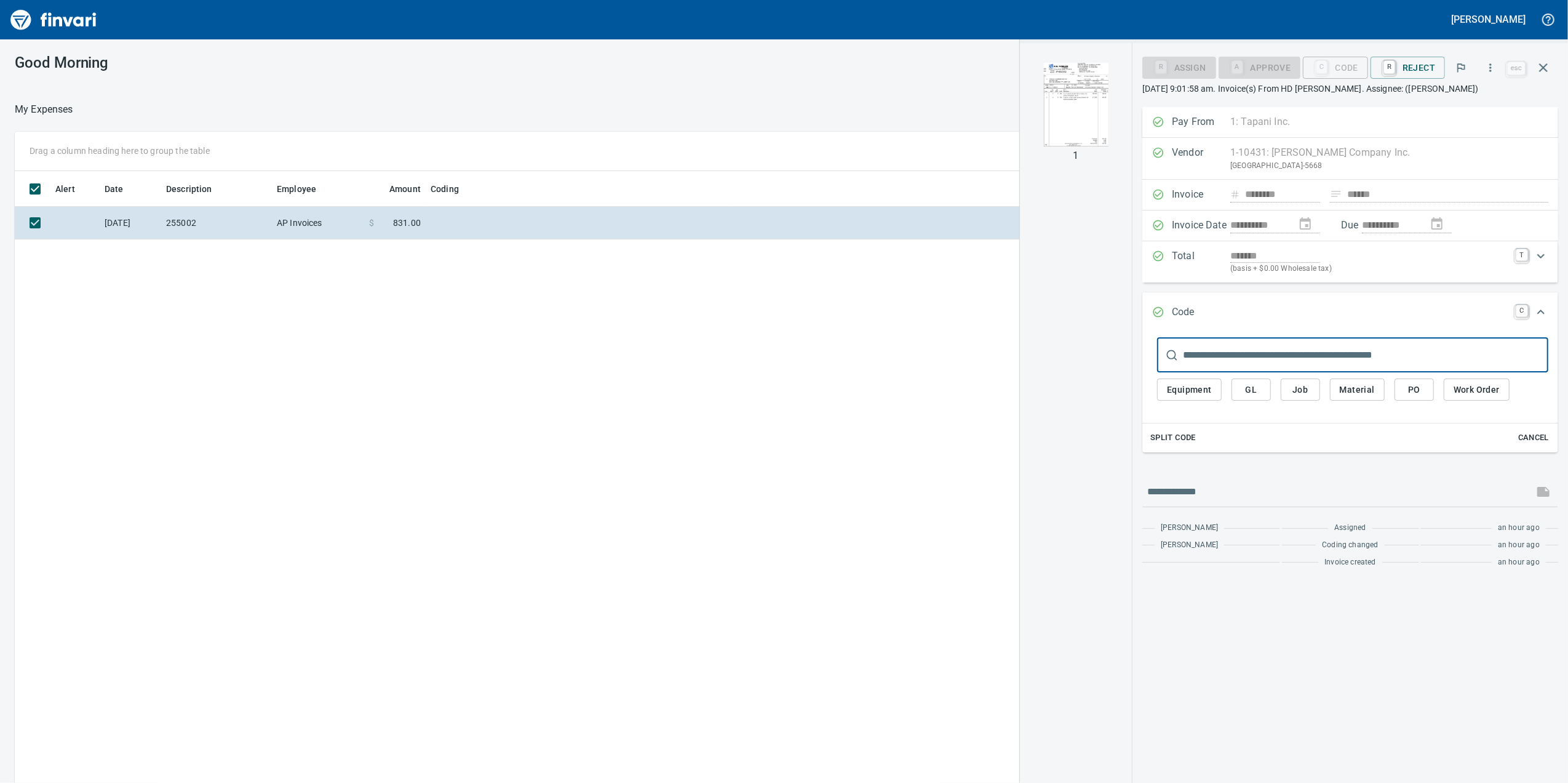
click at [1073, 109] on img "button" at bounding box center [1076, 105] width 83 height 83
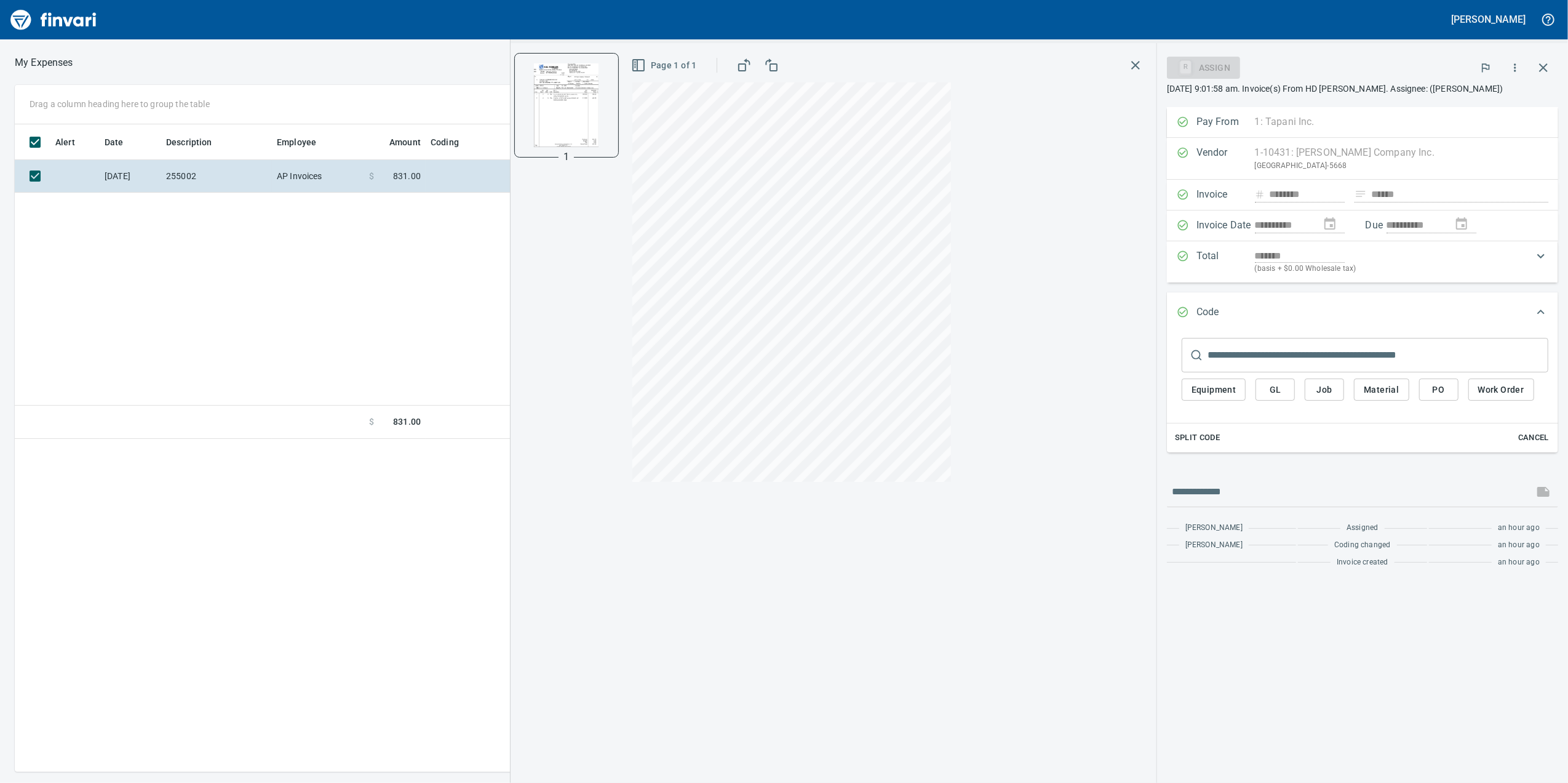
scroll to position [635, 1207]
